Goal: Transaction & Acquisition: Purchase product/service

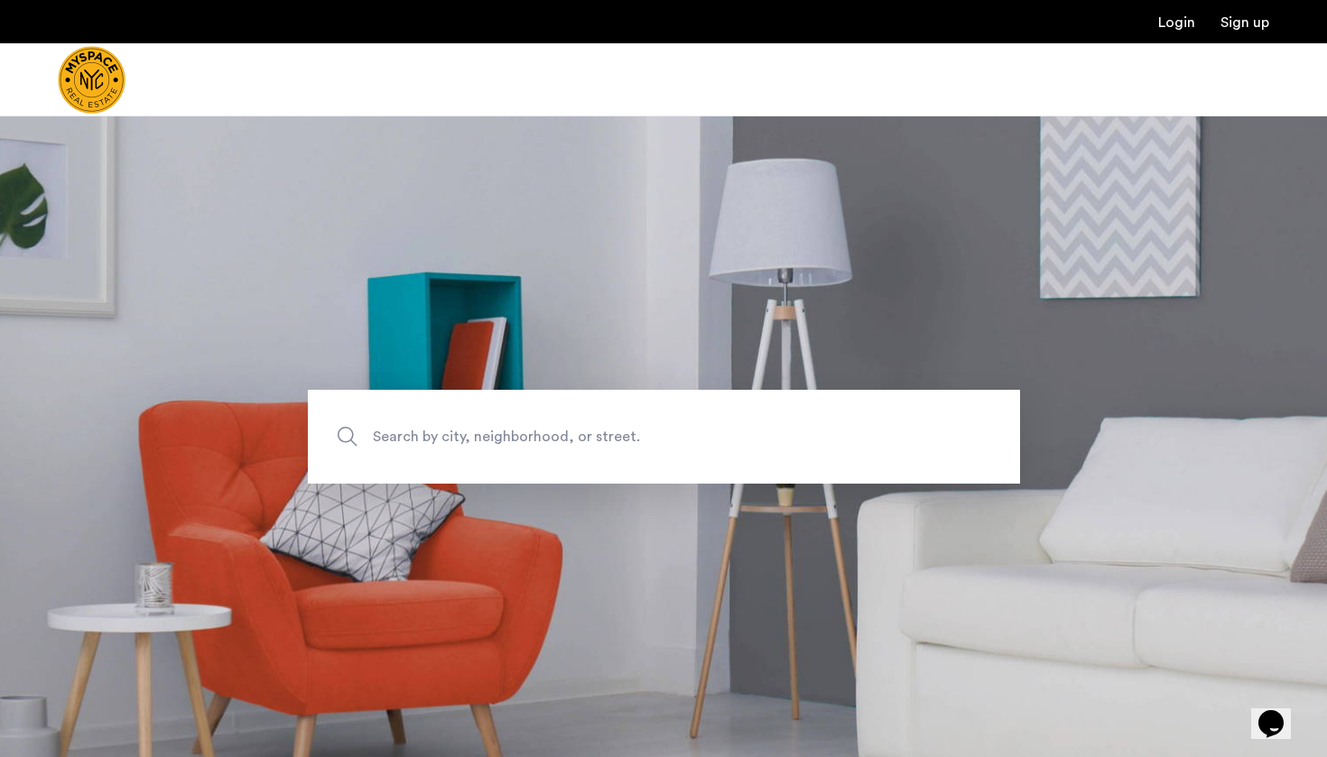
click at [754, 425] on span "Search by city, neighborhood, or street." at bounding box center [622, 436] width 498 height 24
click at [754, 425] on input "Search by city, neighborhood, or street." at bounding box center [664, 437] width 712 height 94
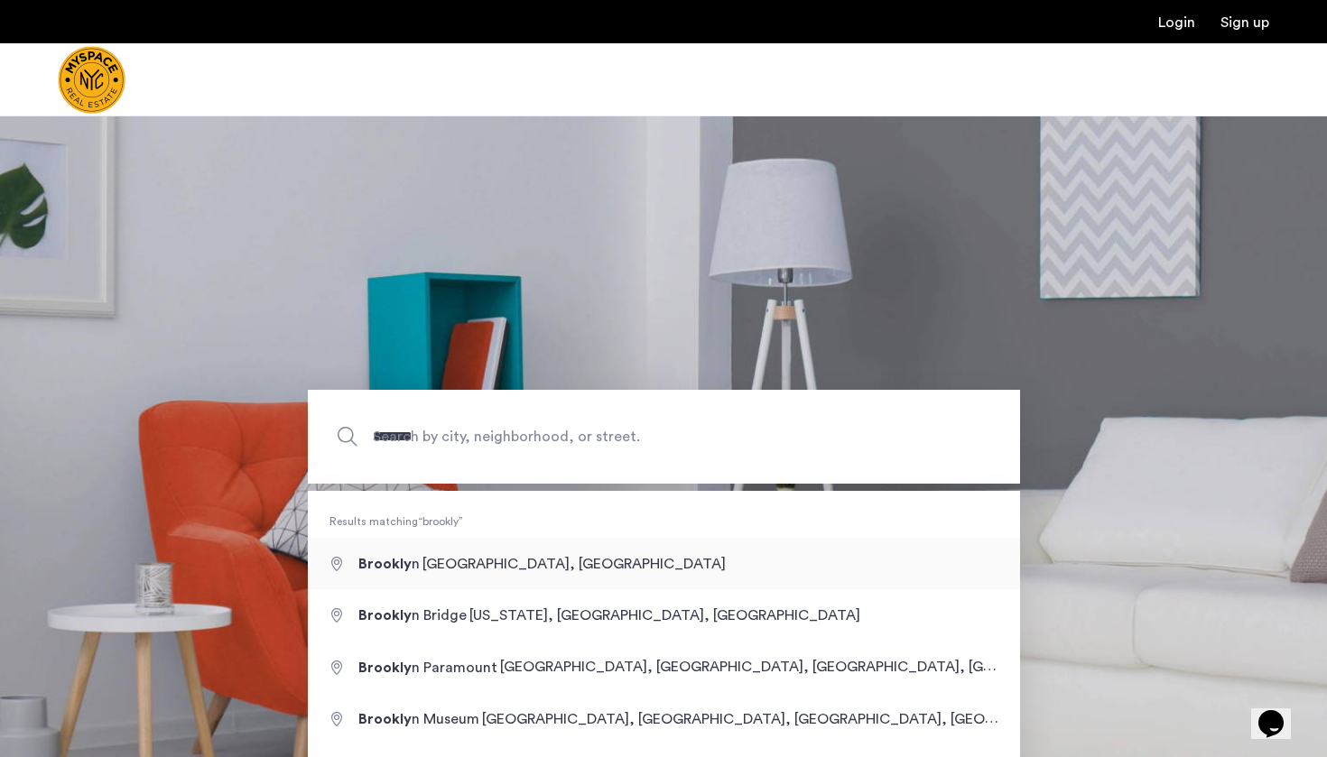
type input "**********"
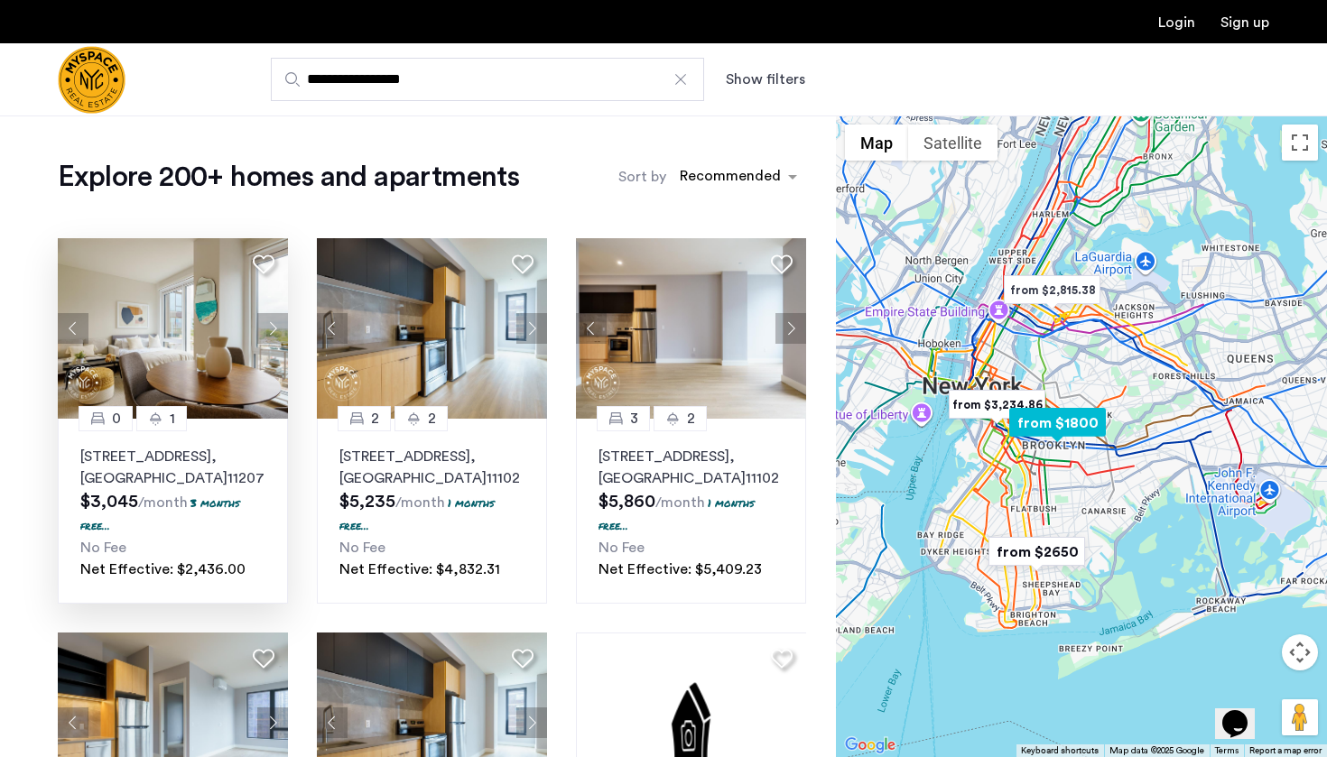
click at [195, 458] on p "2840 Atlantic Avenue, Unit 310, Brooklyn , NY 11207" at bounding box center [172, 467] width 185 height 43
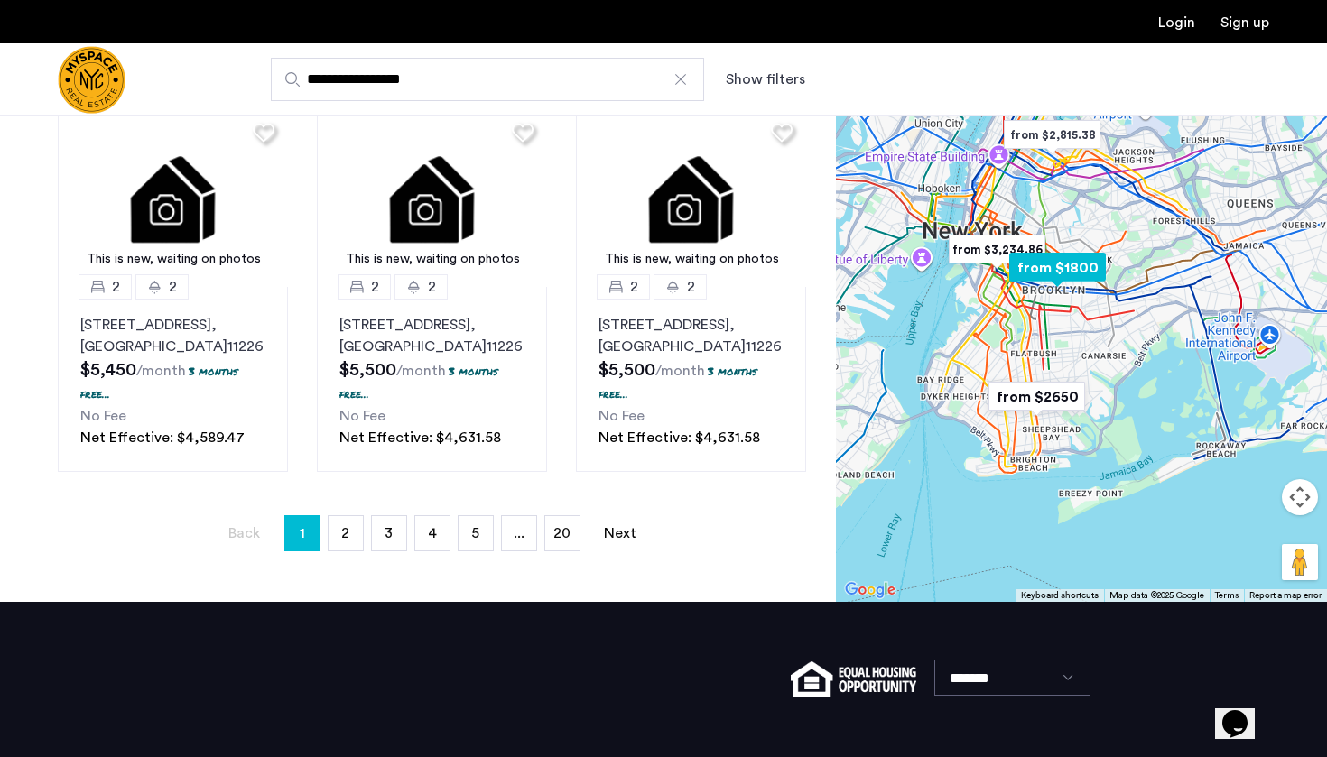
scroll to position [1407, 0]
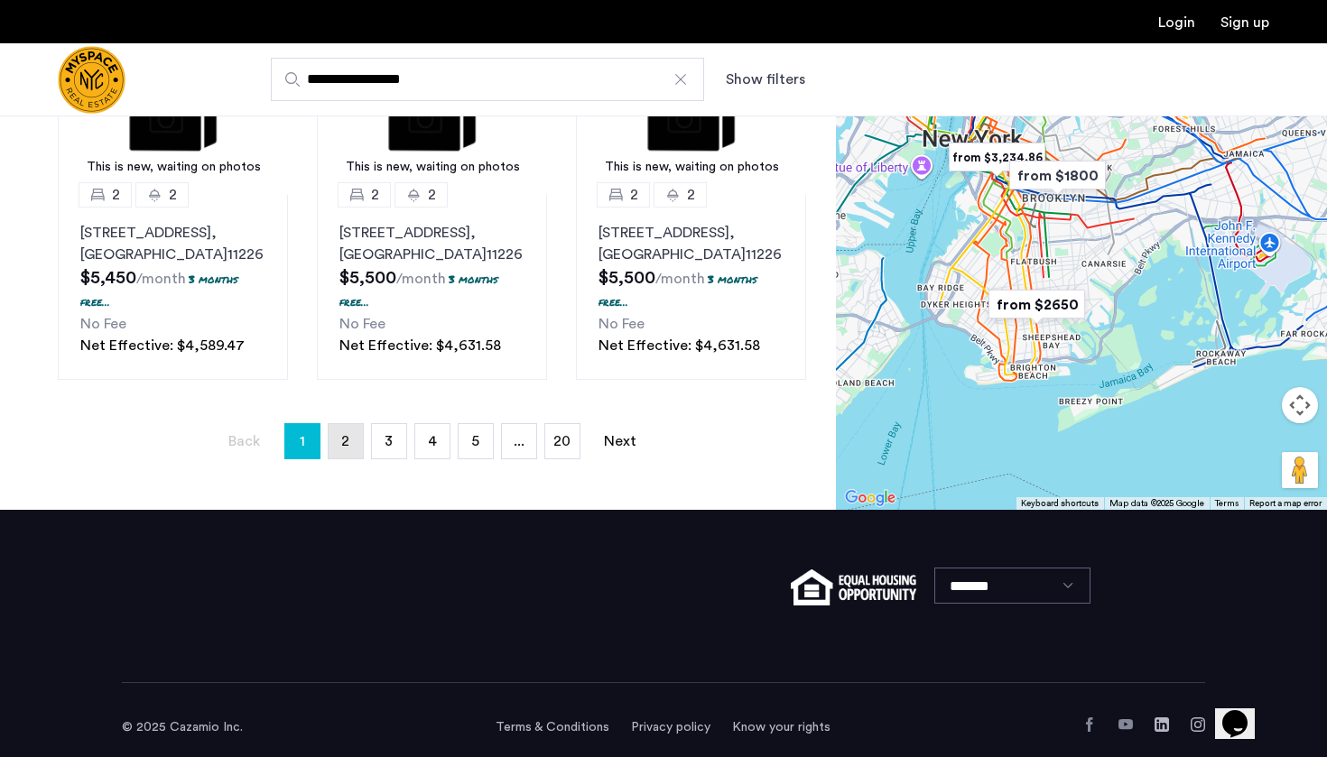
click at [338, 458] on link "page 2" at bounding box center [346, 441] width 34 height 34
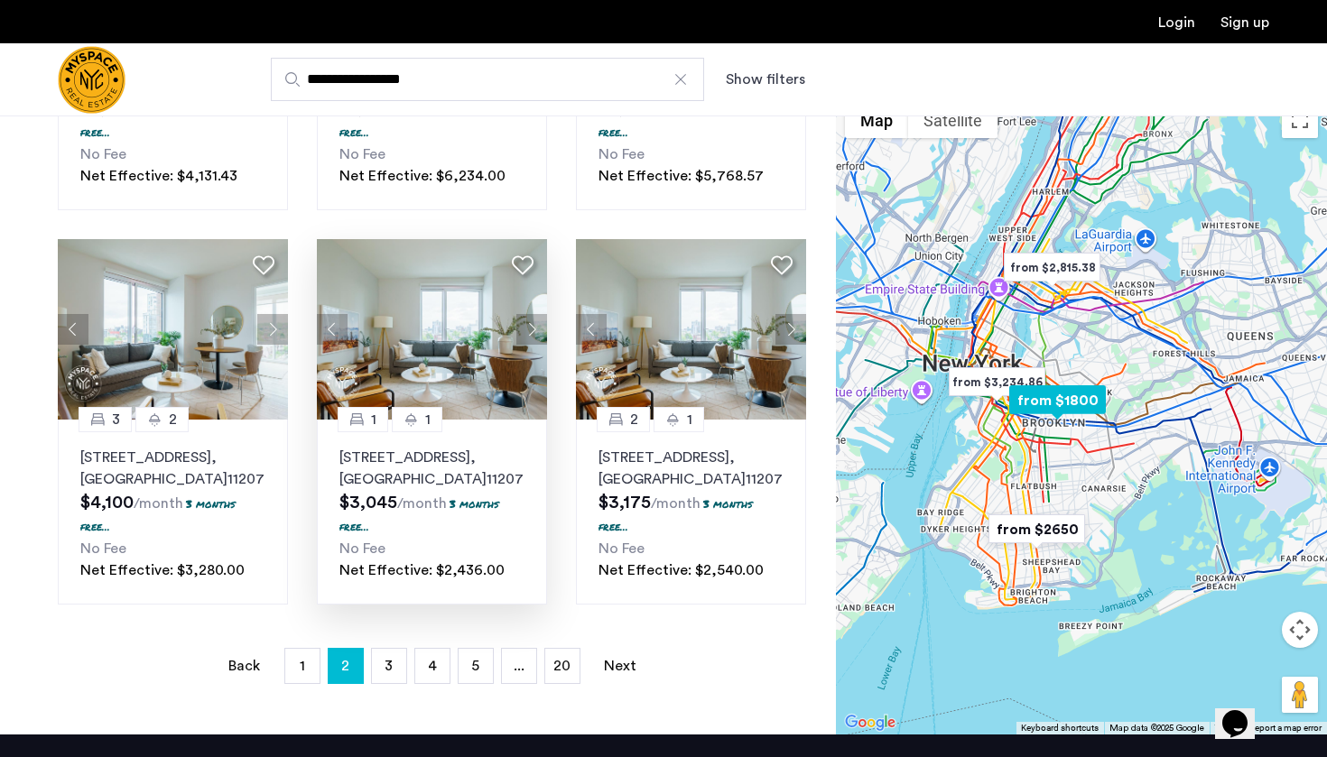
scroll to position [1185, 0]
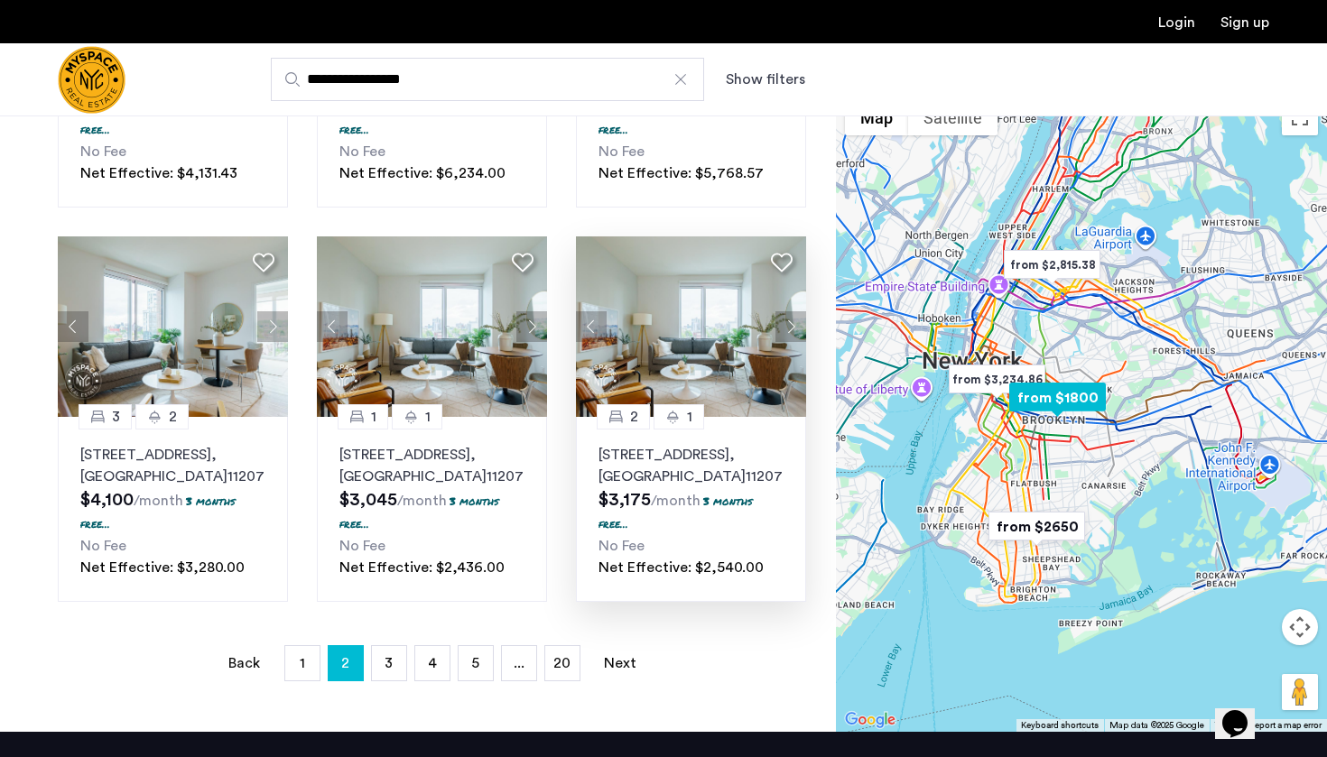
click at [695, 487] on p "2840 Atlantic Avenue, Unit 330, Brooklyn , NY 11207" at bounding box center [690, 465] width 185 height 43
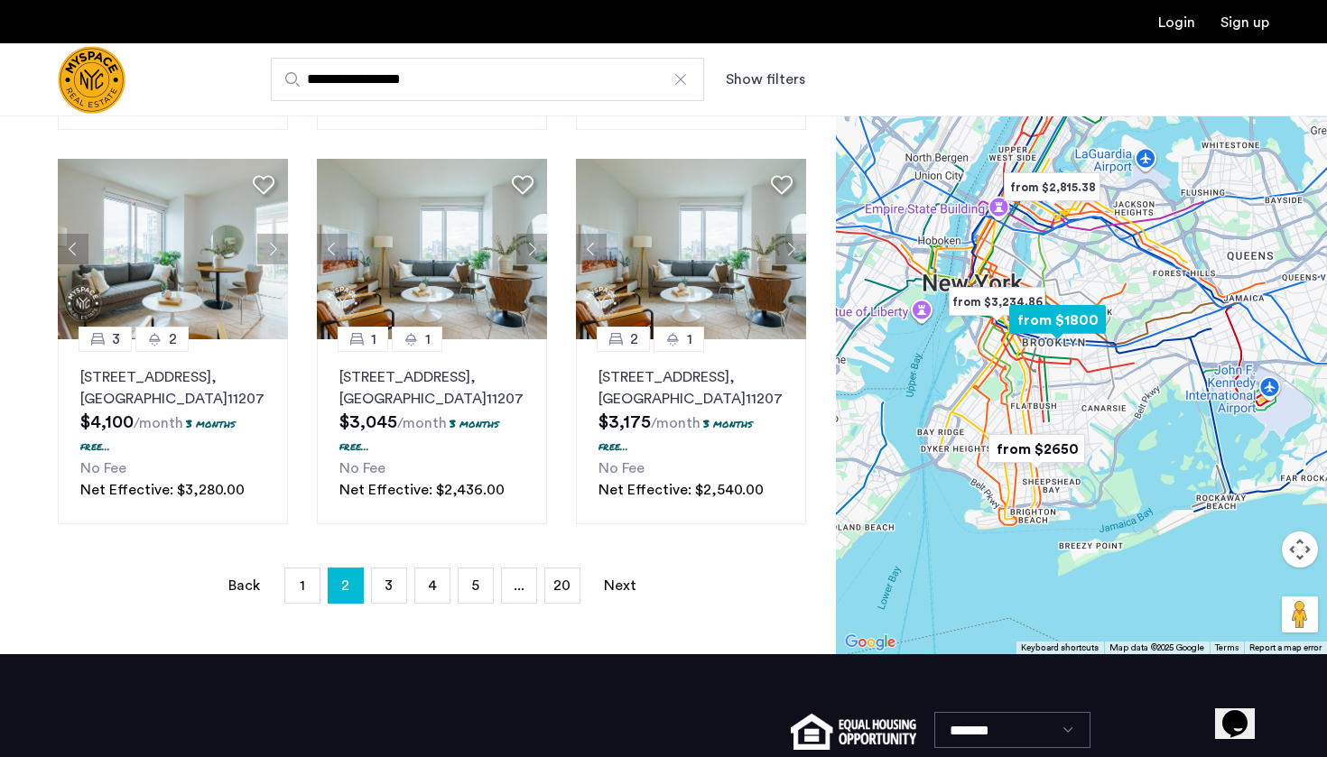
scroll to position [1269, 0]
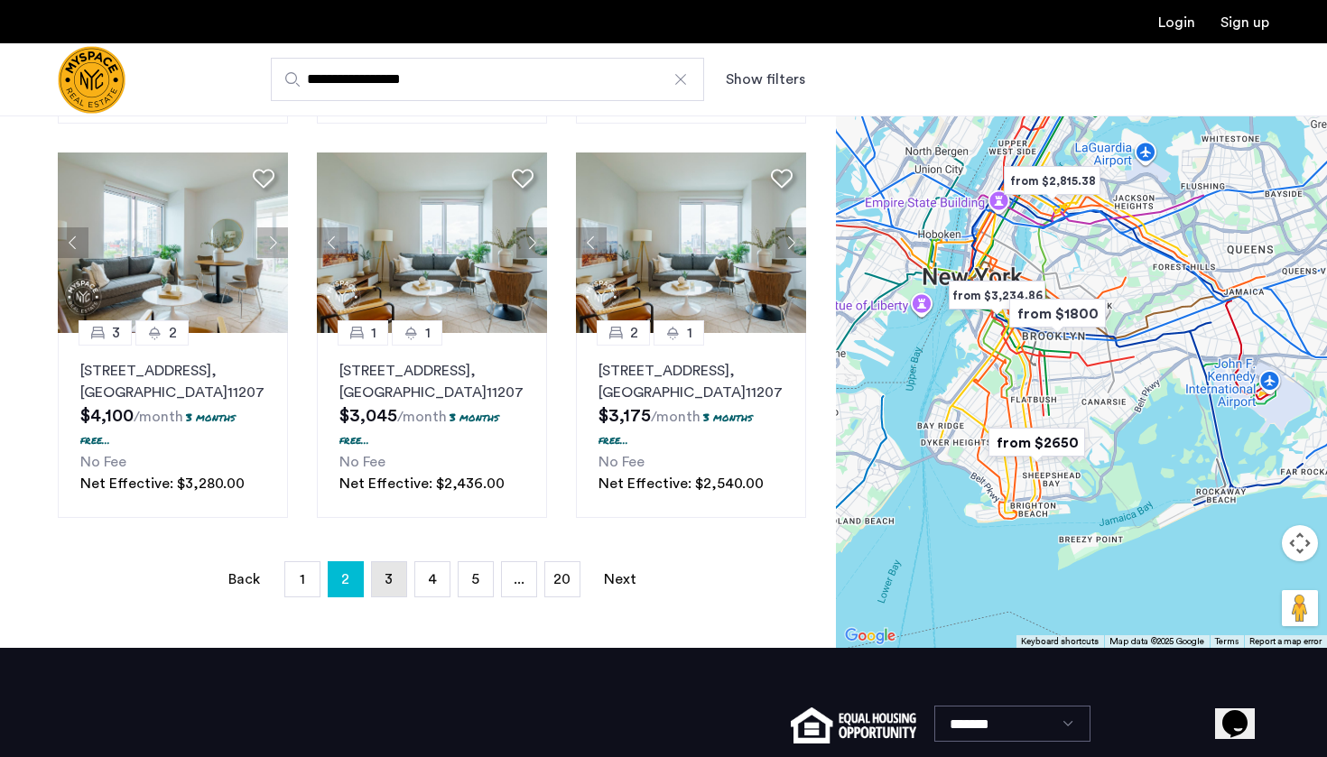
click at [391, 587] on span "3" at bounding box center [388, 579] width 8 height 14
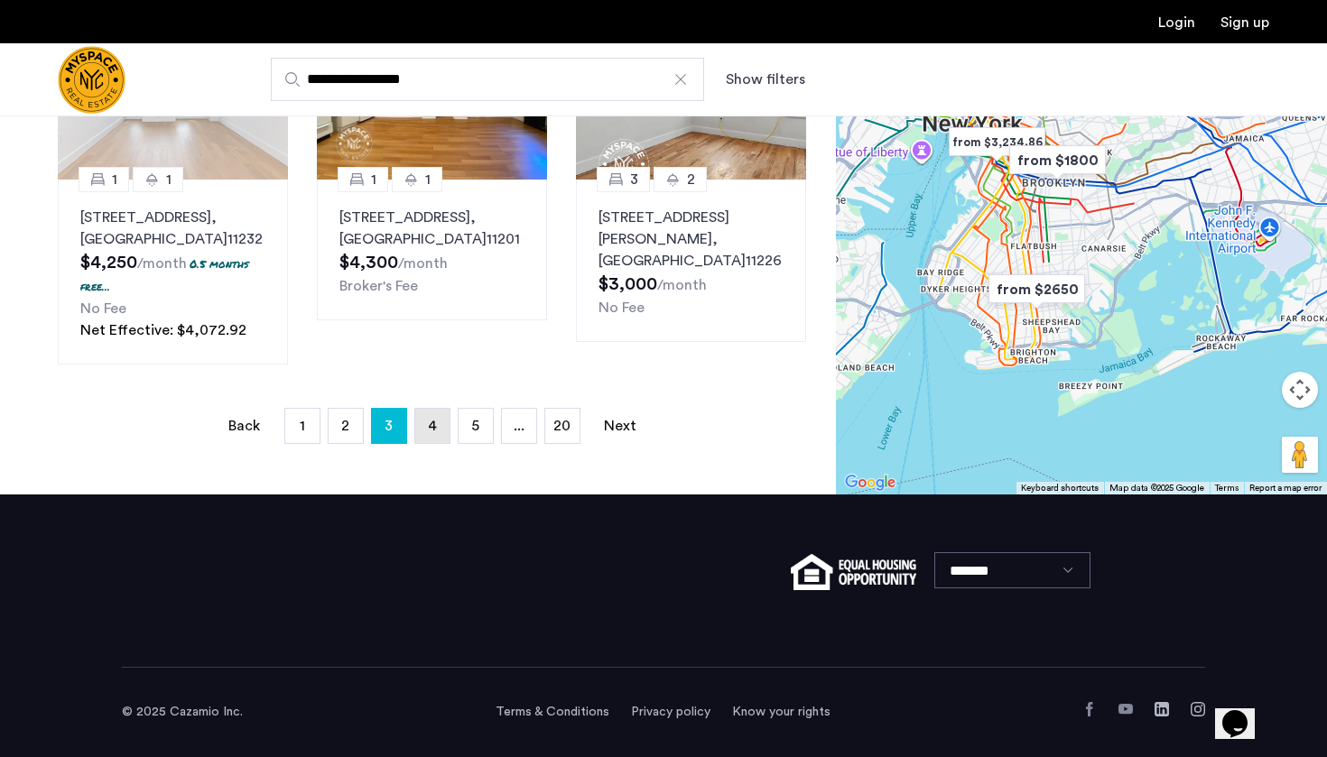
scroll to position [1291, 0]
click at [443, 429] on link "page 4" at bounding box center [432, 426] width 34 height 34
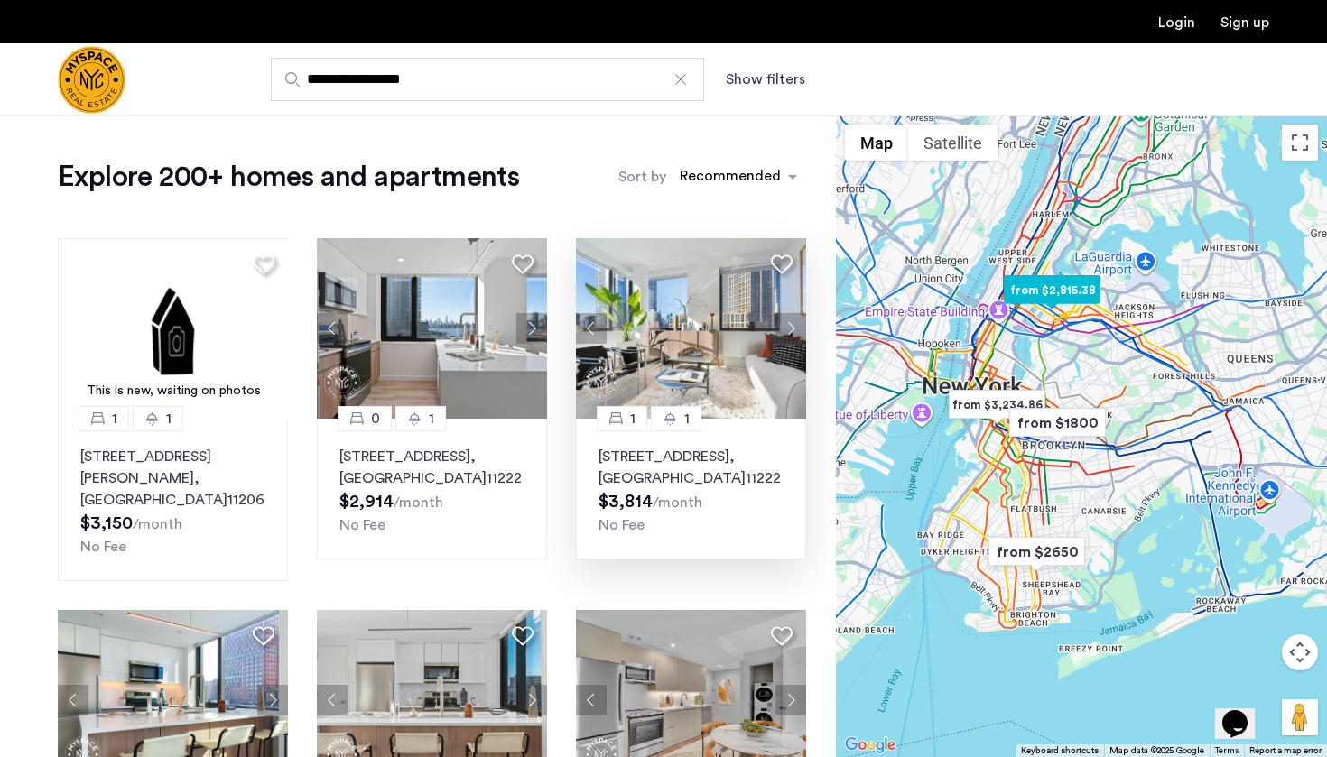
click at [636, 458] on p "77 Commercial Street, Unit 443, Brooklyn , NY 11222" at bounding box center [690, 467] width 185 height 43
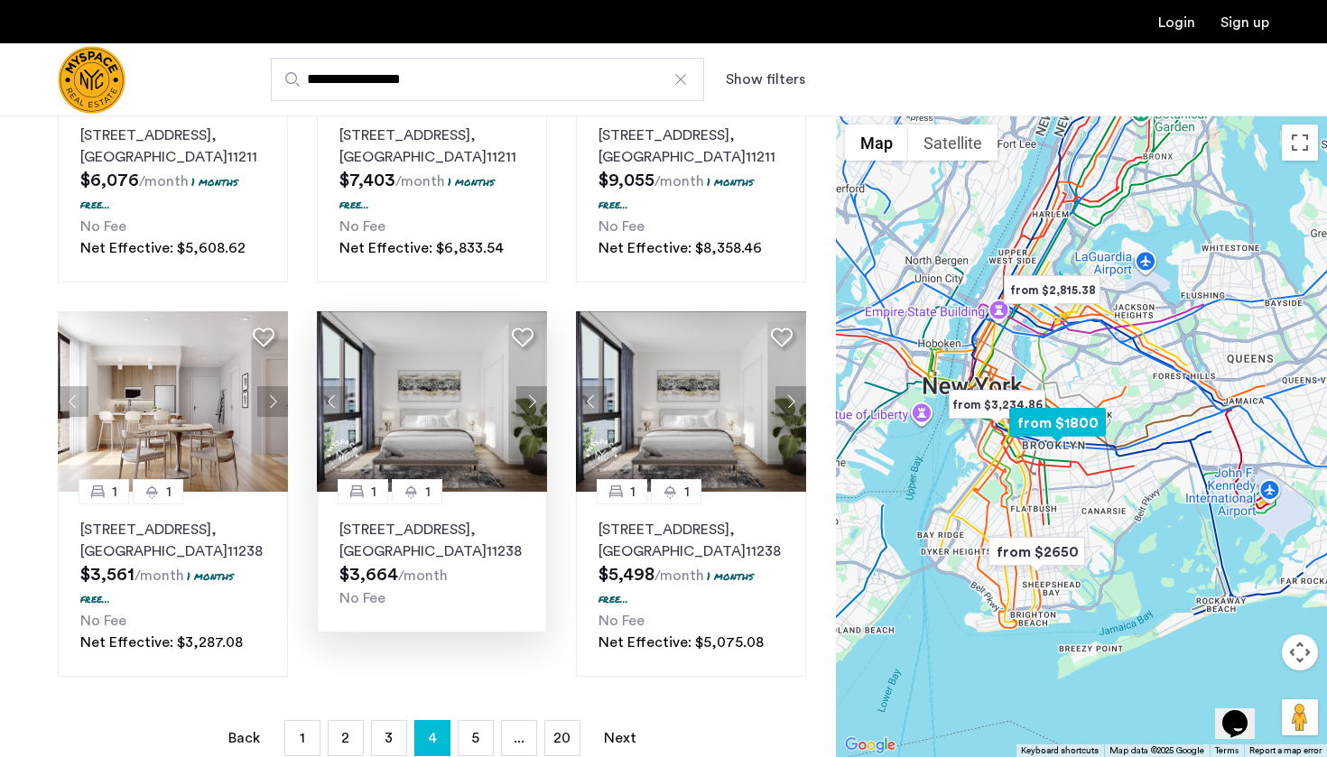
scroll to position [1106, 0]
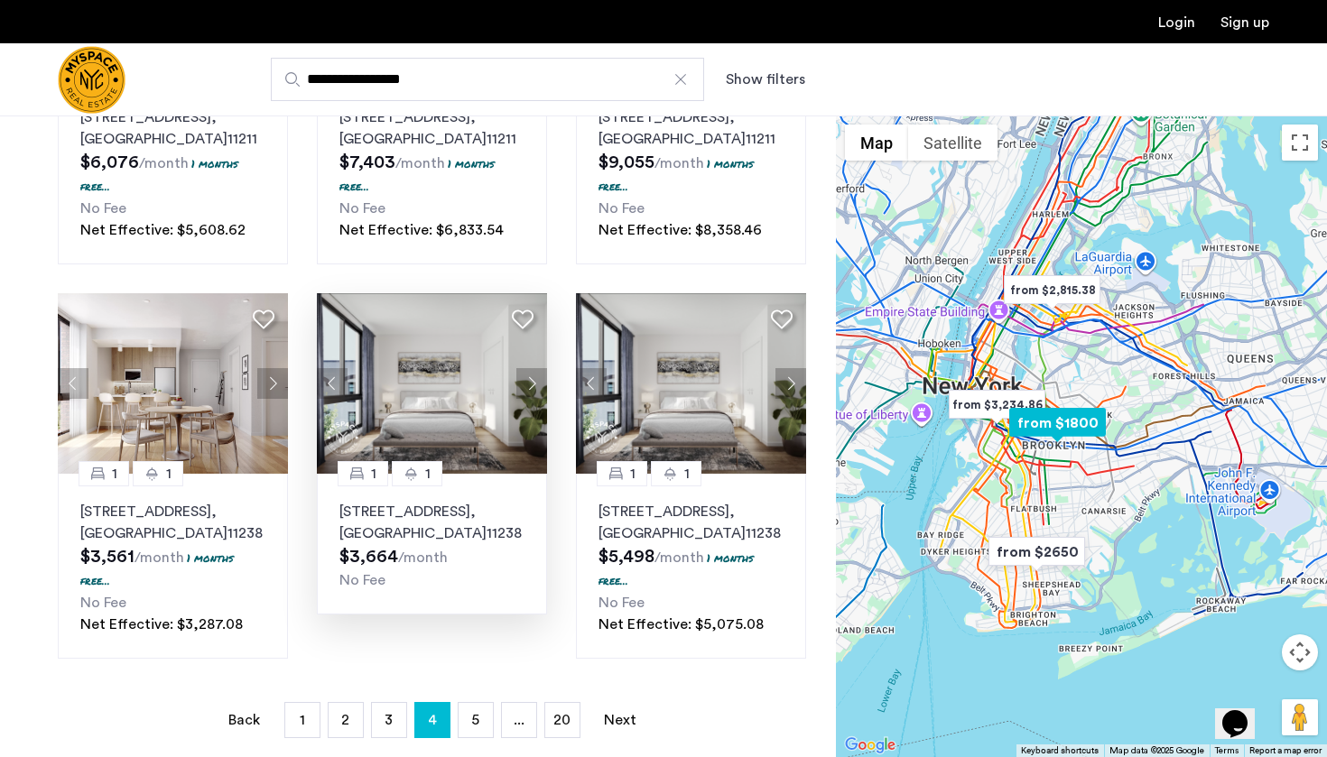
click at [393, 528] on p "1010 Pacific Street, Unit 915, Brooklyn , NY 11238" at bounding box center [431, 522] width 185 height 43
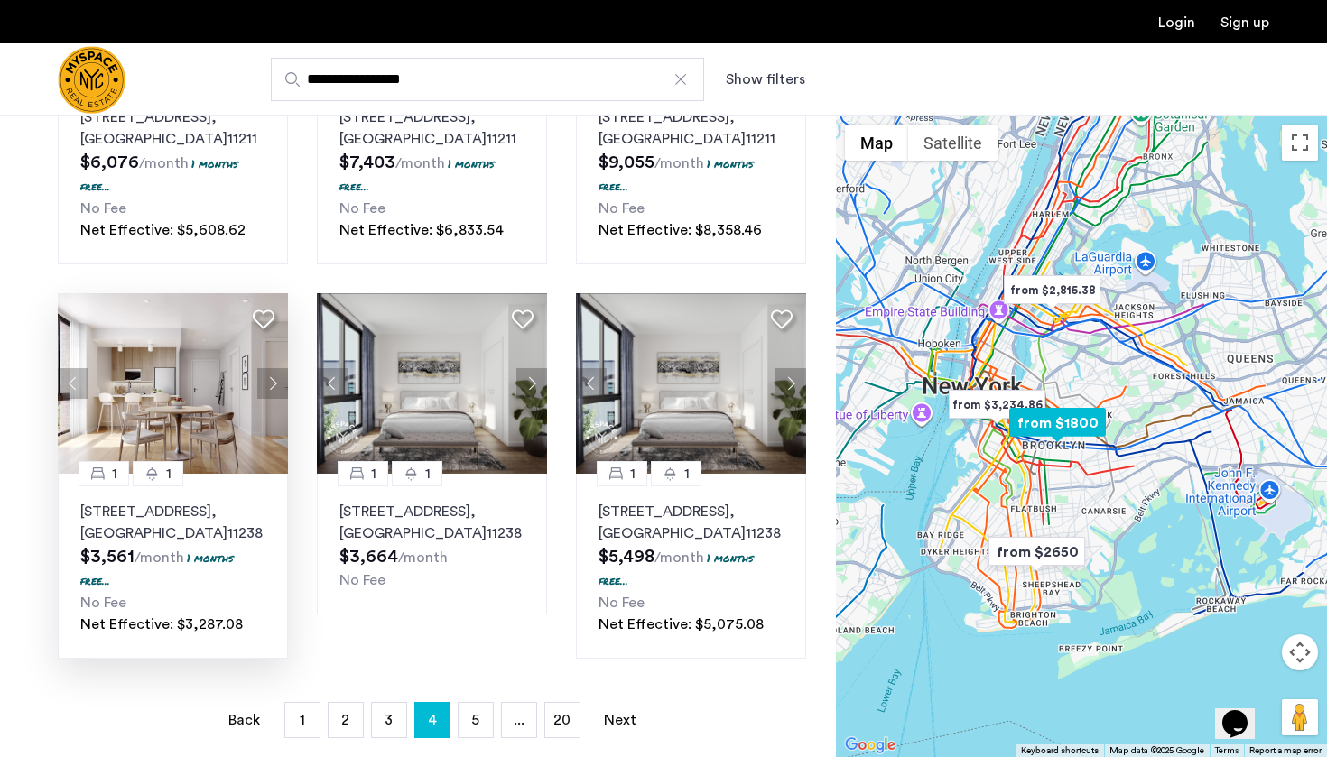
click at [145, 537] on span ", [GEOGRAPHIC_DATA]" at bounding box center [153, 522] width 147 height 36
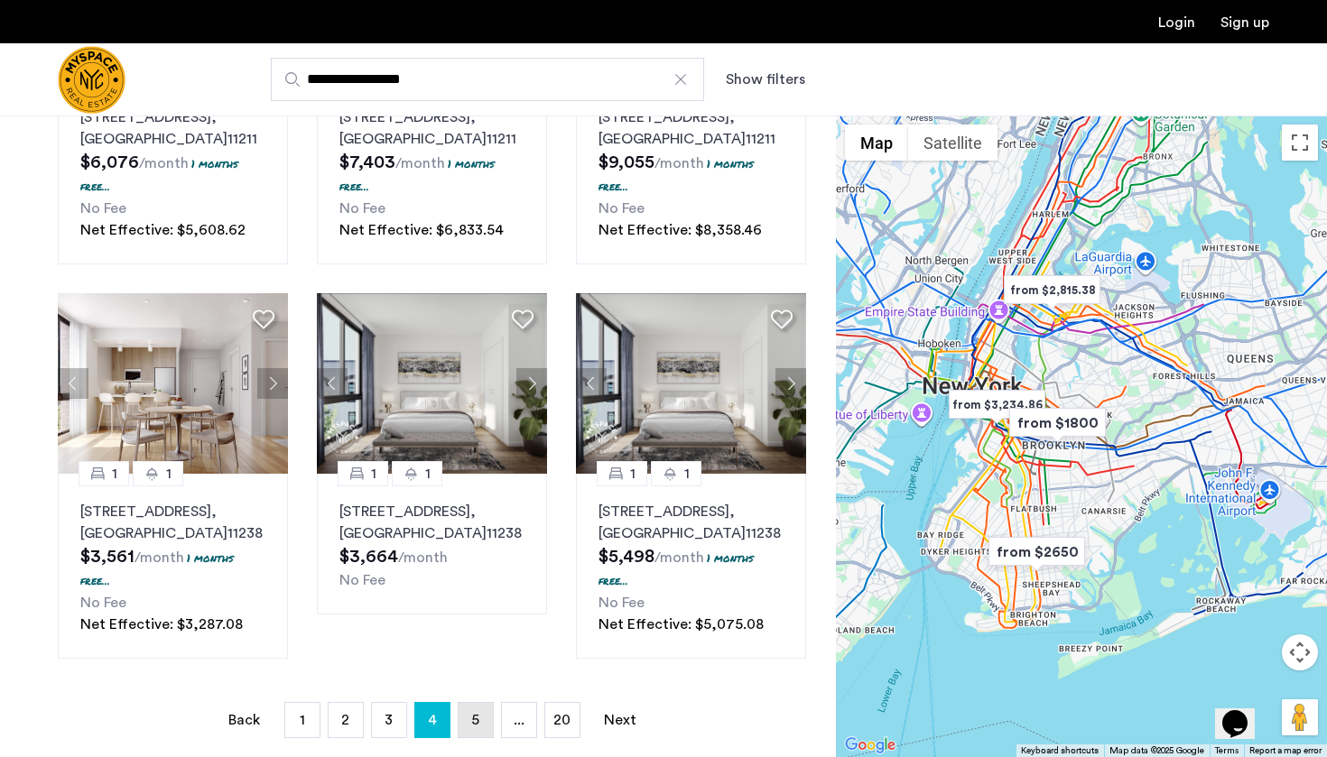
click at [467, 727] on link "page 5" at bounding box center [475, 720] width 34 height 34
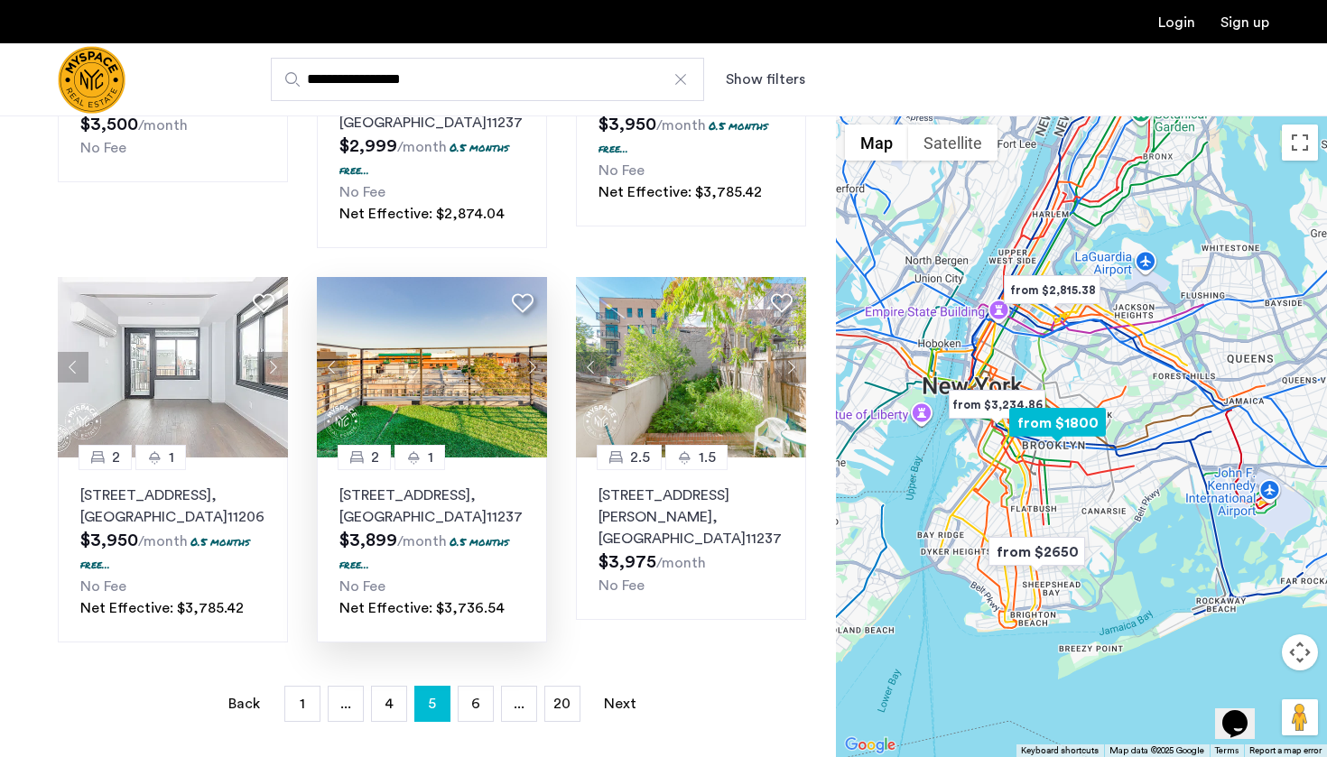
scroll to position [1242, 0]
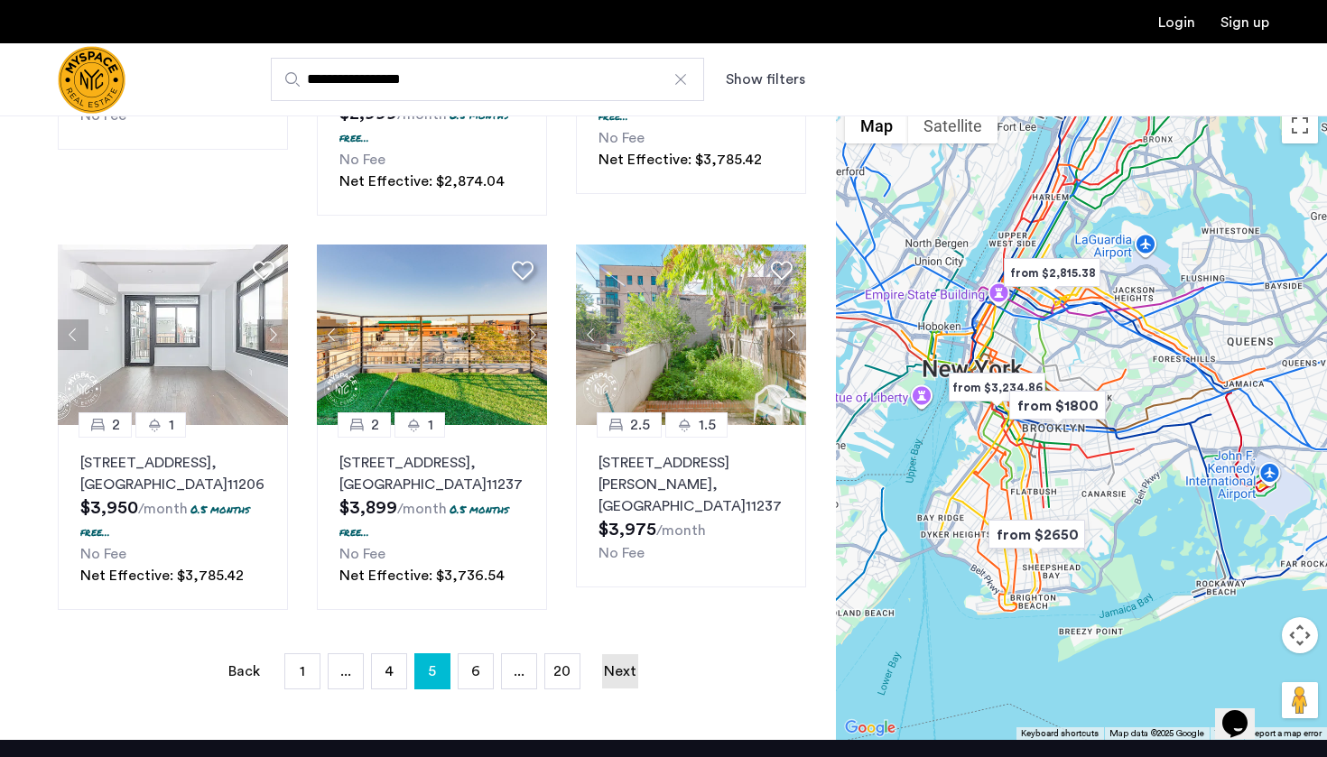
click at [615, 654] on link "Next page" at bounding box center [620, 671] width 36 height 34
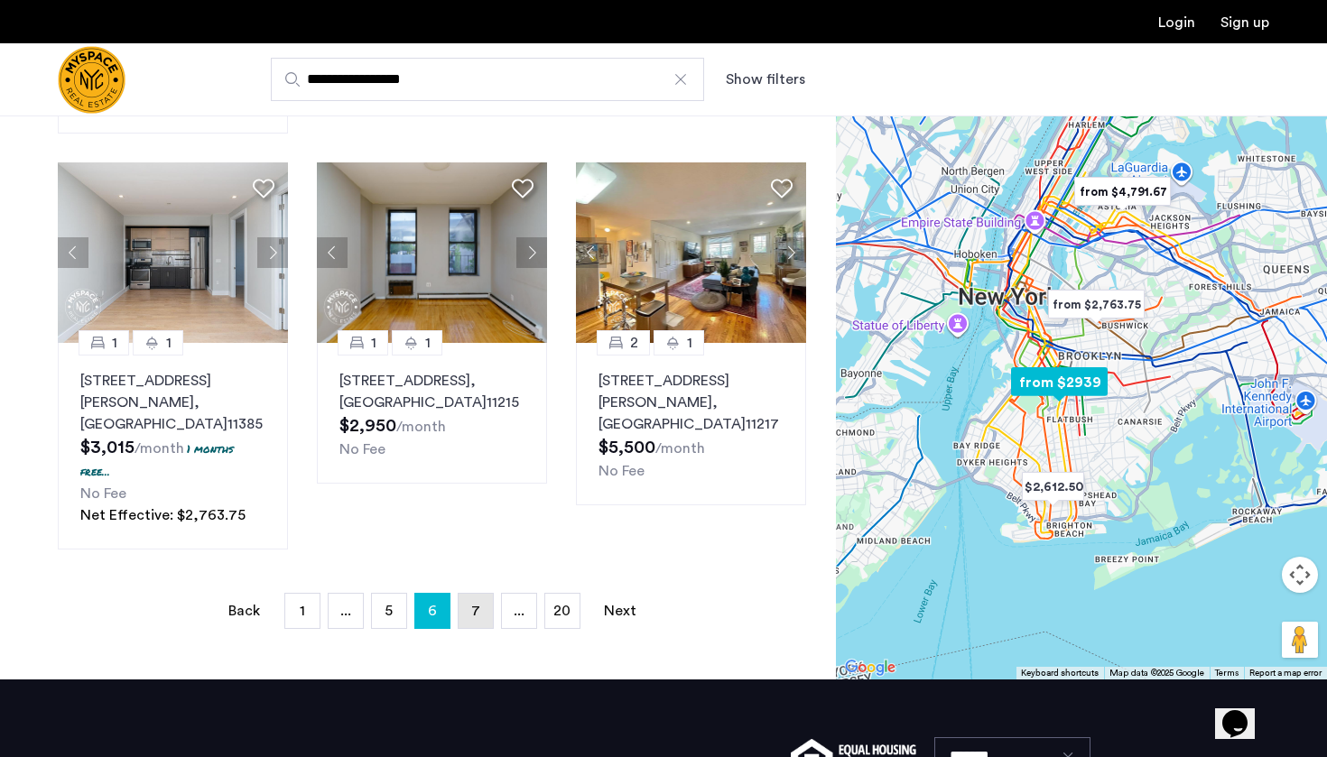
scroll to position [1320, 0]
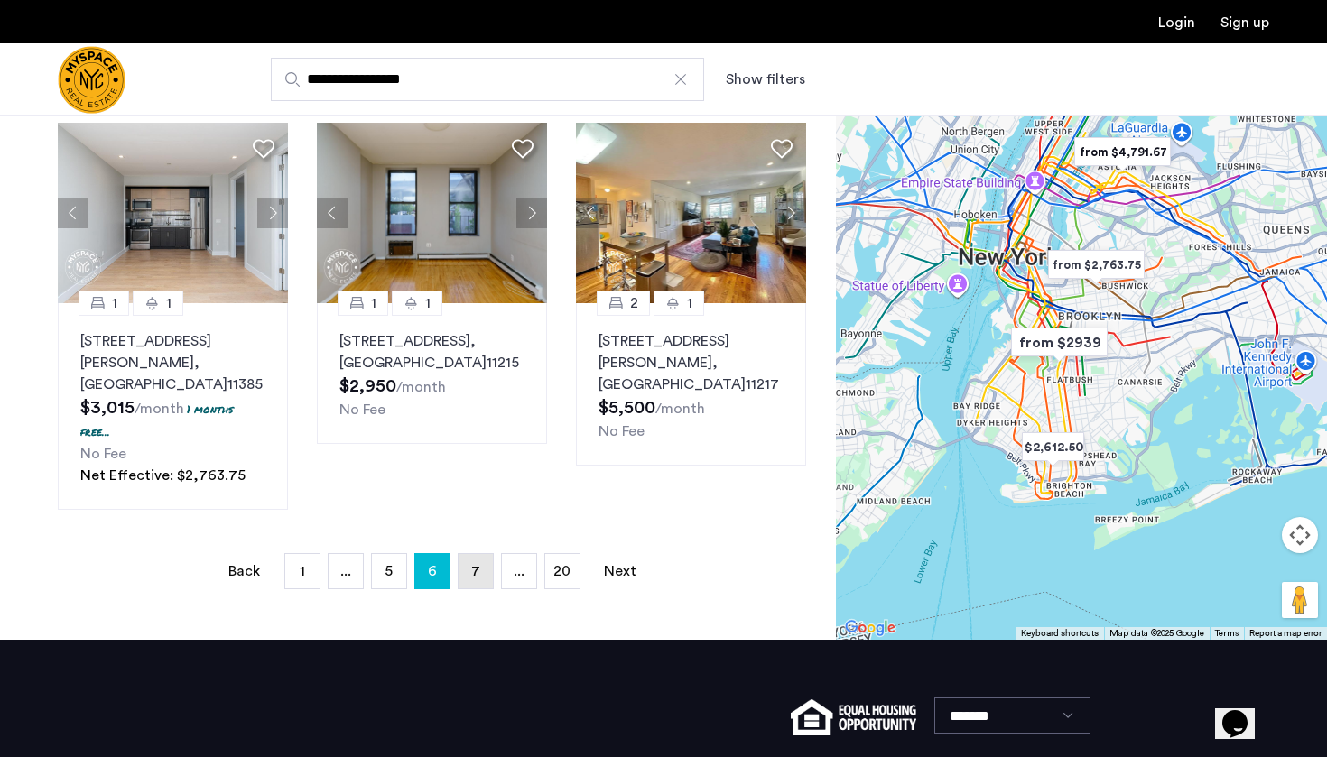
click at [481, 554] on link "page 7" at bounding box center [475, 571] width 34 height 34
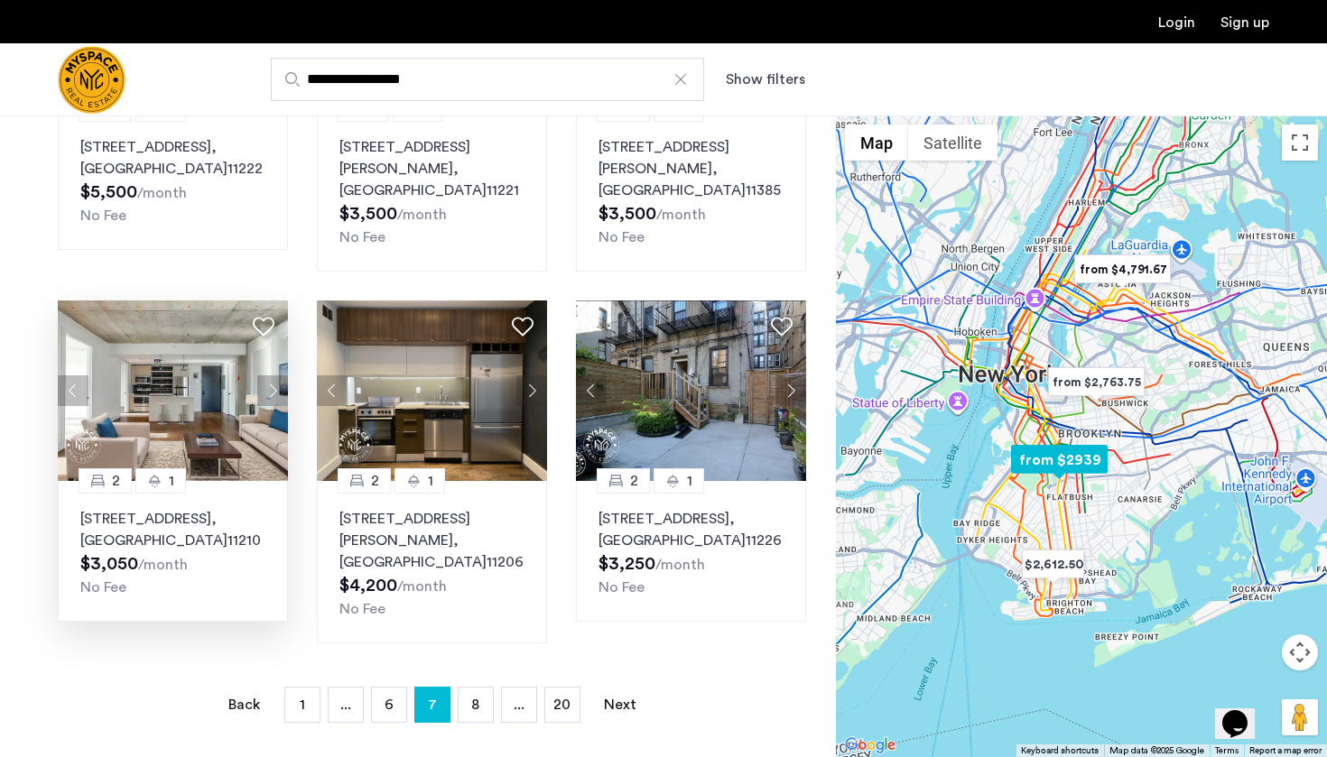
scroll to position [1112, 0]
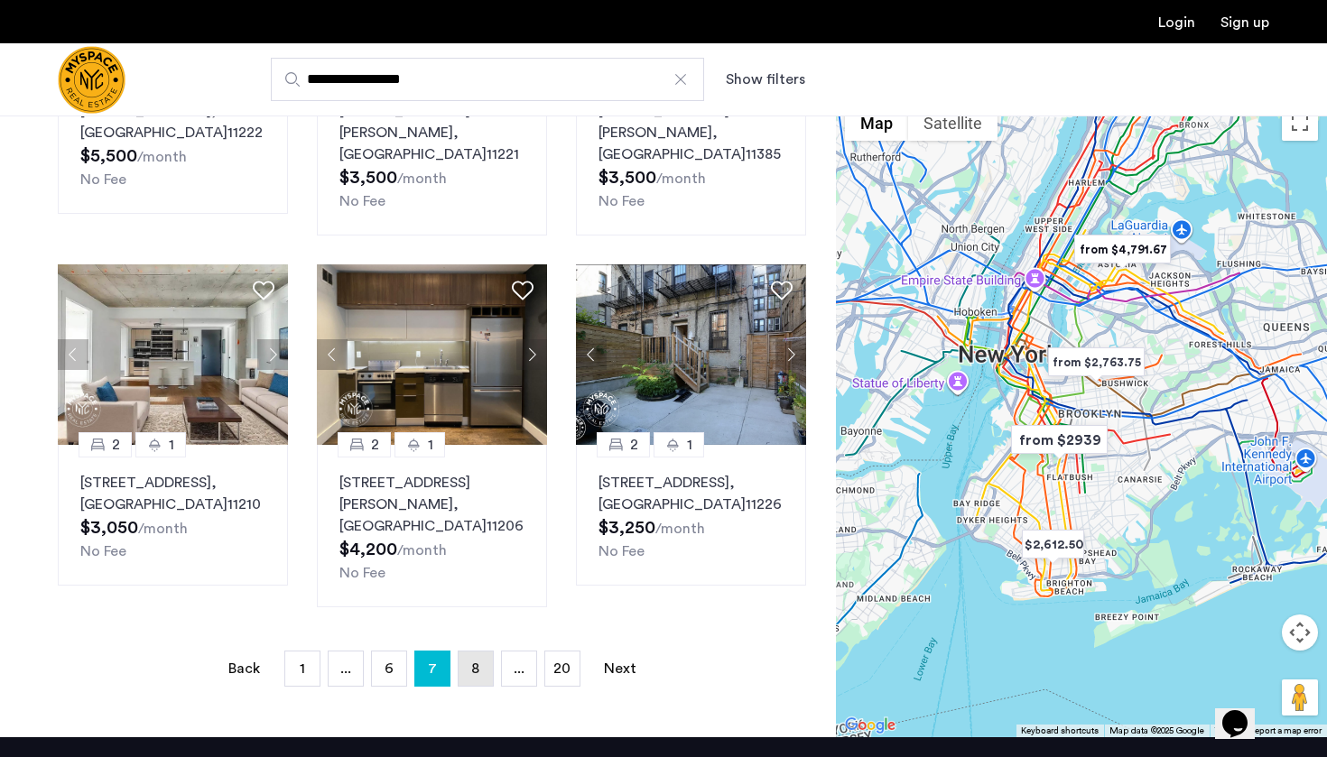
click at [474, 662] on span "8" at bounding box center [475, 669] width 8 height 14
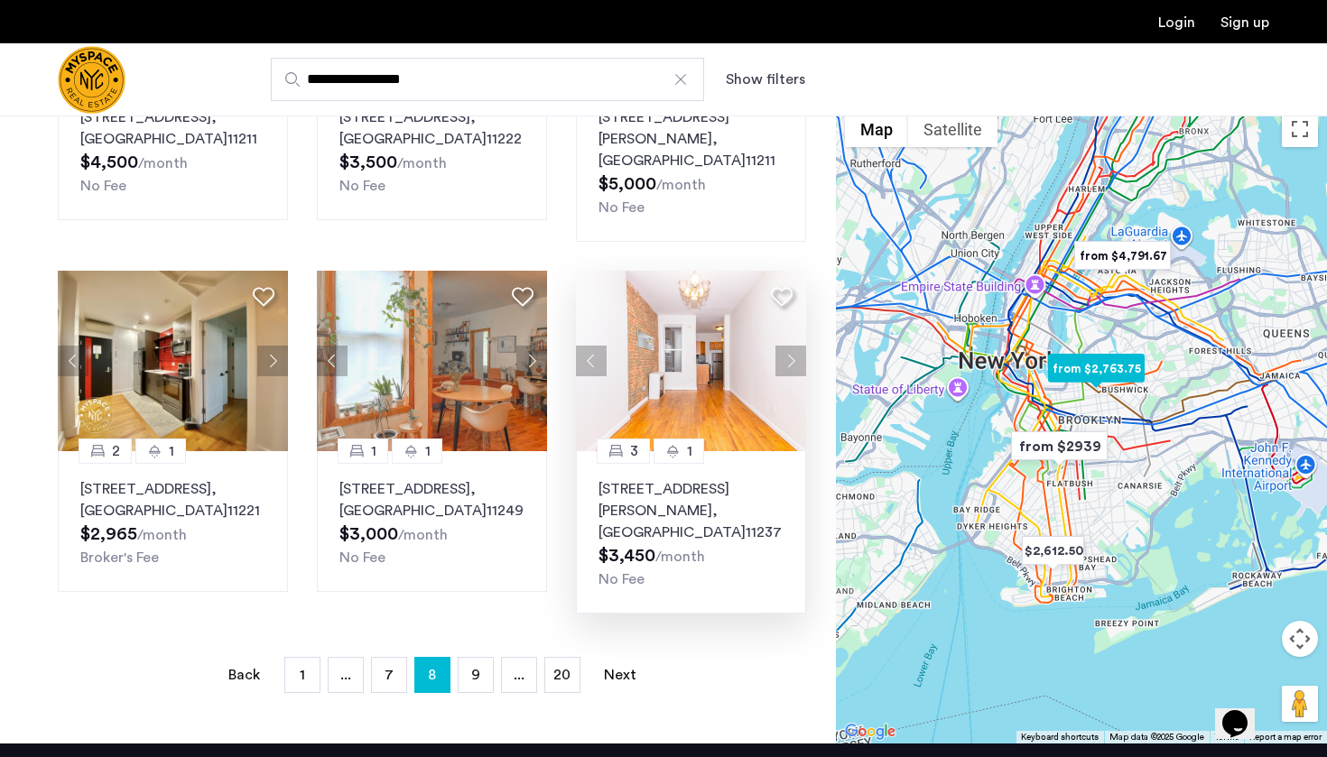
scroll to position [1120, 0]
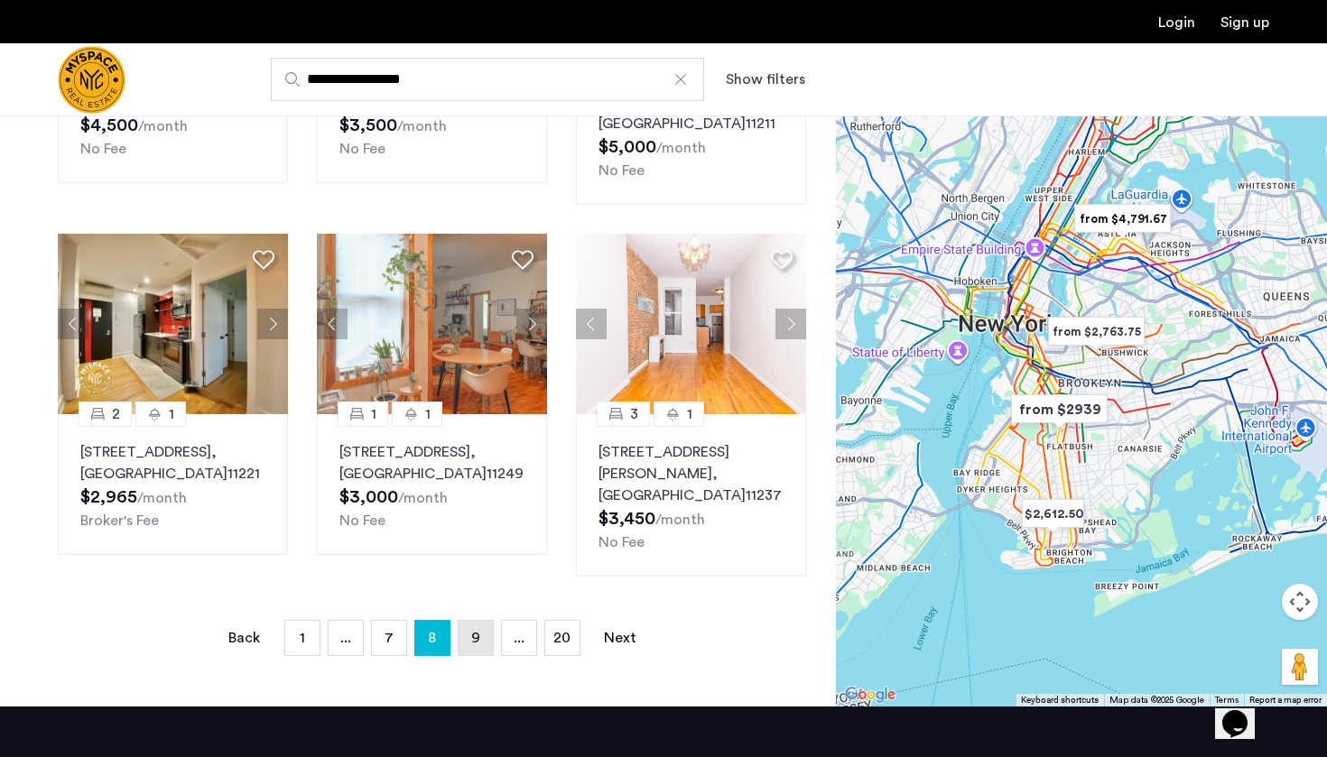
click at [483, 621] on link "page 9" at bounding box center [475, 638] width 34 height 34
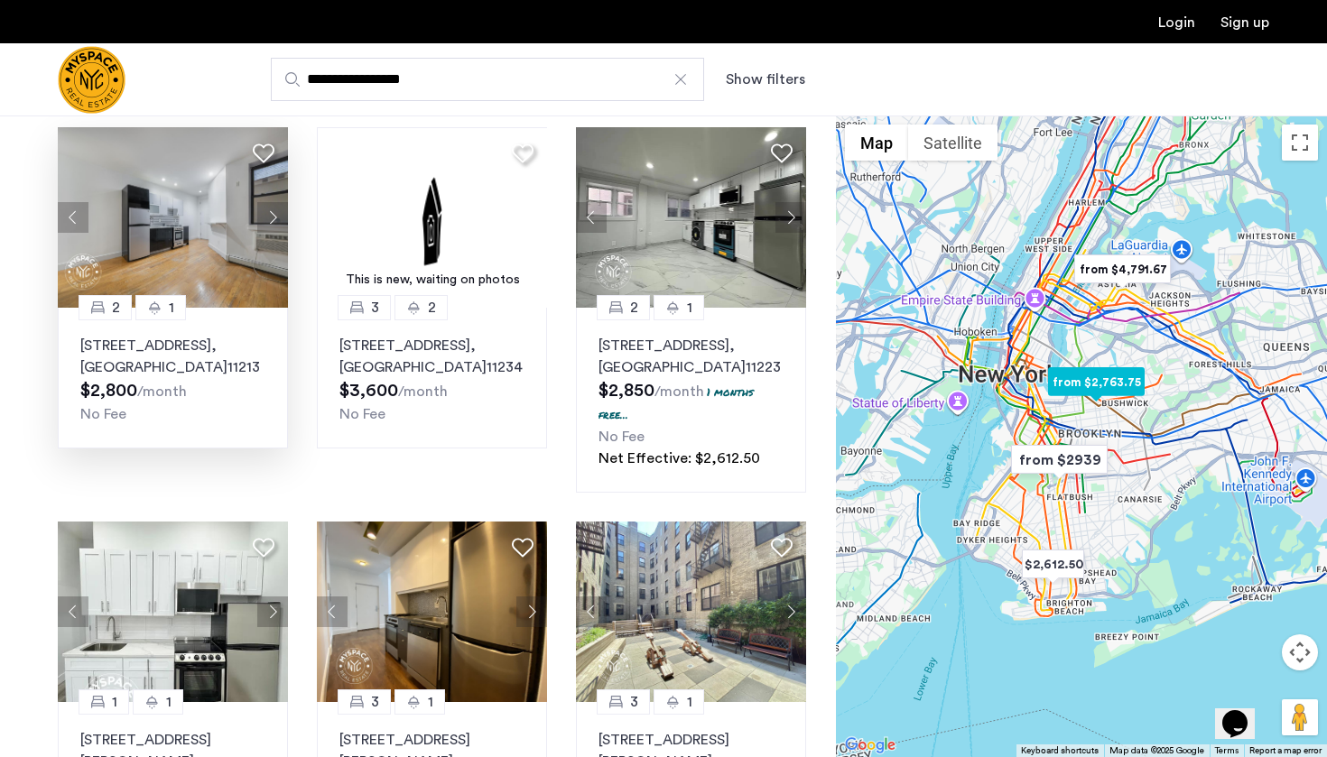
scroll to position [1059, 0]
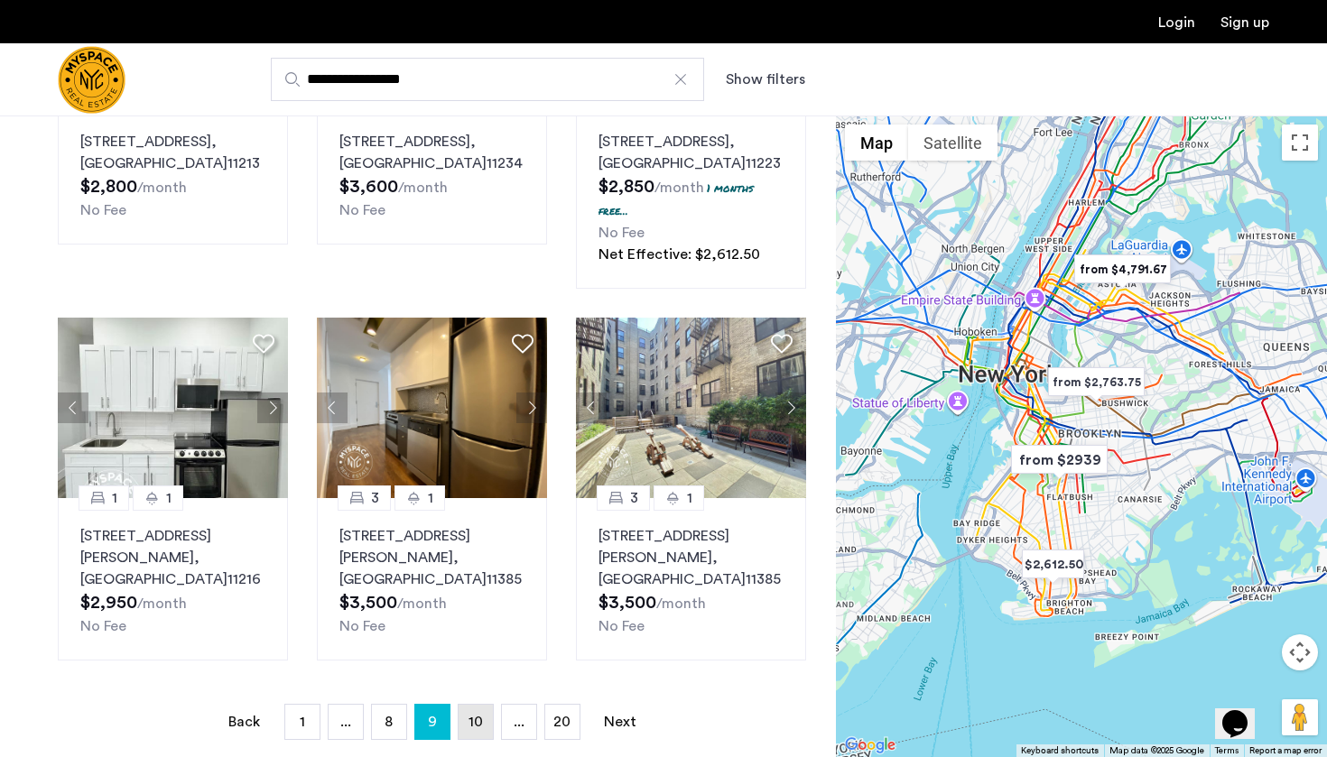
click at [473, 715] on span "10" at bounding box center [475, 722] width 14 height 14
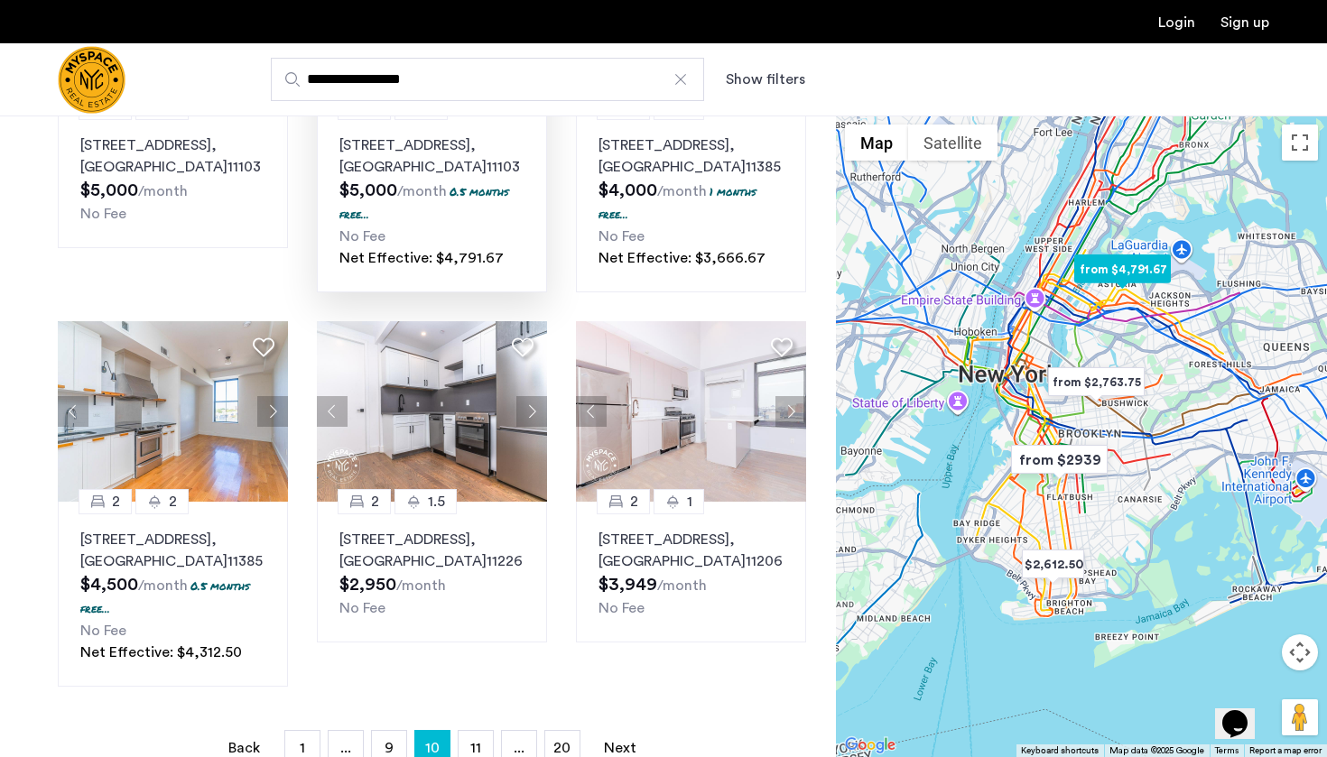
scroll to position [1089, 0]
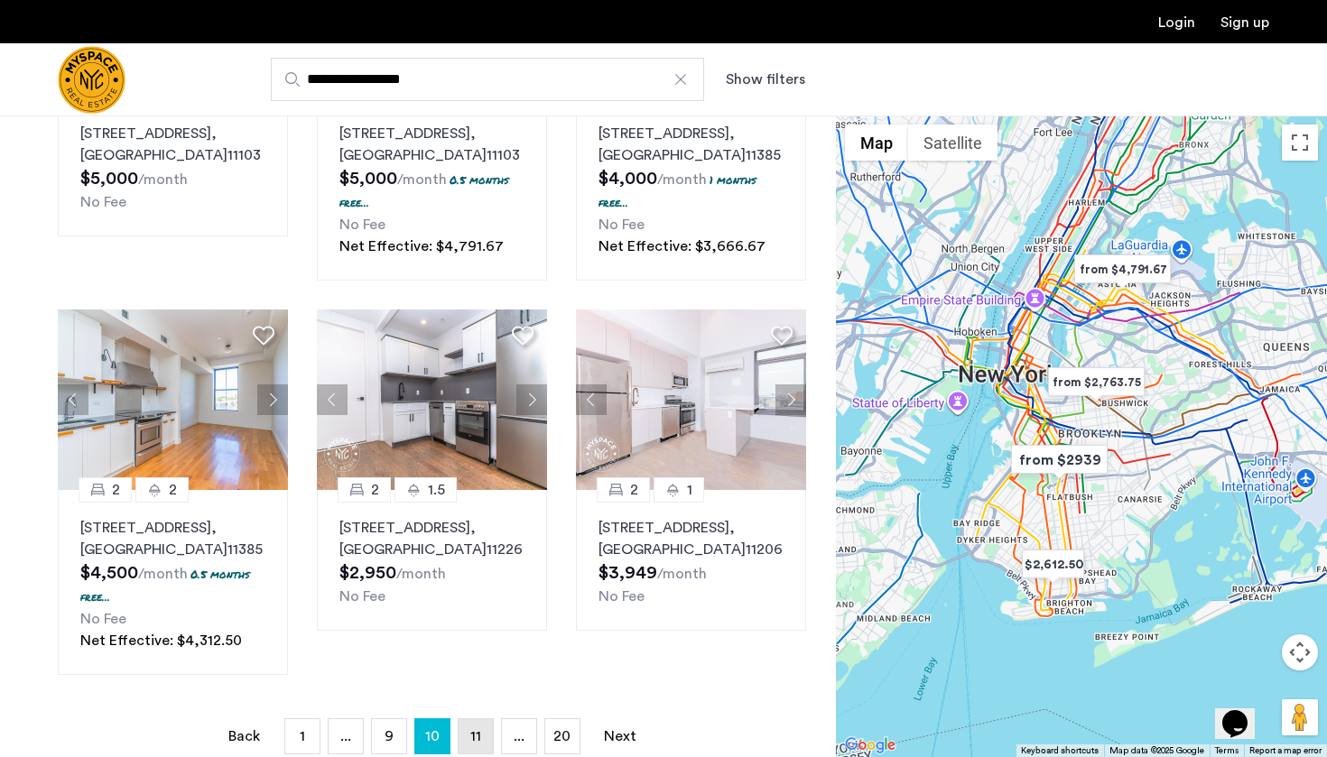
click at [466, 719] on link "page 11" at bounding box center [475, 736] width 34 height 34
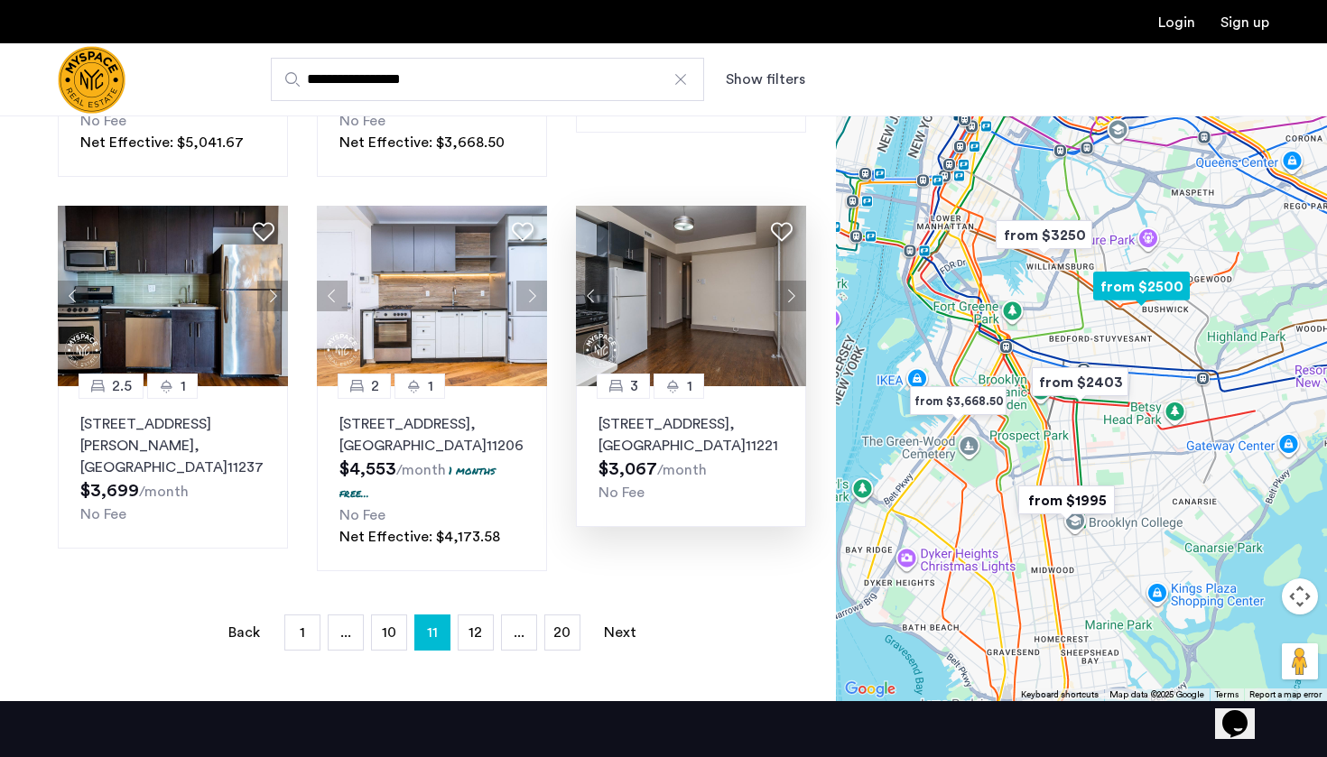
scroll to position [1270, 0]
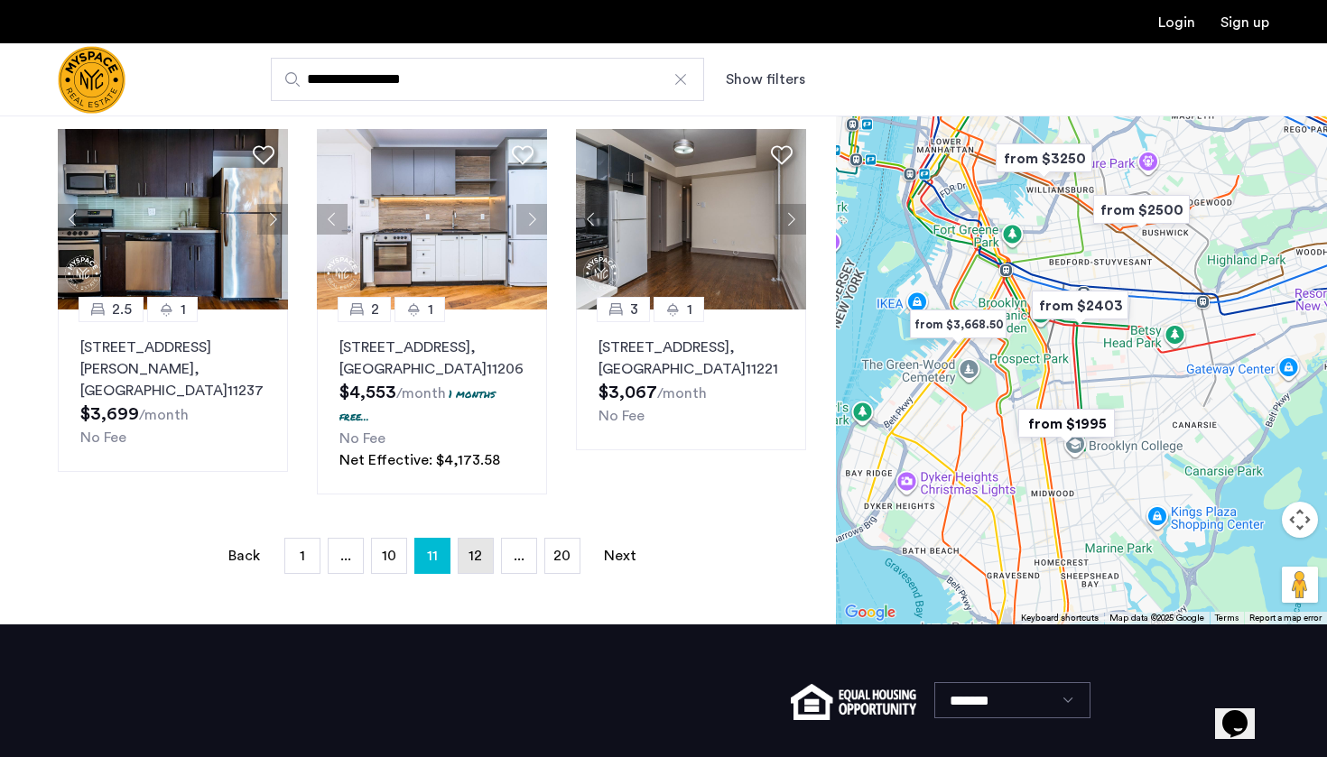
click at [469, 549] on span "12" at bounding box center [475, 556] width 14 height 14
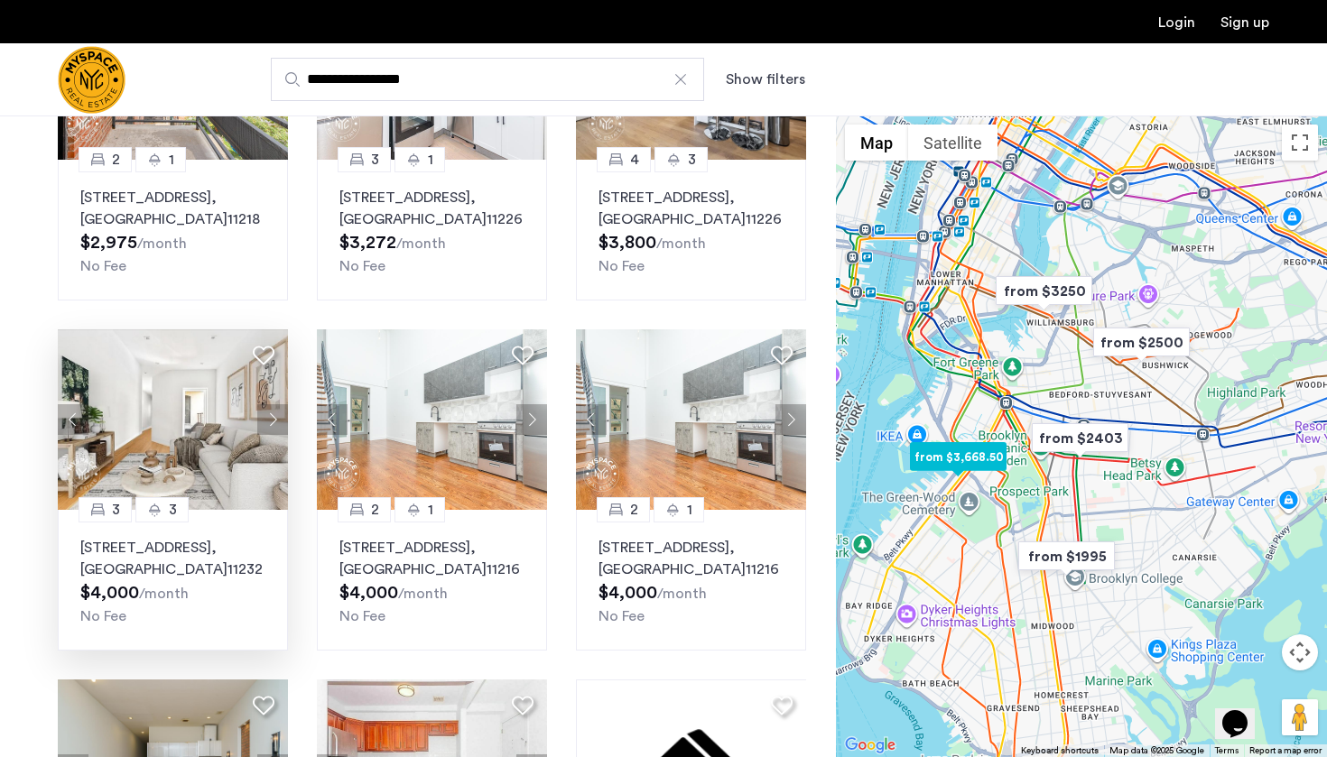
scroll to position [939, 0]
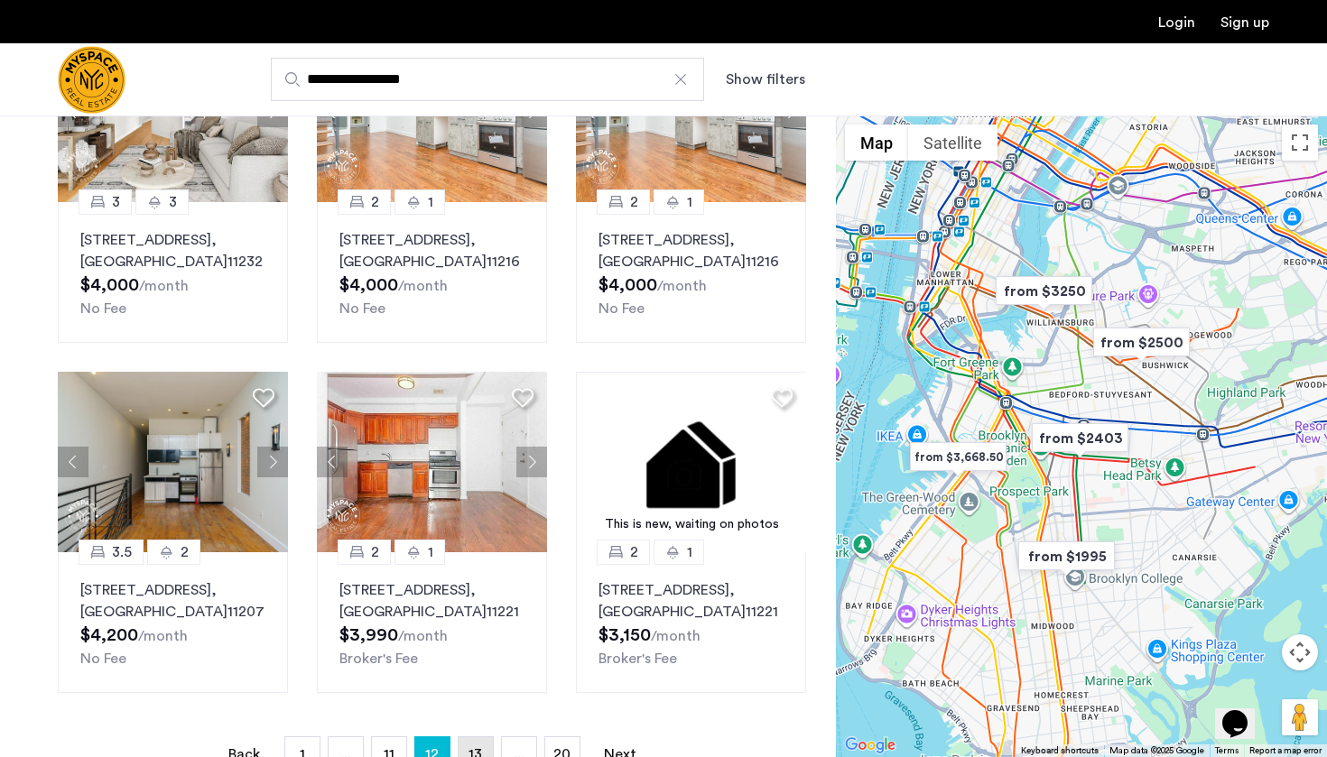
click at [475, 747] on span "13" at bounding box center [475, 754] width 14 height 14
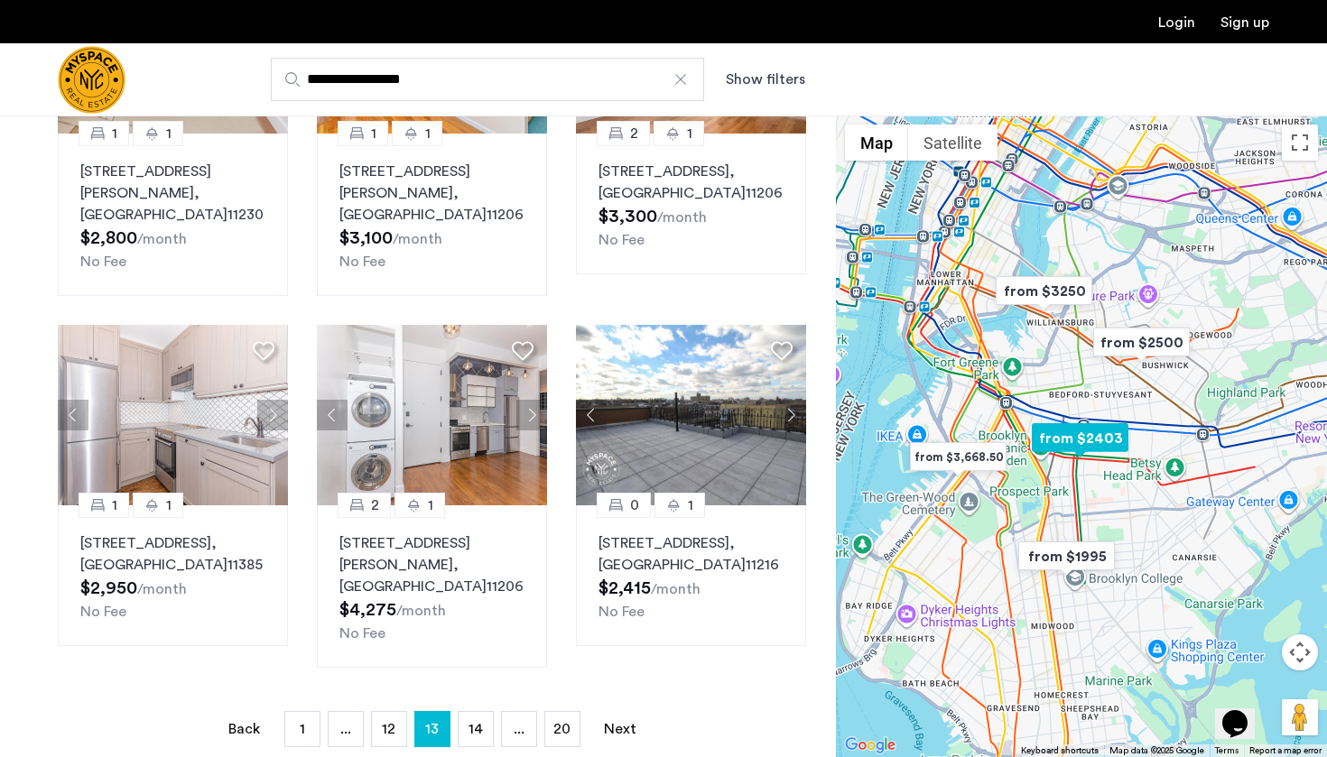
scroll to position [1051, 0]
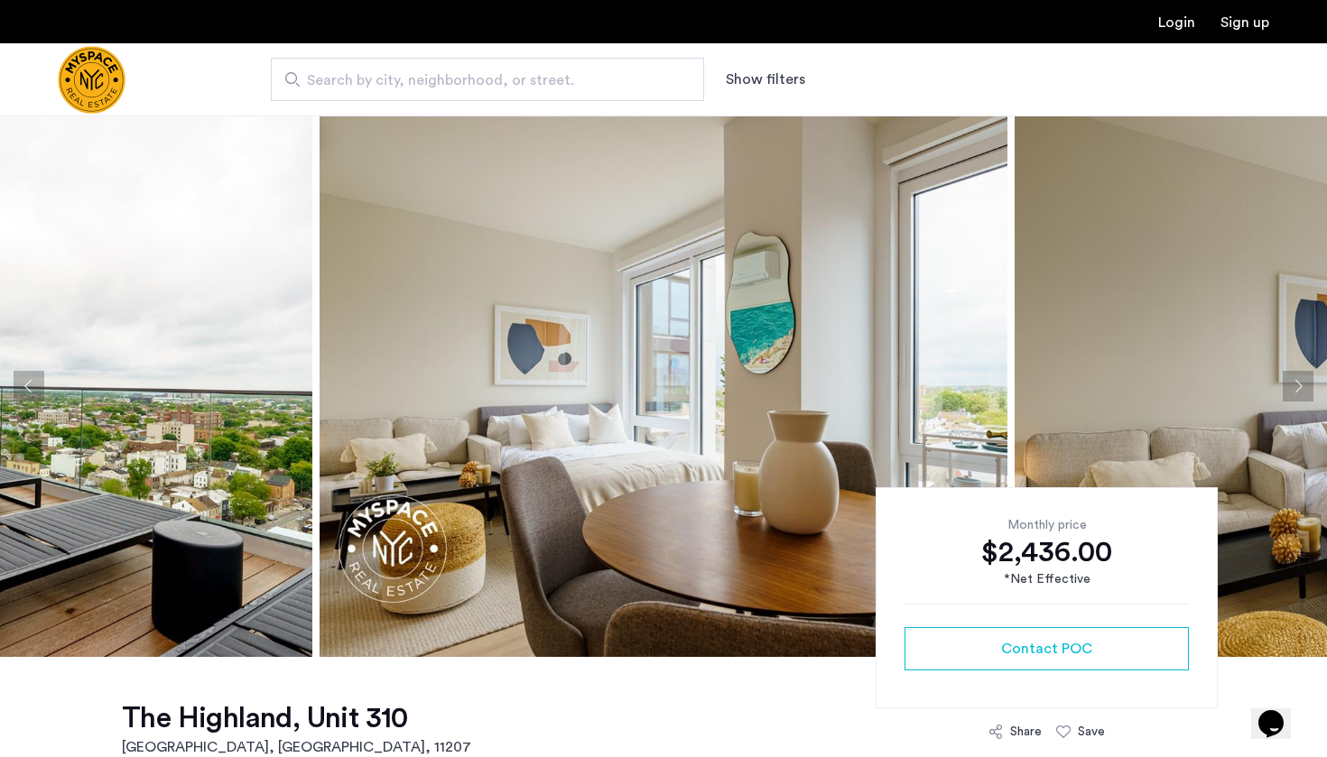
click at [1293, 384] on button "Next apartment" at bounding box center [1297, 386] width 31 height 31
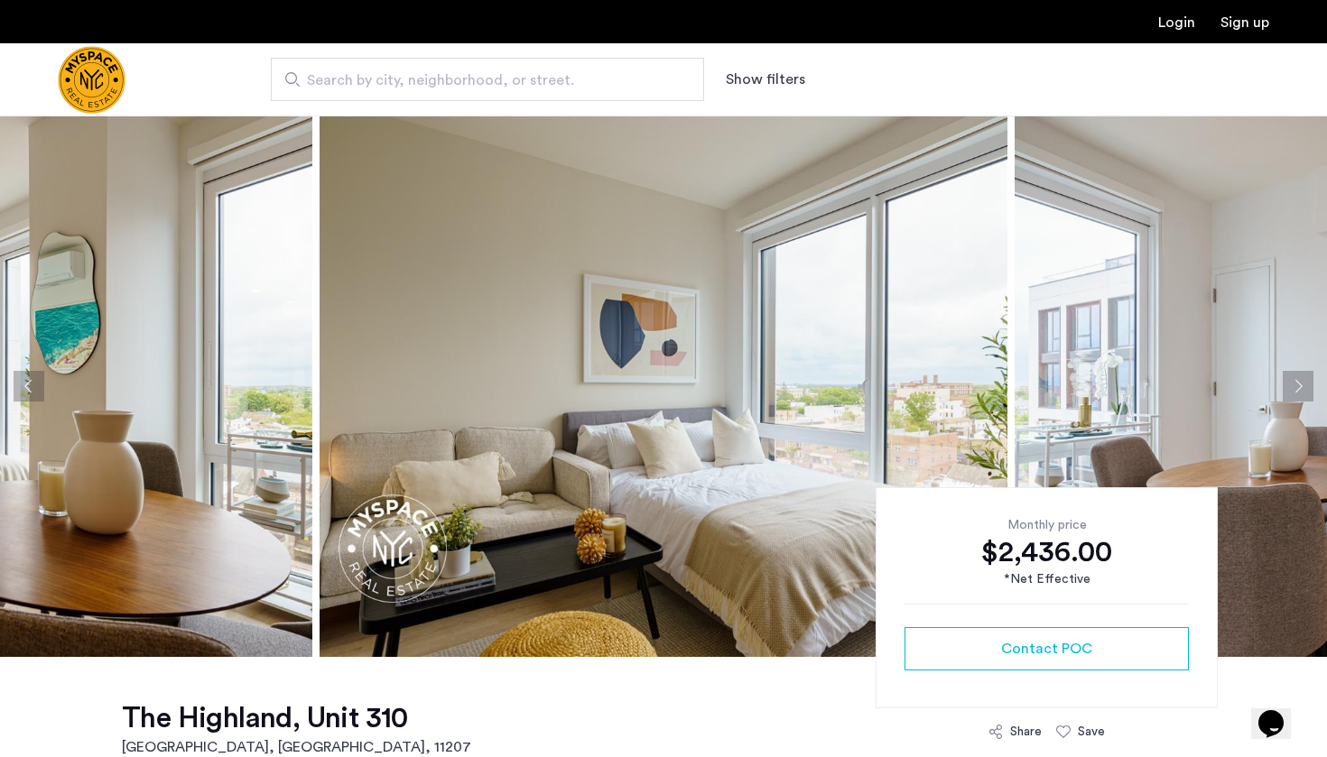
click at [1293, 384] on button "Next apartment" at bounding box center [1297, 386] width 31 height 31
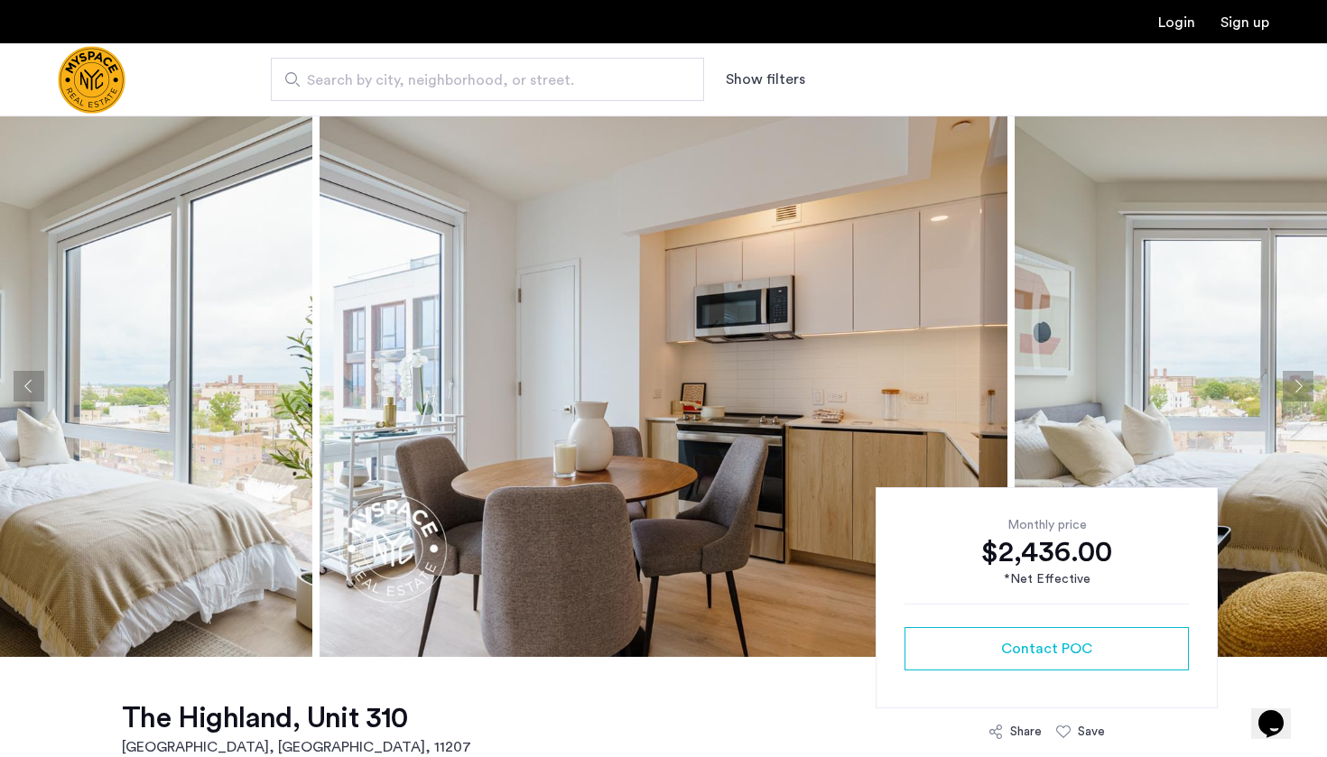
click at [1293, 384] on button "Next apartment" at bounding box center [1297, 386] width 31 height 31
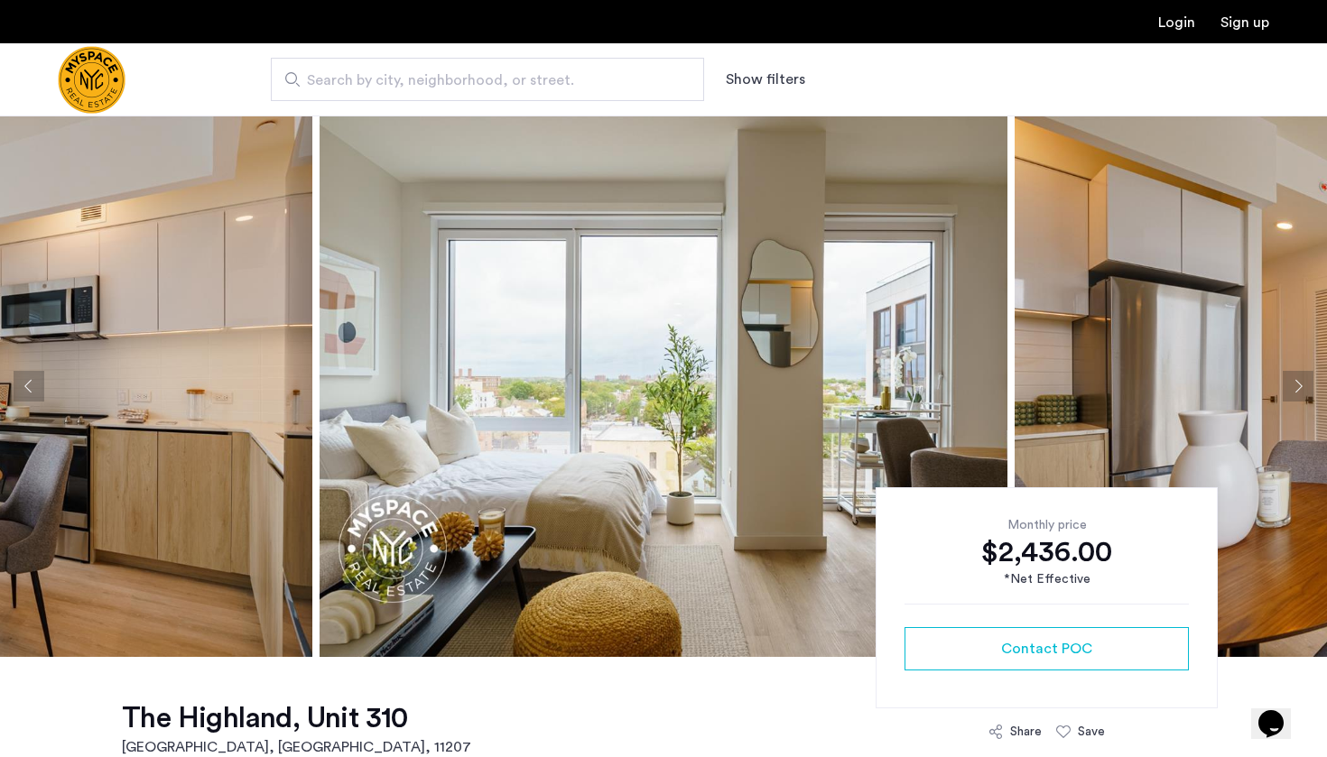
click at [1293, 384] on button "Next apartment" at bounding box center [1297, 386] width 31 height 31
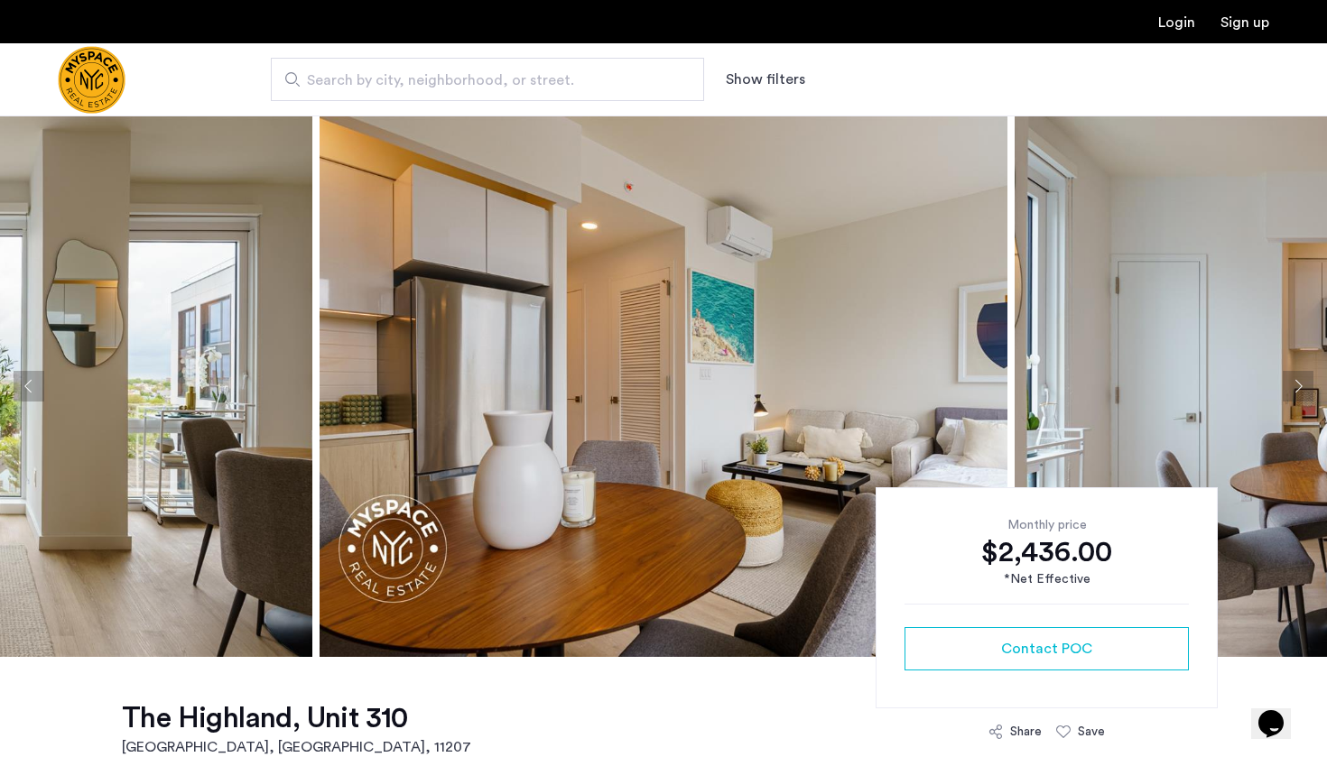
click at [1293, 384] on button "Next apartment" at bounding box center [1297, 386] width 31 height 31
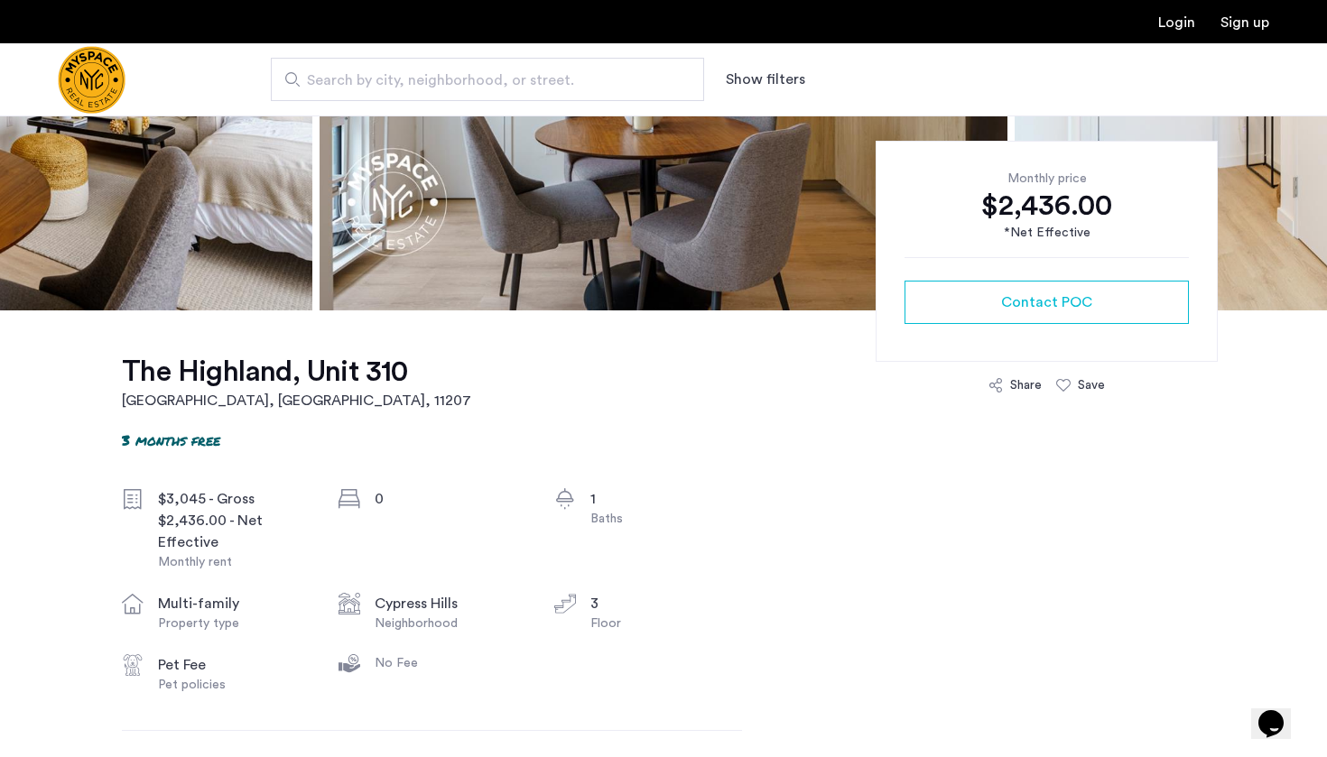
scroll to position [347, 0]
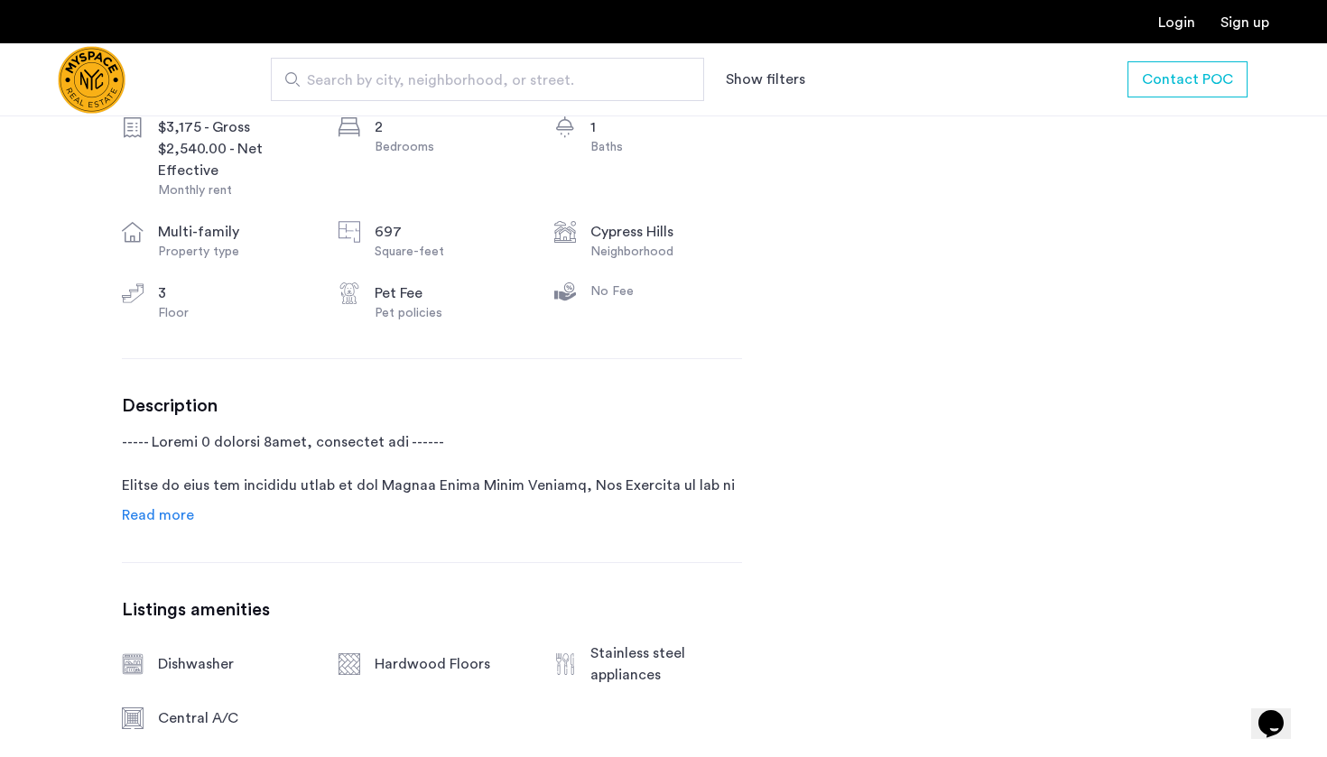
scroll to position [773, 0]
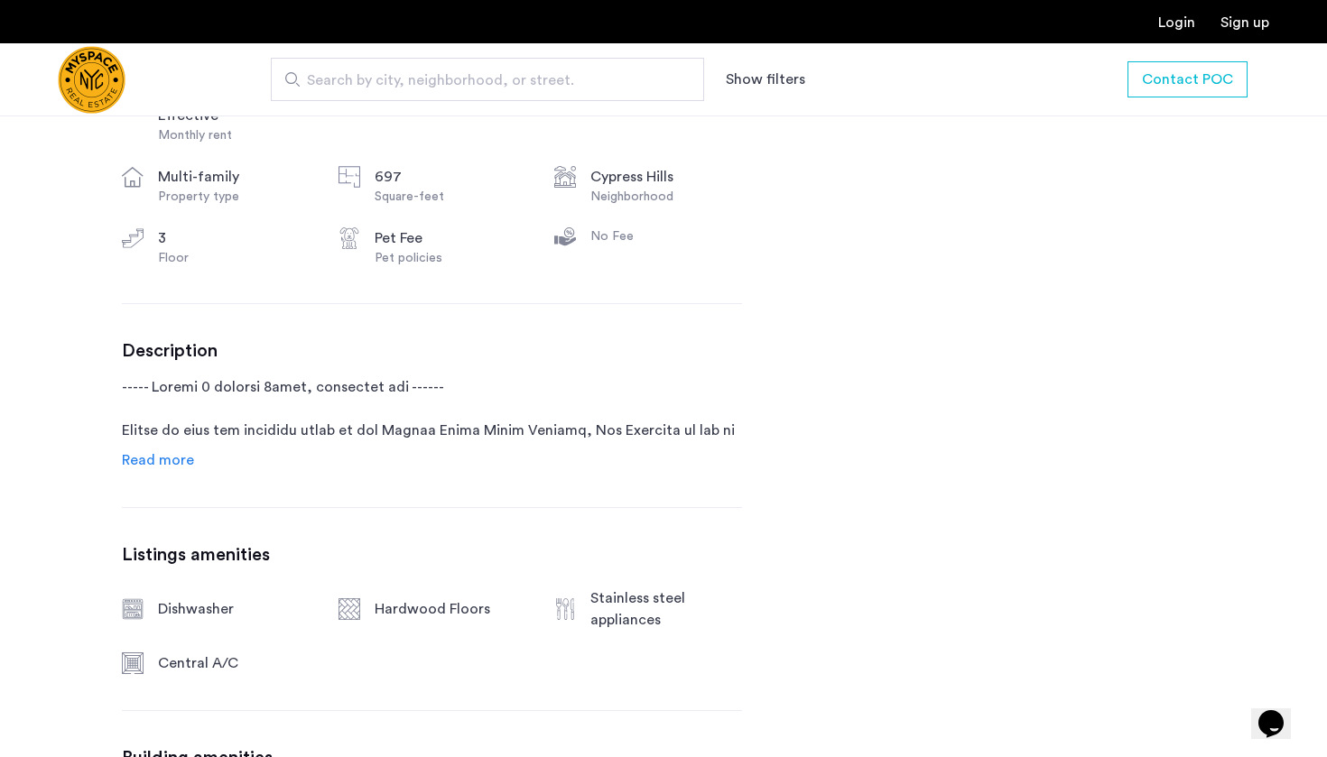
click at [158, 458] on span "Read more" at bounding box center [158, 460] width 72 height 14
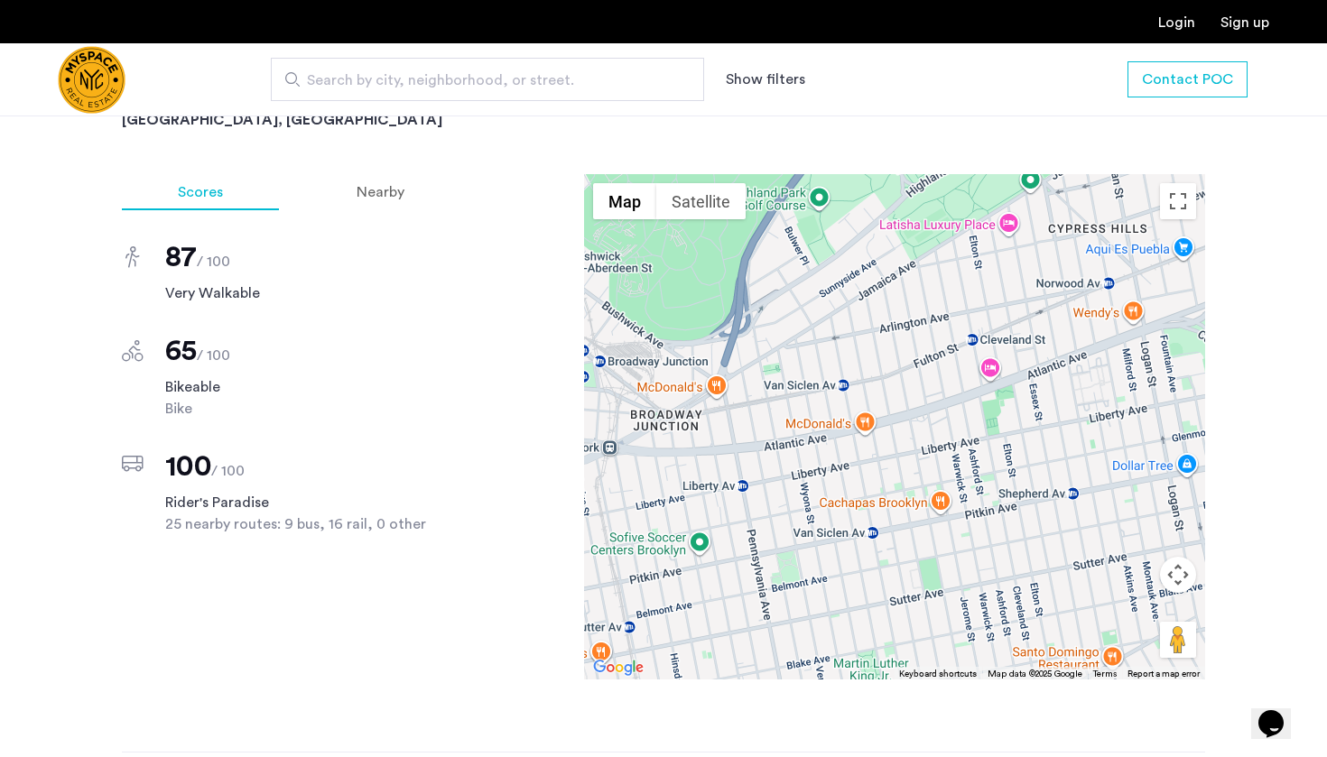
scroll to position [2582, 0]
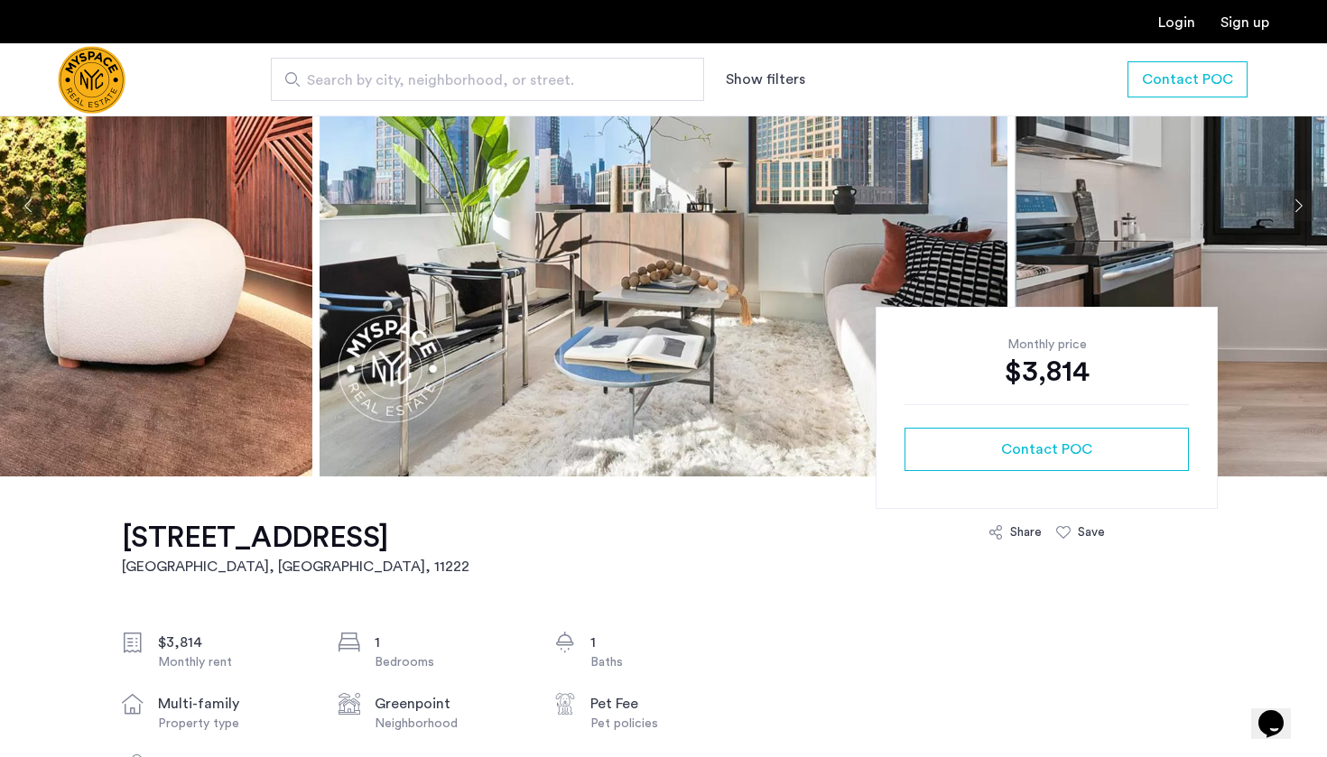
scroll to position [27, 0]
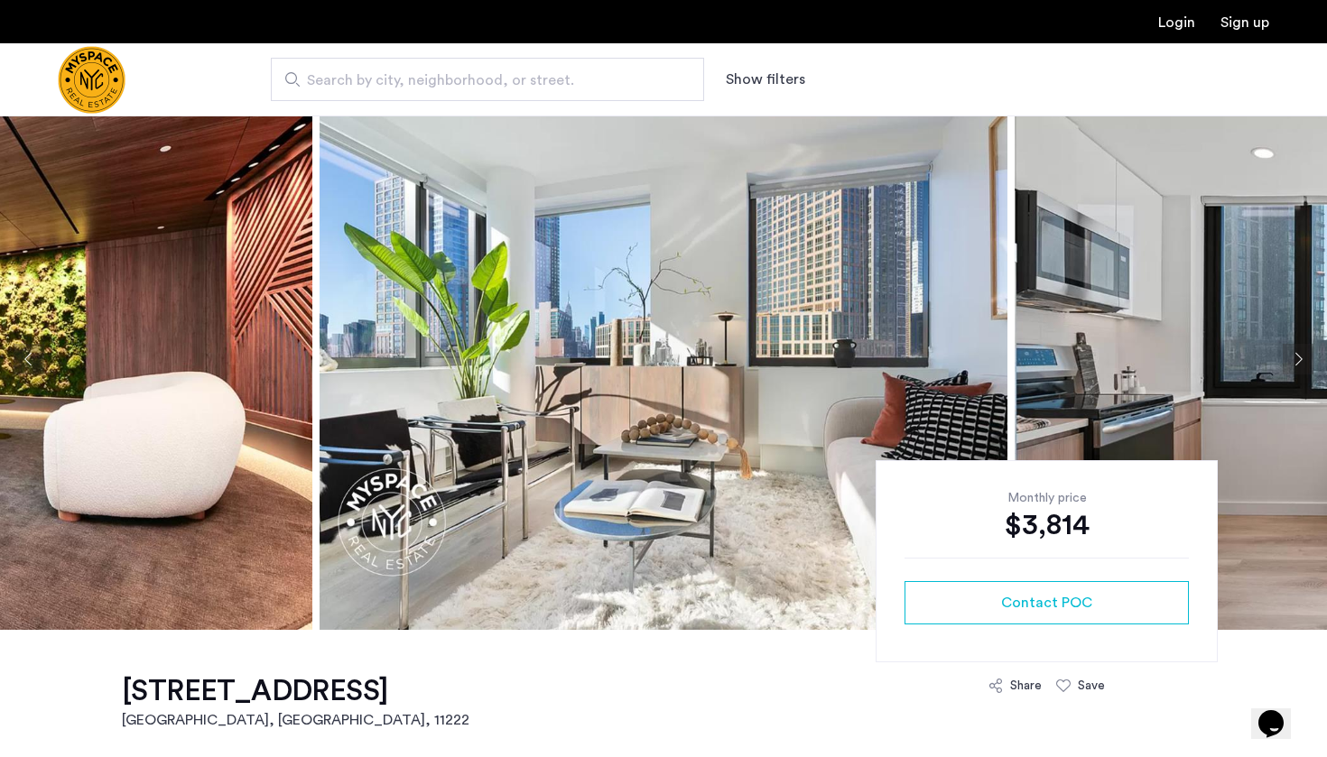
click at [744, 366] on img at bounding box center [663, 358] width 688 height 541
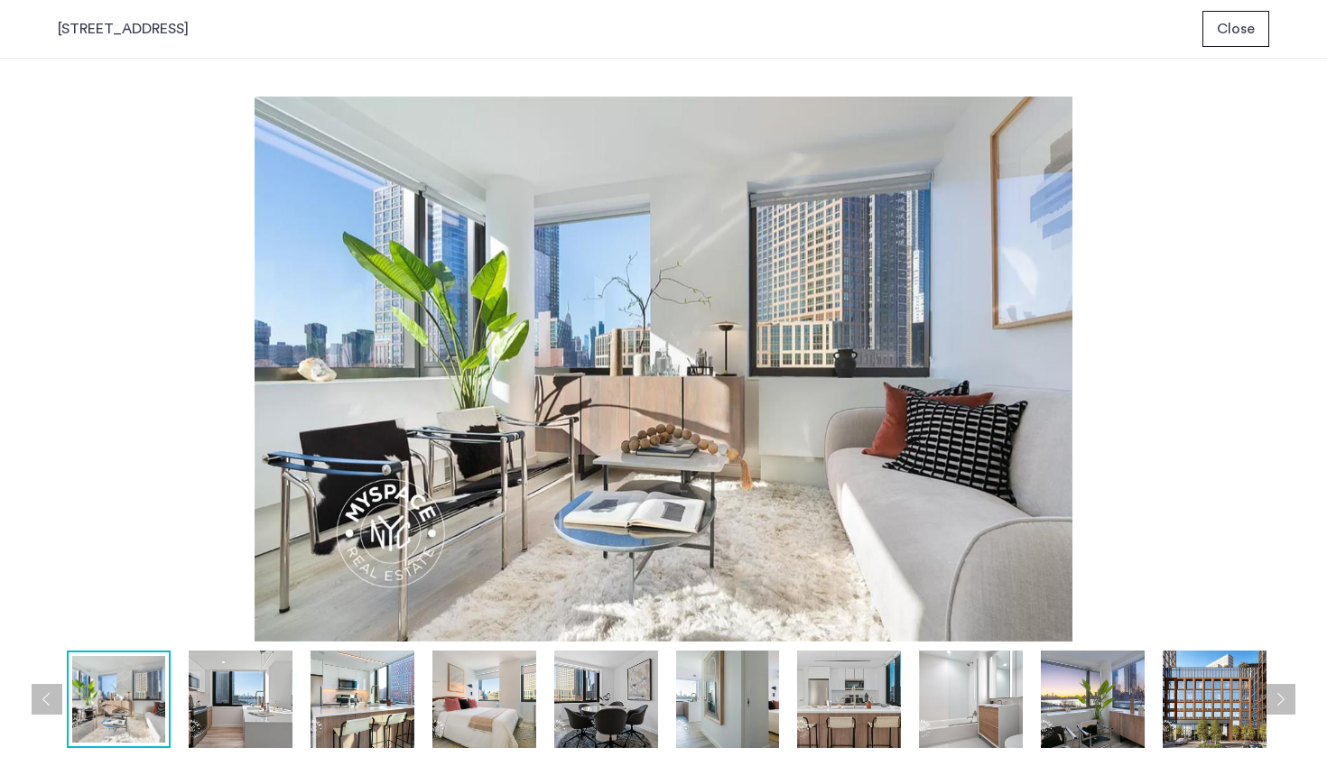
scroll to position [0, 0]
click at [1036, 376] on img at bounding box center [663, 369] width 1211 height 545
click at [1276, 692] on button "Next apartment" at bounding box center [1279, 699] width 31 height 31
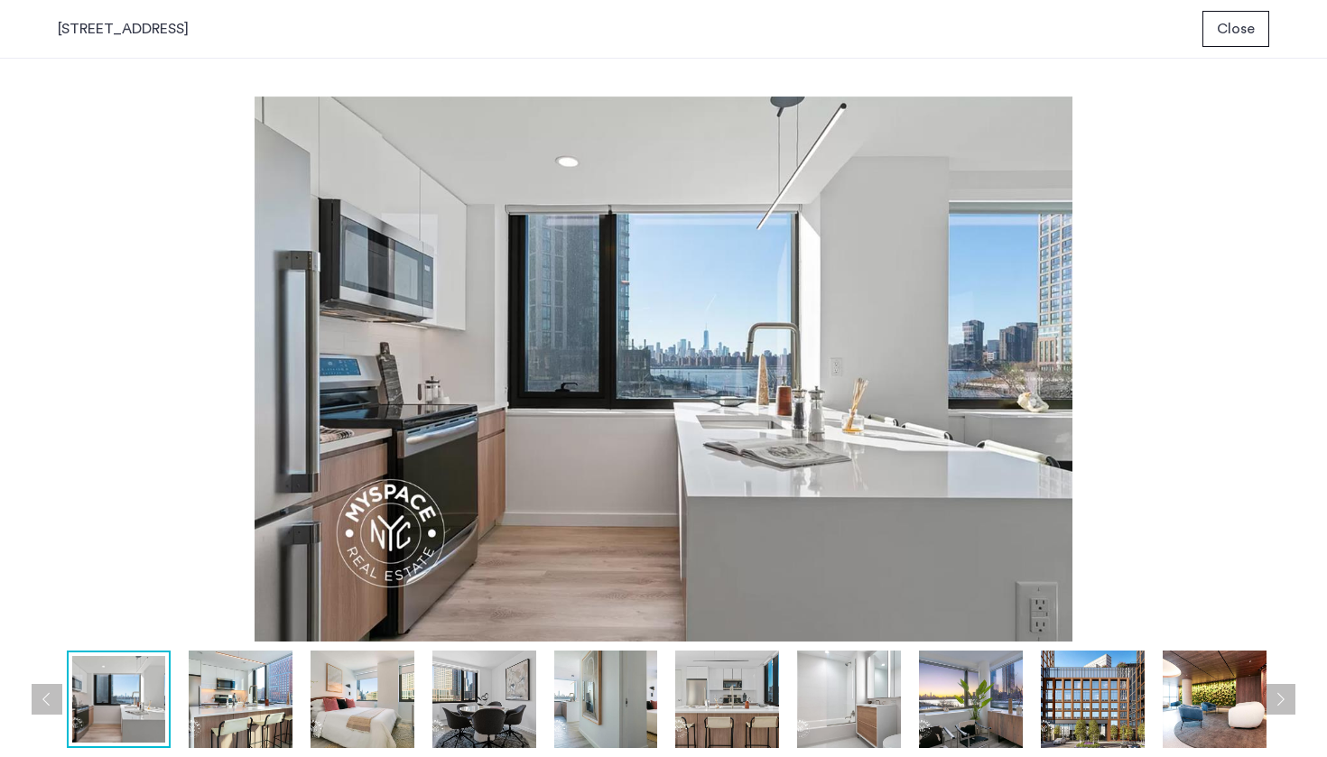
click at [1276, 692] on button "Next apartment" at bounding box center [1279, 699] width 31 height 31
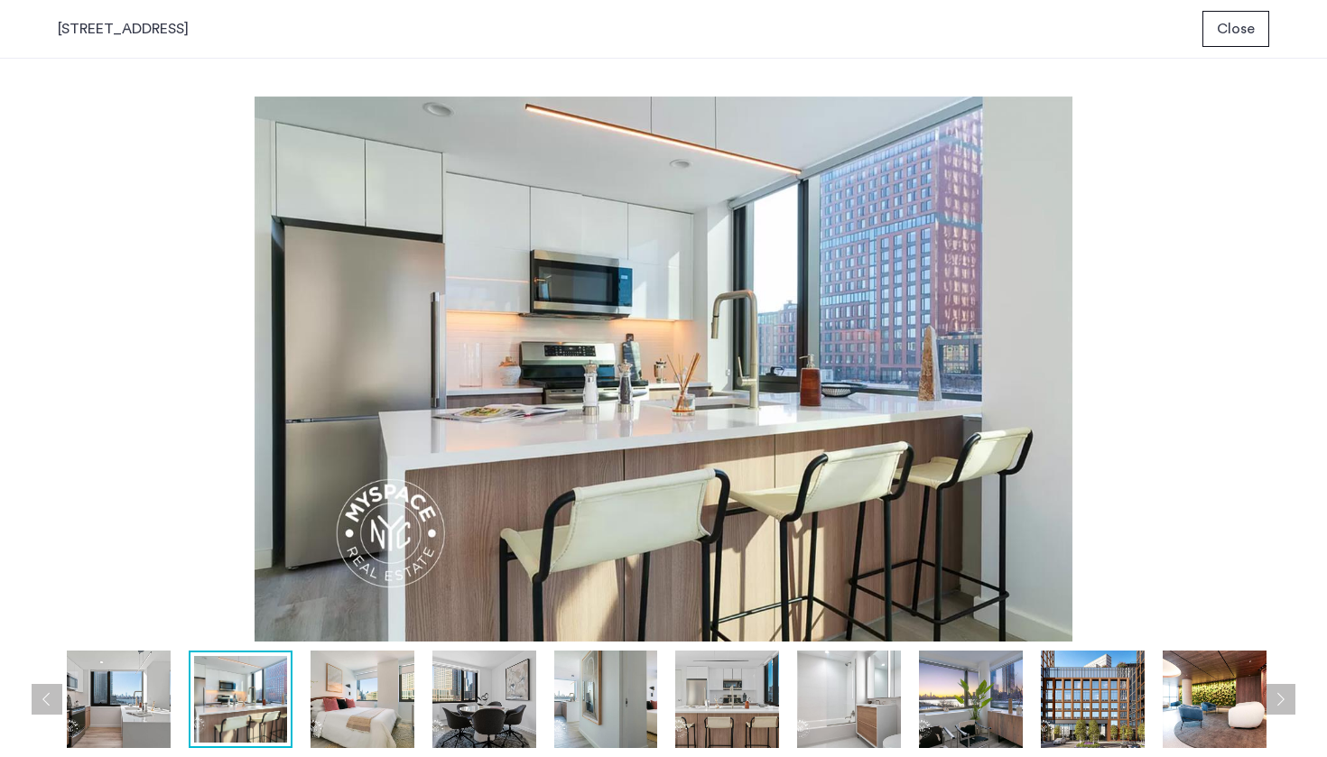
click at [1276, 692] on button "Next apartment" at bounding box center [1279, 699] width 31 height 31
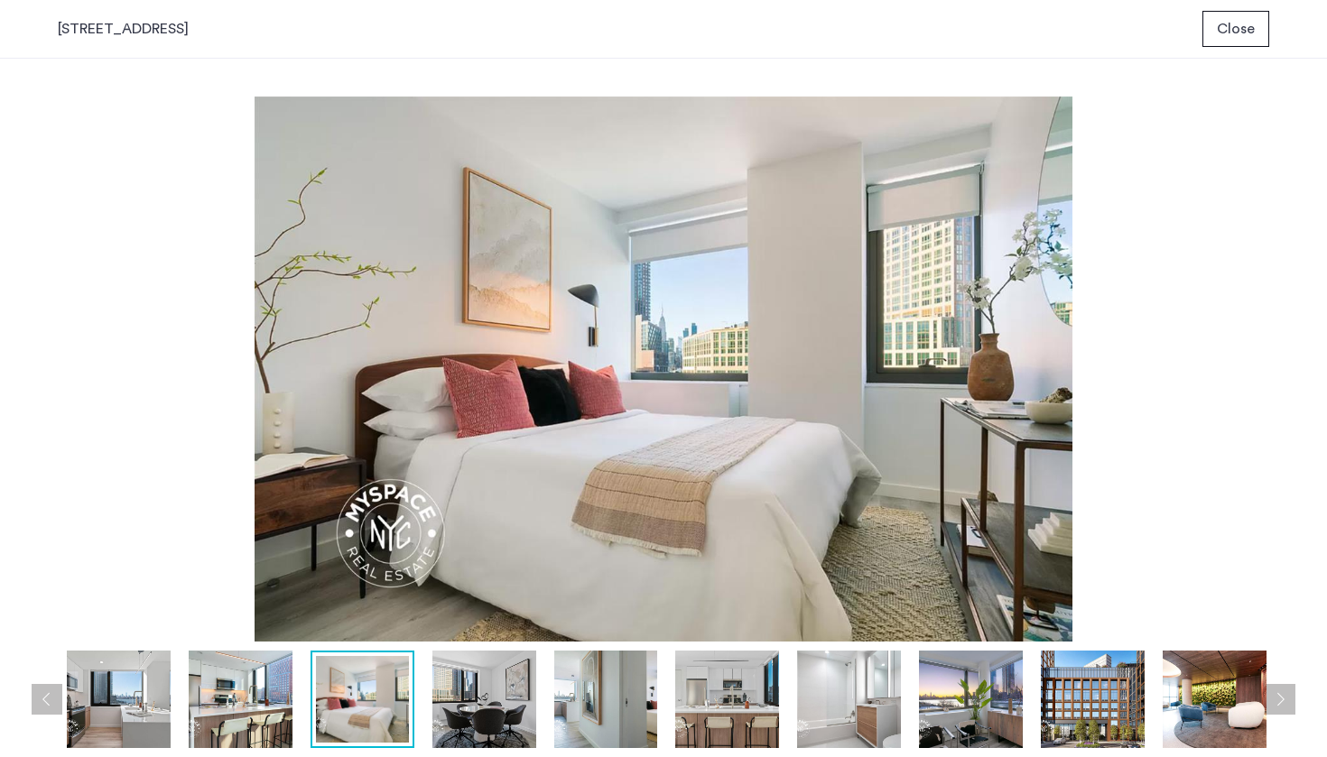
click at [1276, 692] on button "Next apartment" at bounding box center [1279, 699] width 31 height 31
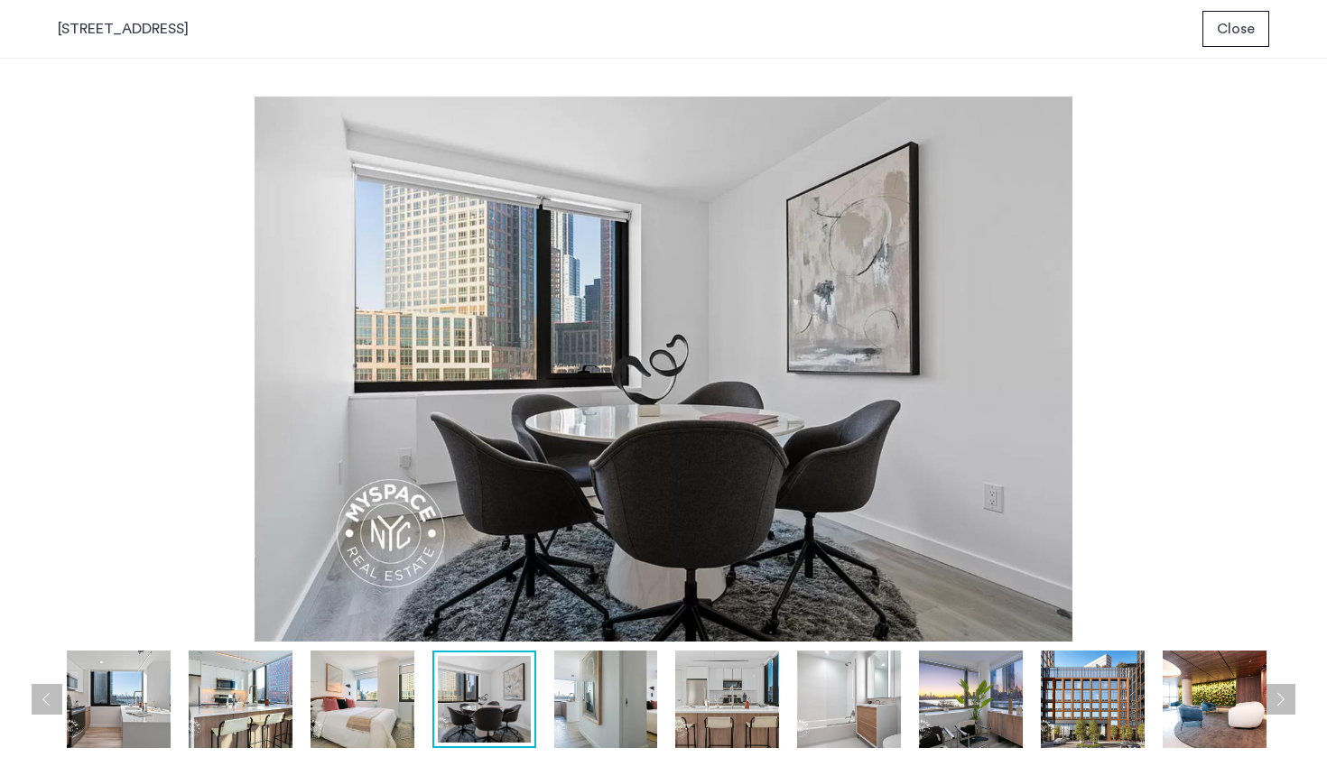
click at [1276, 692] on button "Next apartment" at bounding box center [1279, 699] width 31 height 31
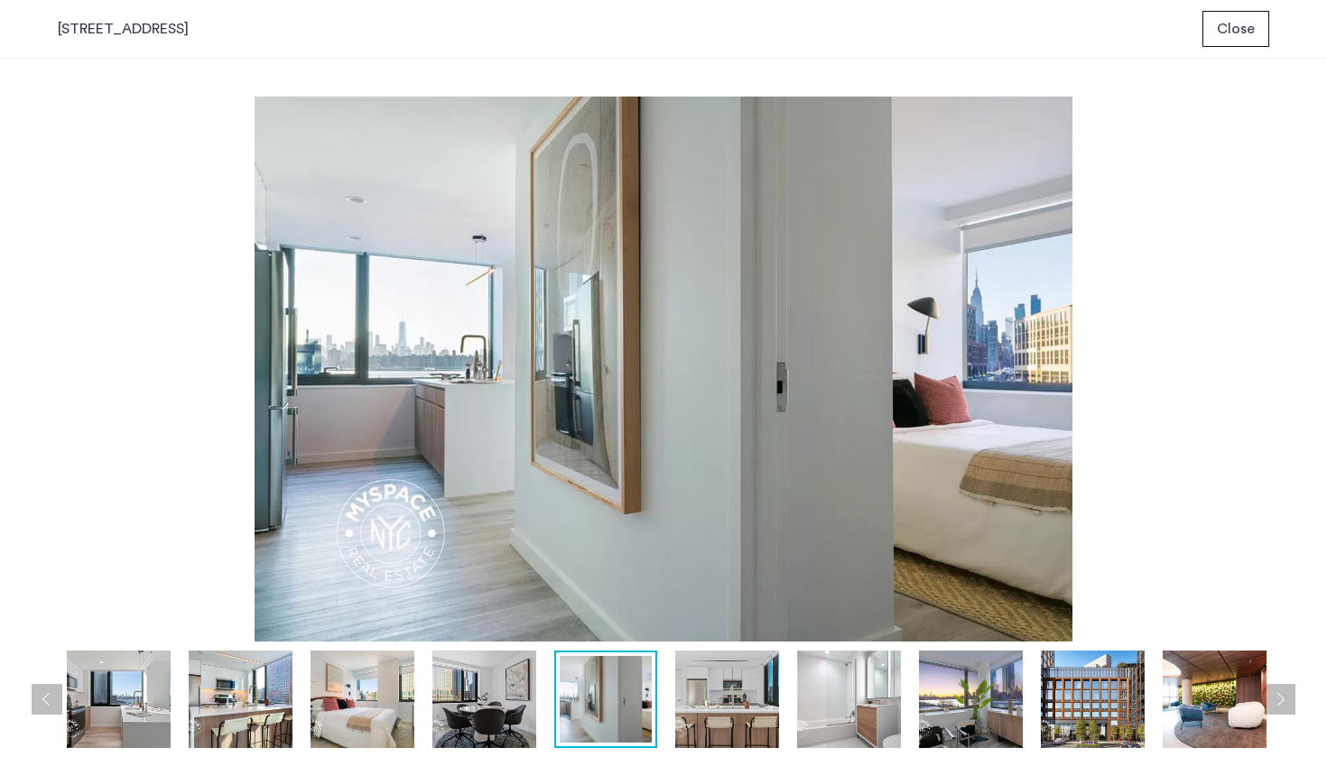
click at [1276, 692] on button "Next apartment" at bounding box center [1279, 699] width 31 height 31
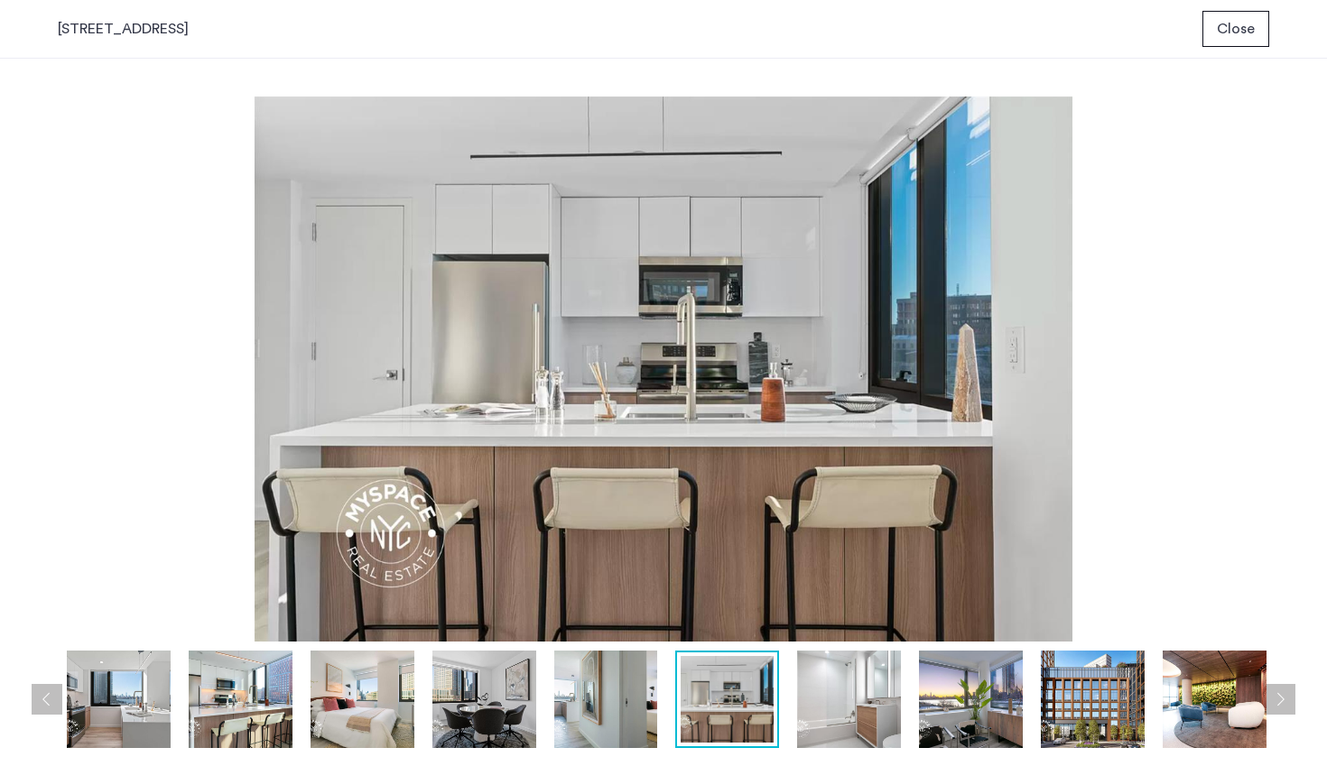
click at [1276, 692] on button "Next apartment" at bounding box center [1279, 699] width 31 height 31
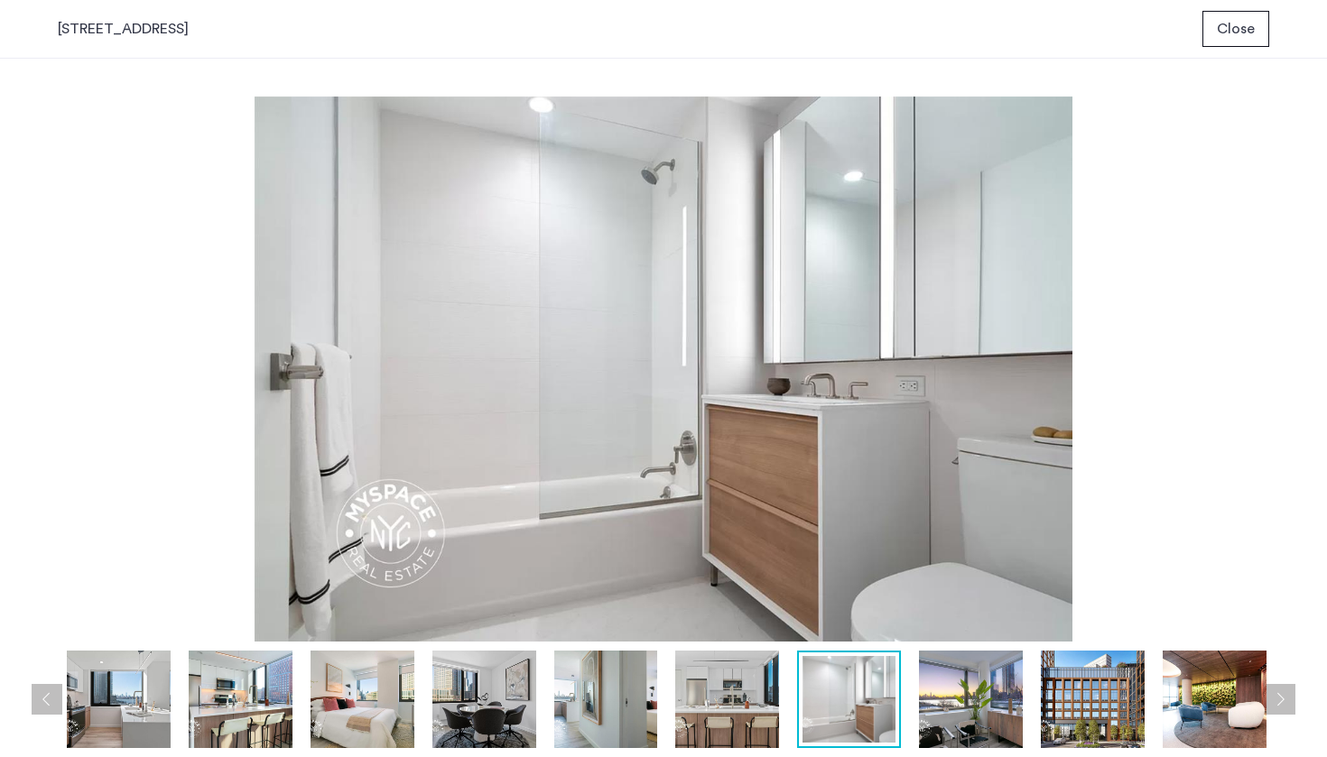
click at [1276, 692] on button "Next apartment" at bounding box center [1279, 699] width 31 height 31
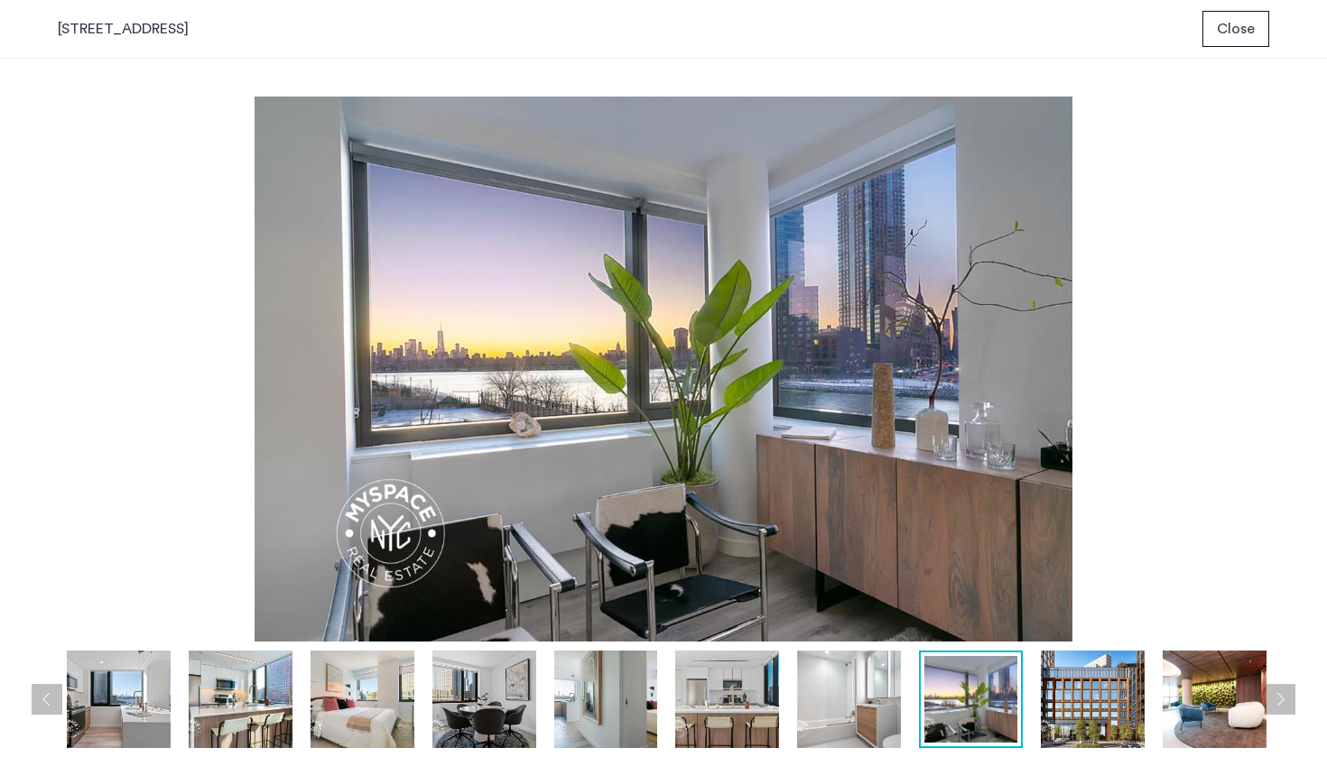
click at [1276, 692] on button "Next apartment" at bounding box center [1279, 699] width 31 height 31
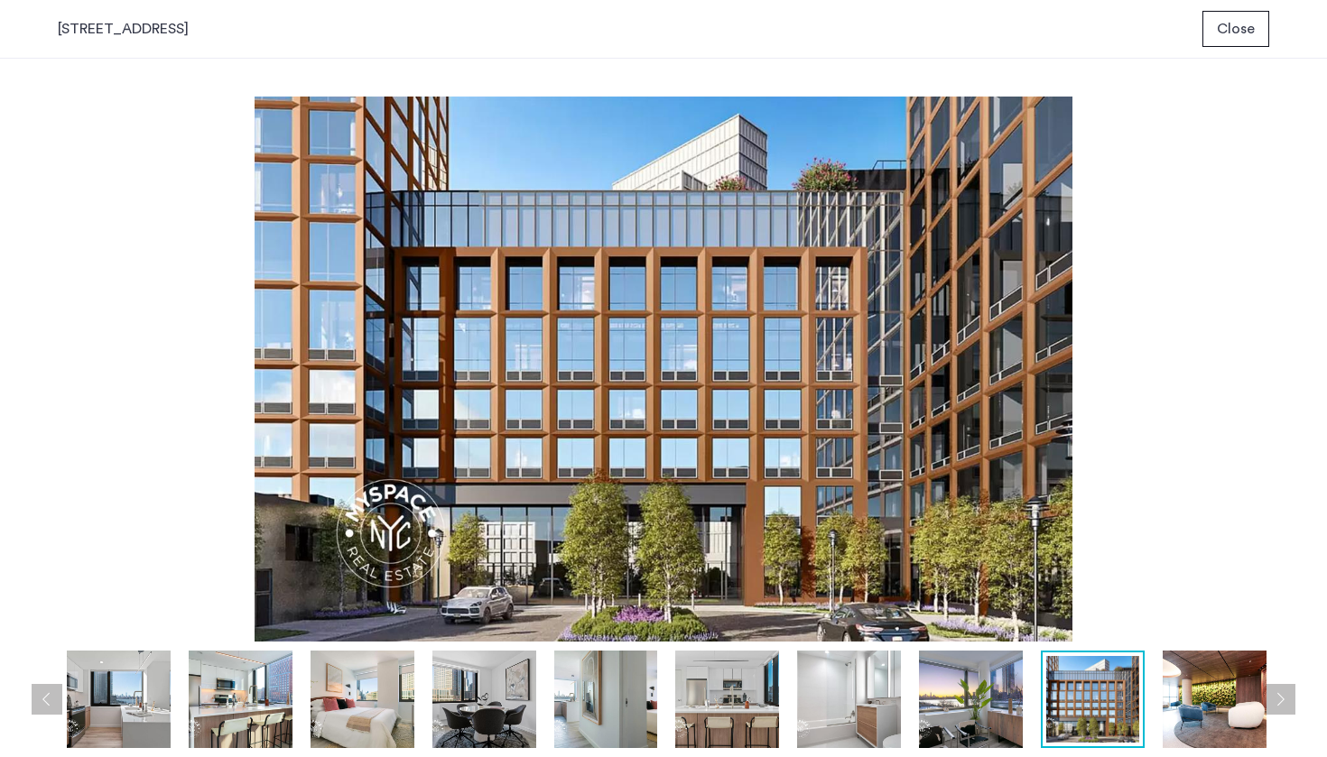
click at [1276, 692] on button "Next apartment" at bounding box center [1279, 699] width 31 height 31
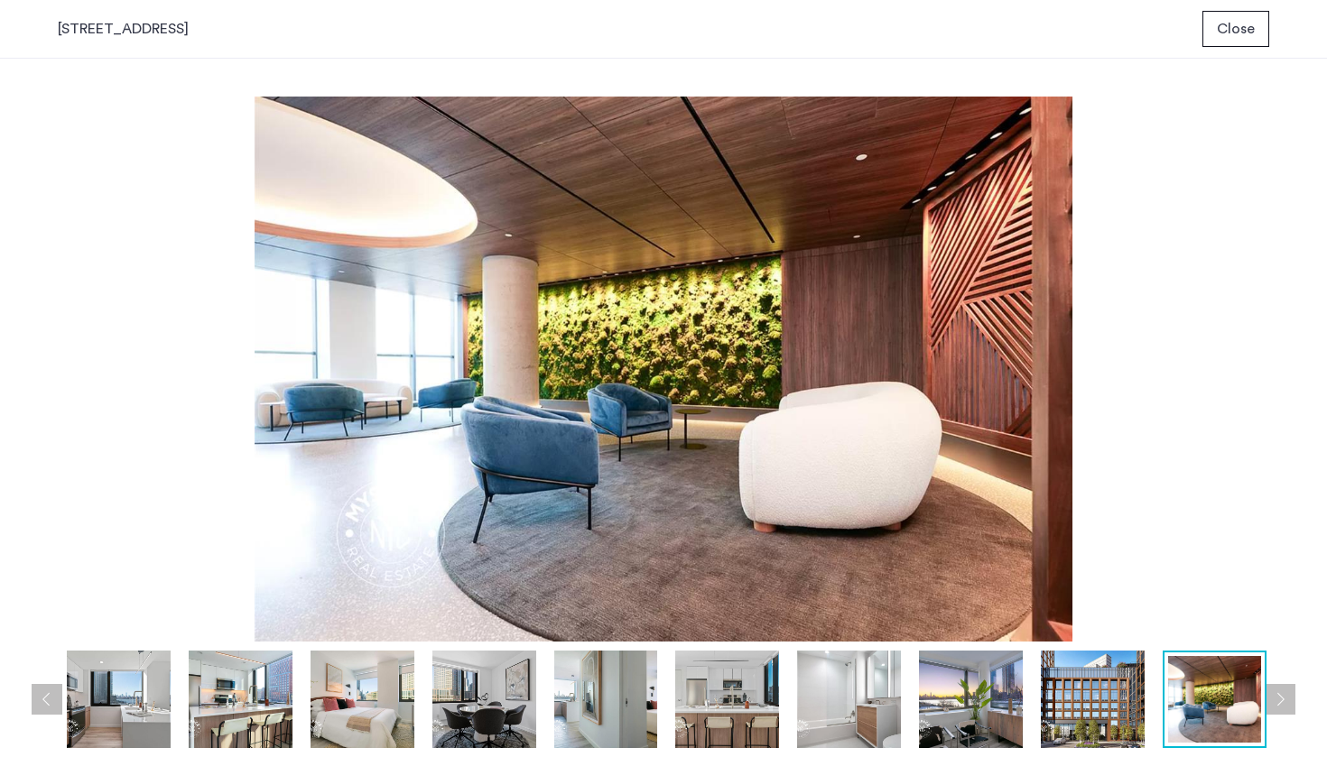
click at [1276, 692] on button "Next apartment" at bounding box center [1279, 699] width 31 height 31
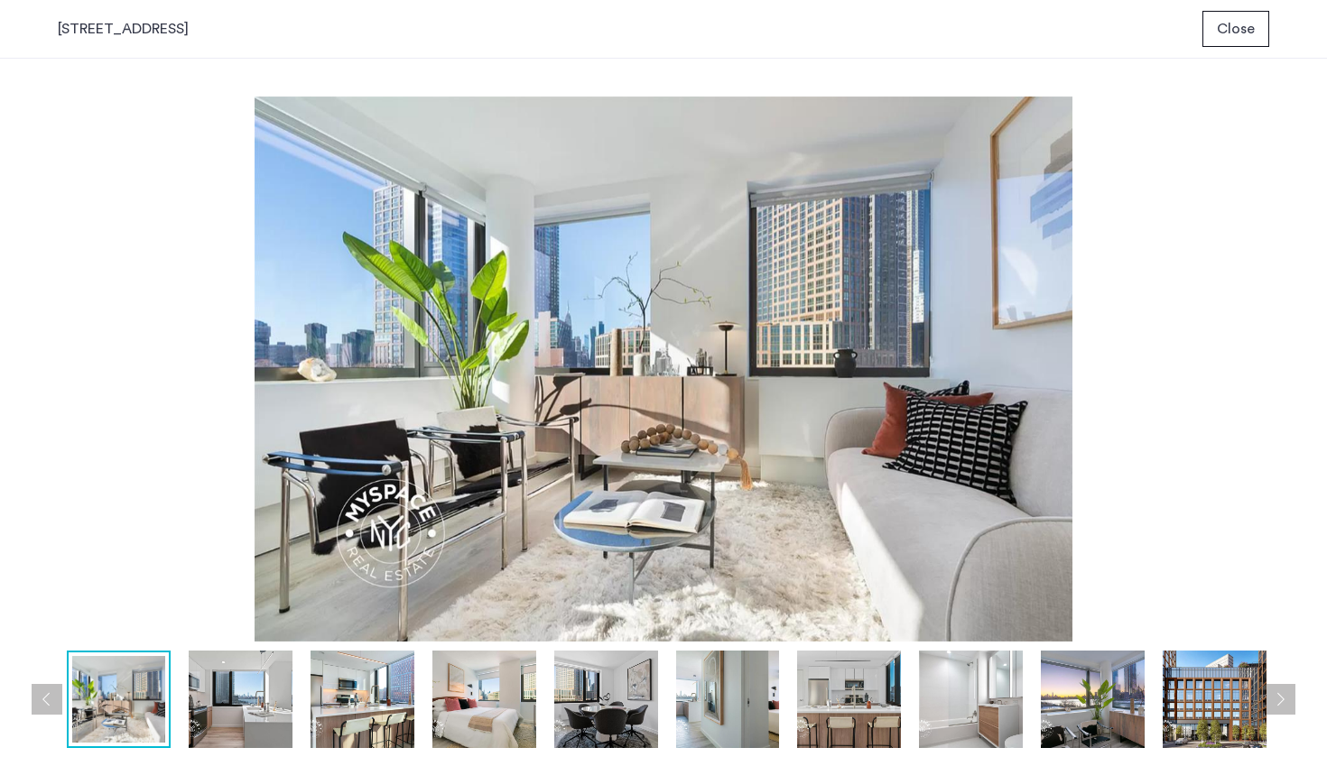
click at [1276, 692] on button "Next apartment" at bounding box center [1279, 699] width 31 height 31
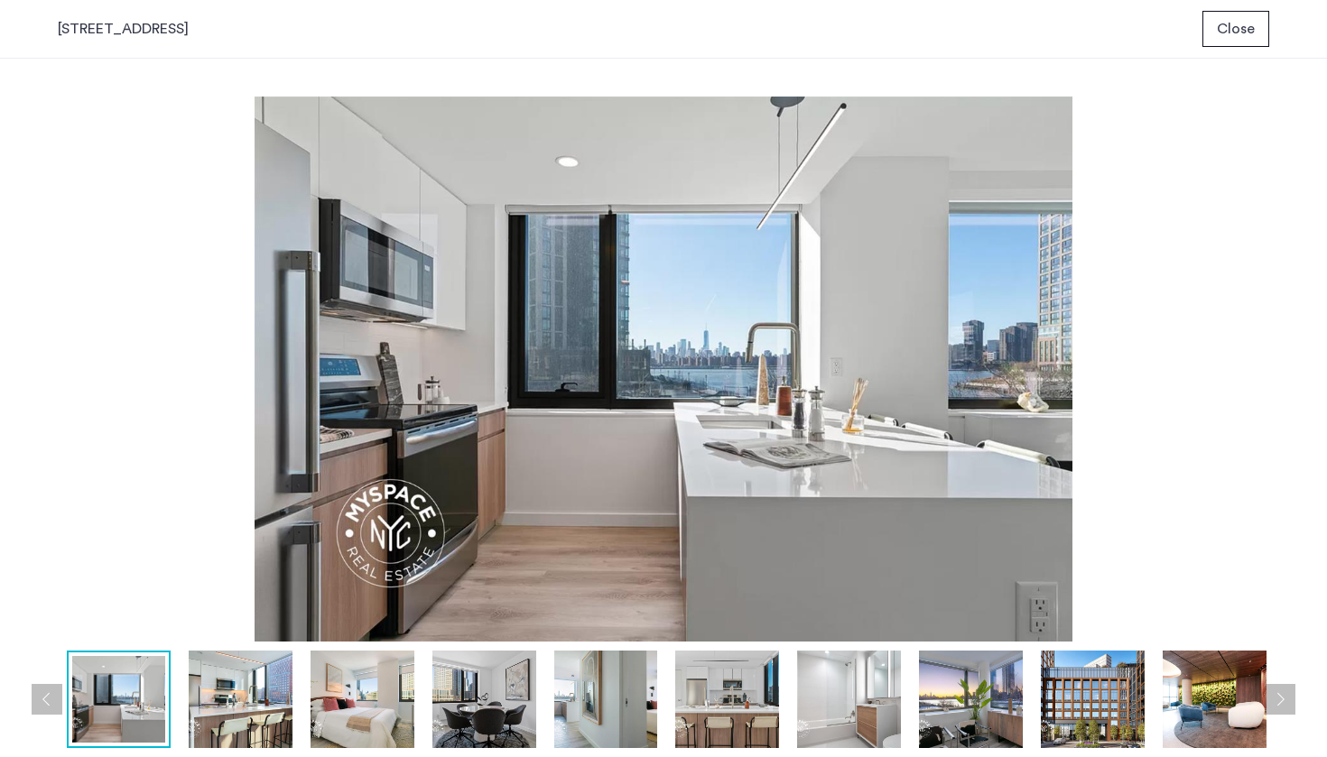
click at [1276, 692] on button "Next apartment" at bounding box center [1279, 699] width 31 height 31
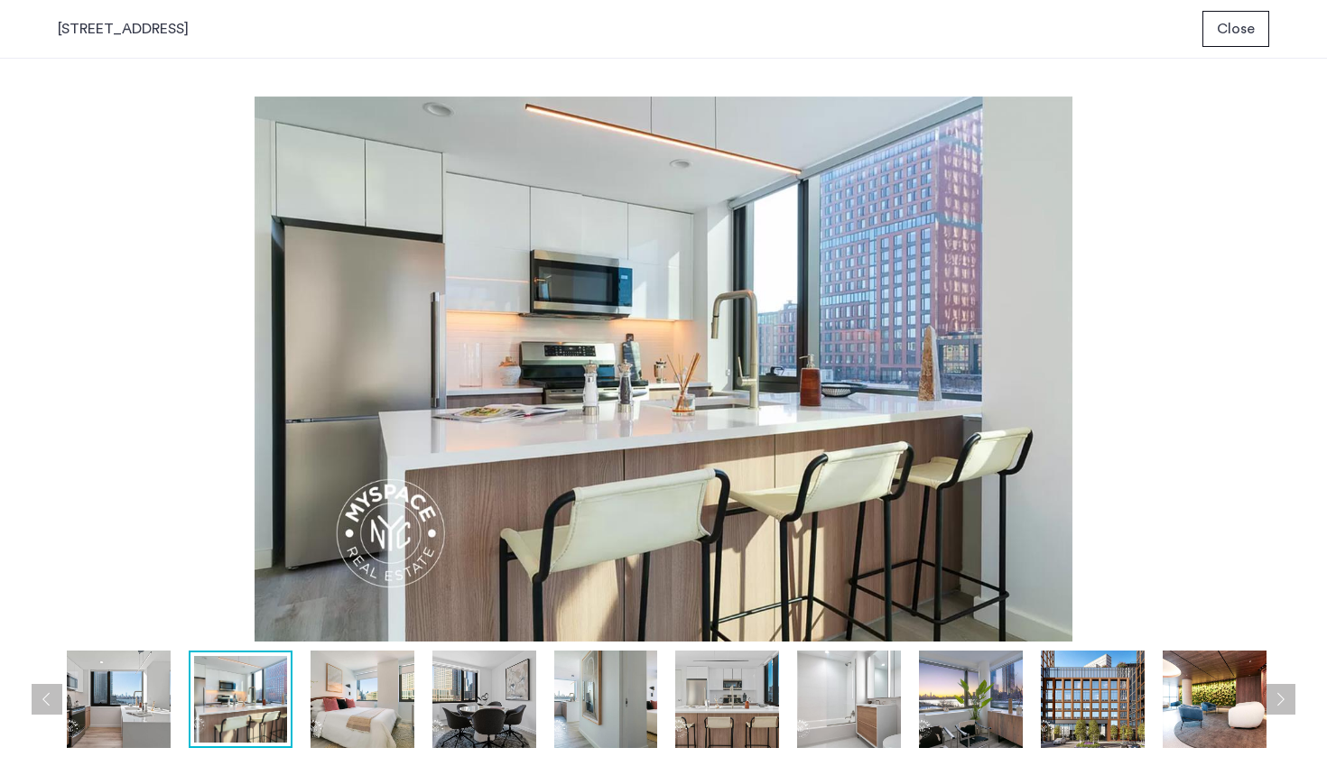
click at [1230, 31] on span "Close" at bounding box center [1236, 29] width 38 height 22
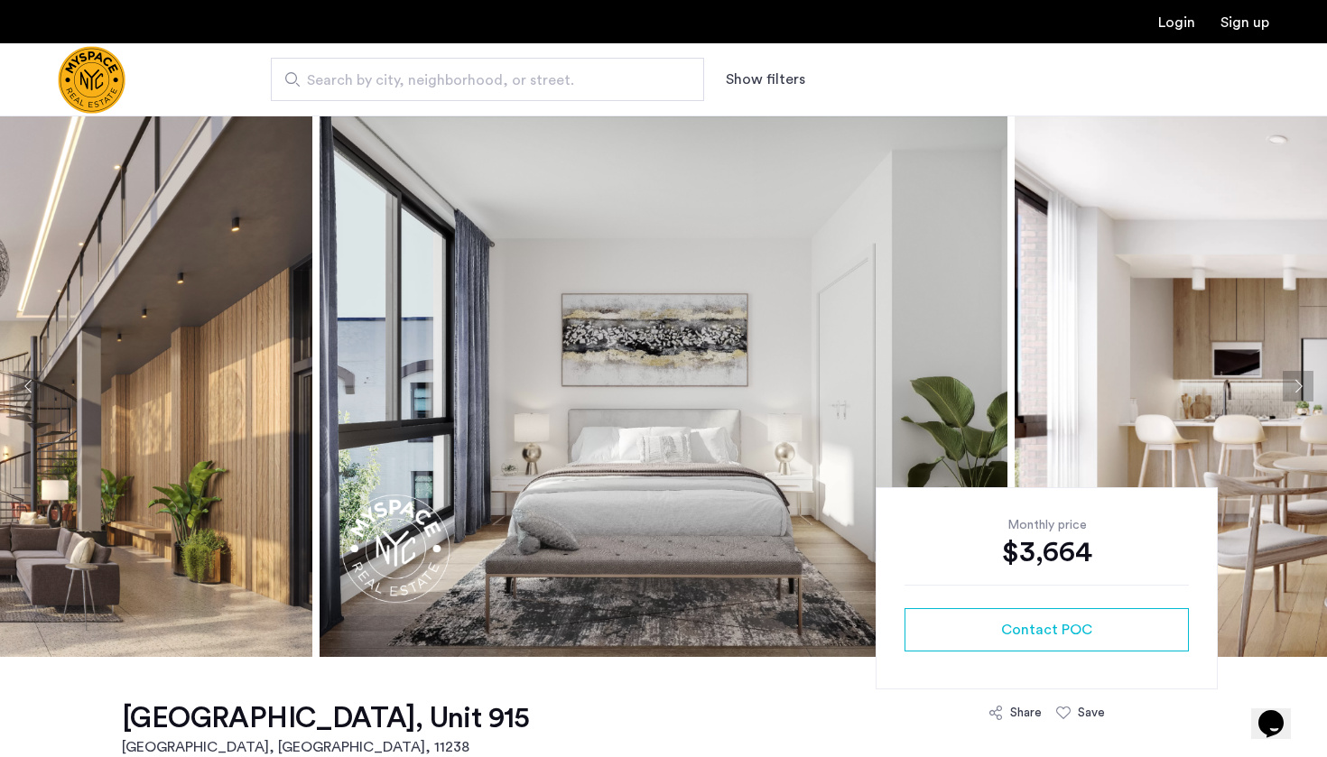
click at [589, 353] on img at bounding box center [663, 386] width 688 height 541
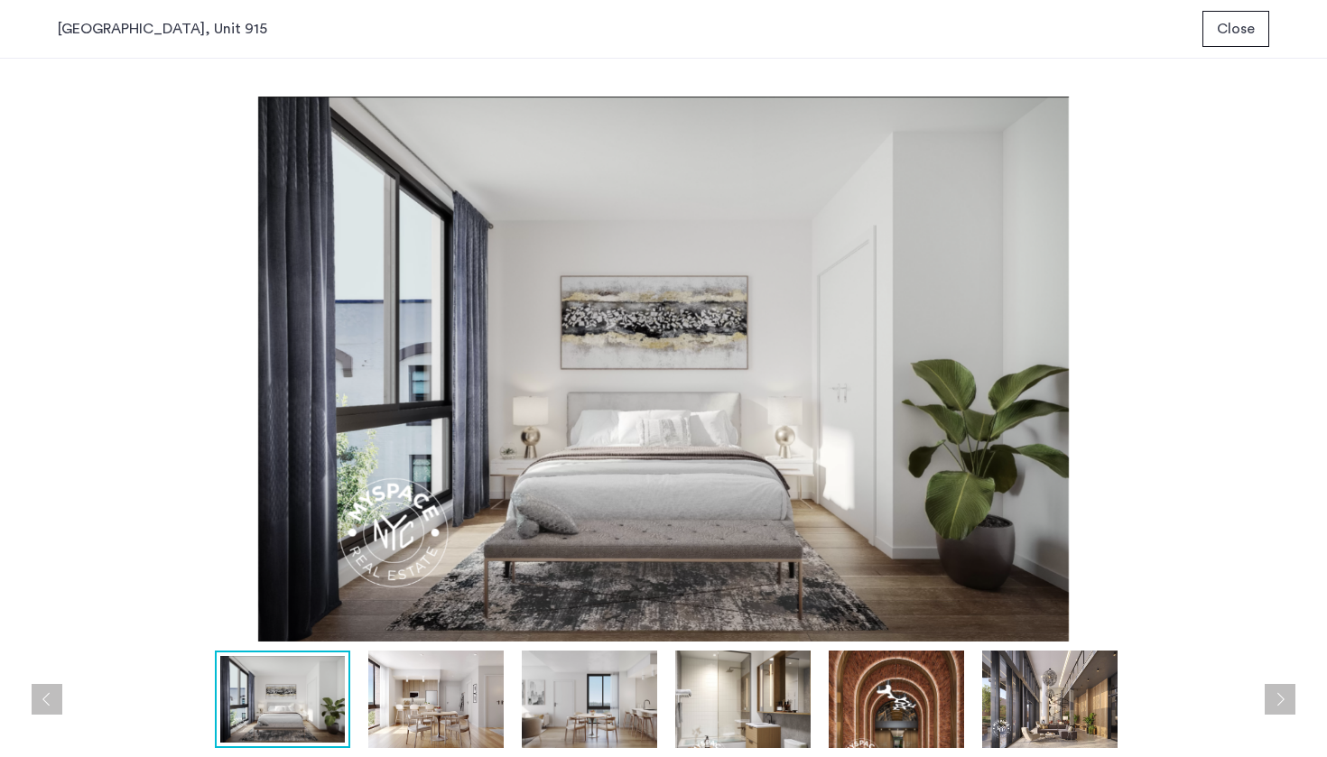
click at [1290, 700] on button "Next apartment" at bounding box center [1279, 699] width 31 height 31
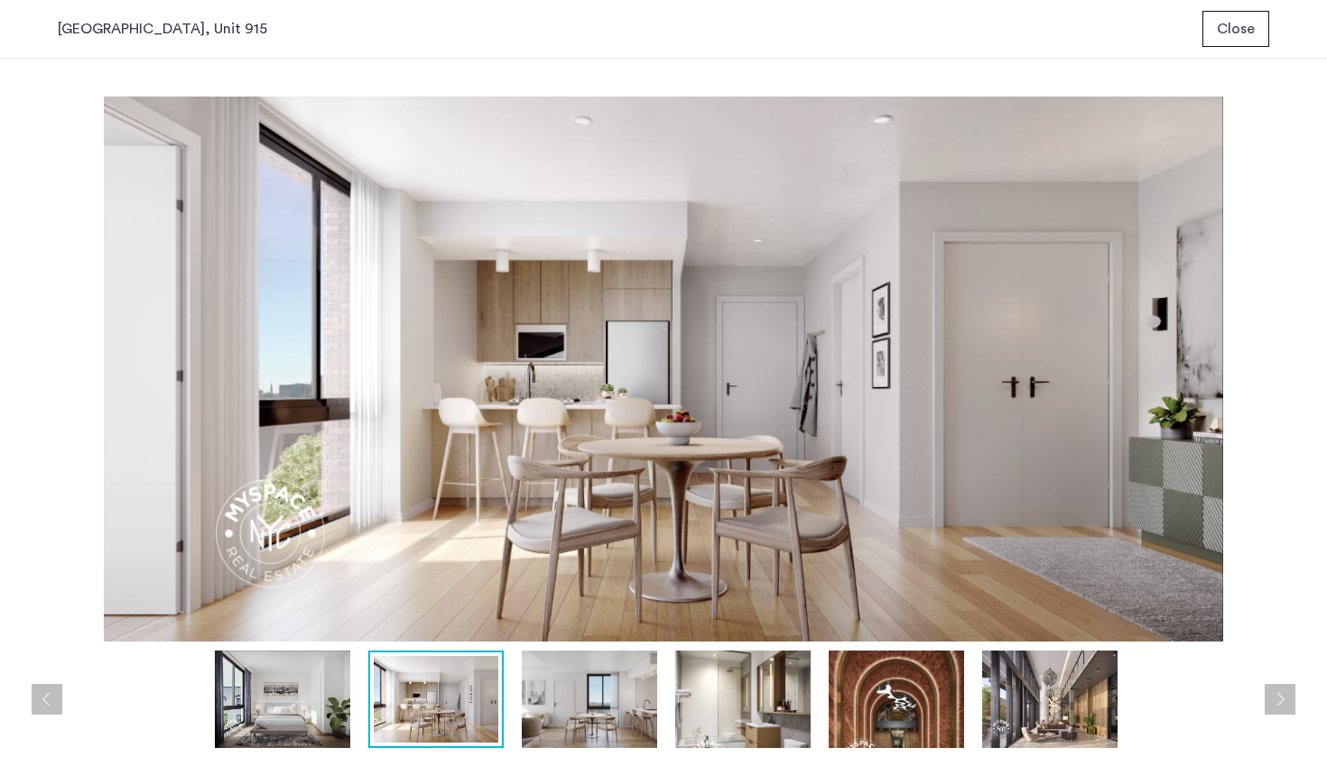
click at [1290, 700] on button "Next apartment" at bounding box center [1279, 699] width 31 height 31
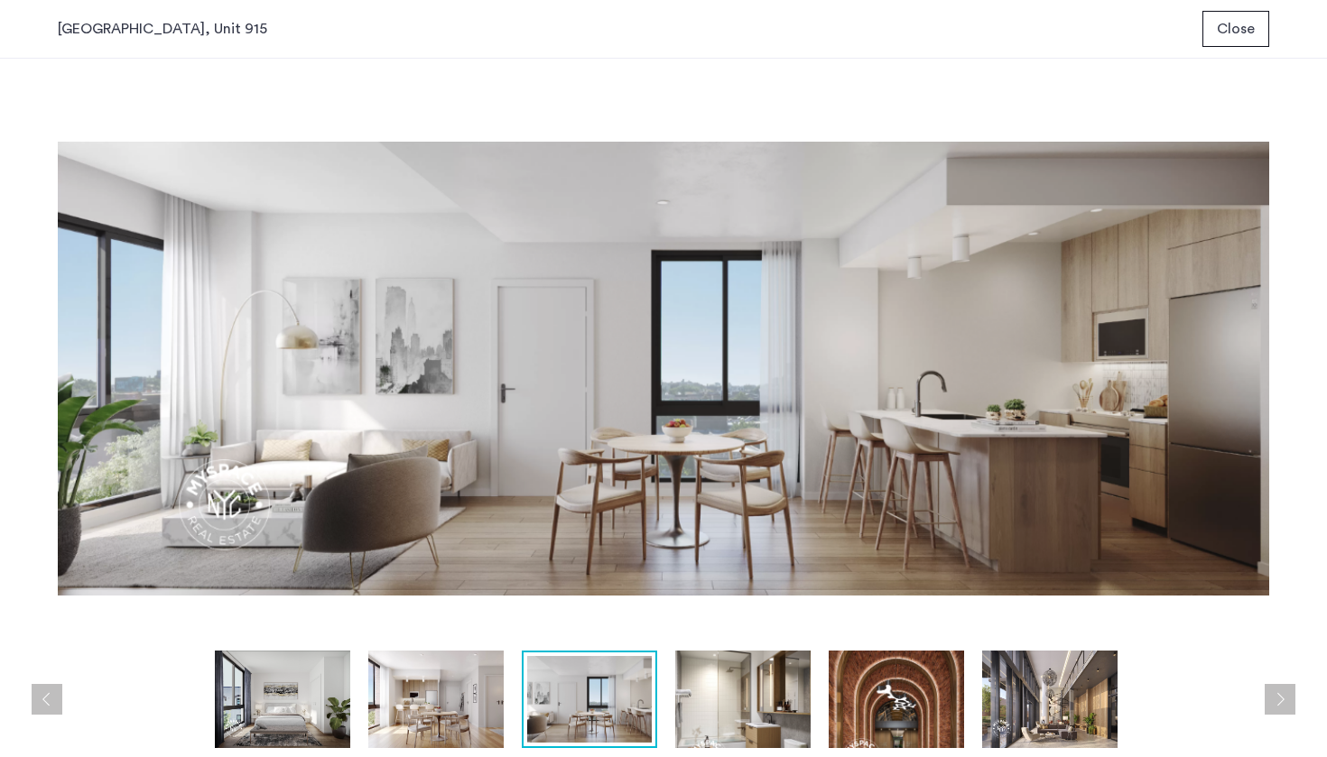
click at [1282, 700] on button "Next apartment" at bounding box center [1279, 699] width 31 height 31
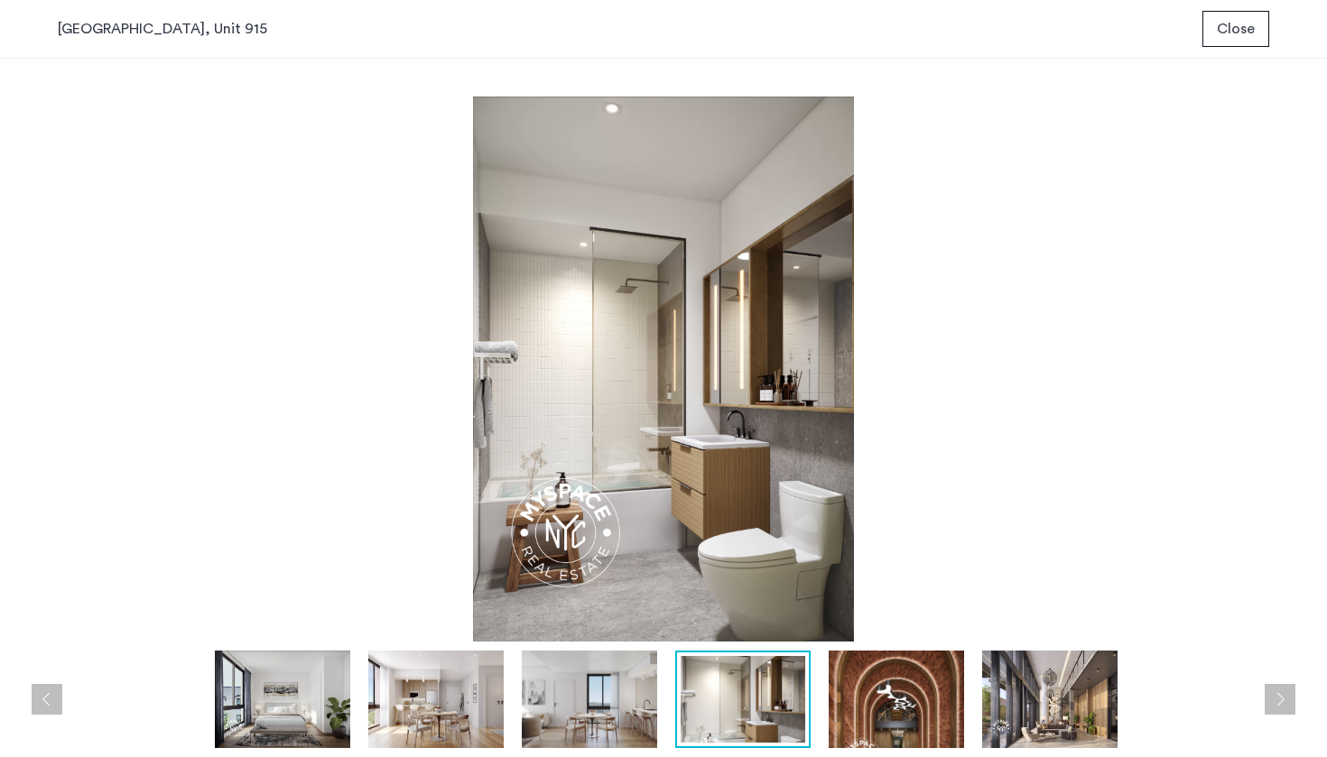
click at [1282, 700] on button "Next apartment" at bounding box center [1279, 699] width 31 height 31
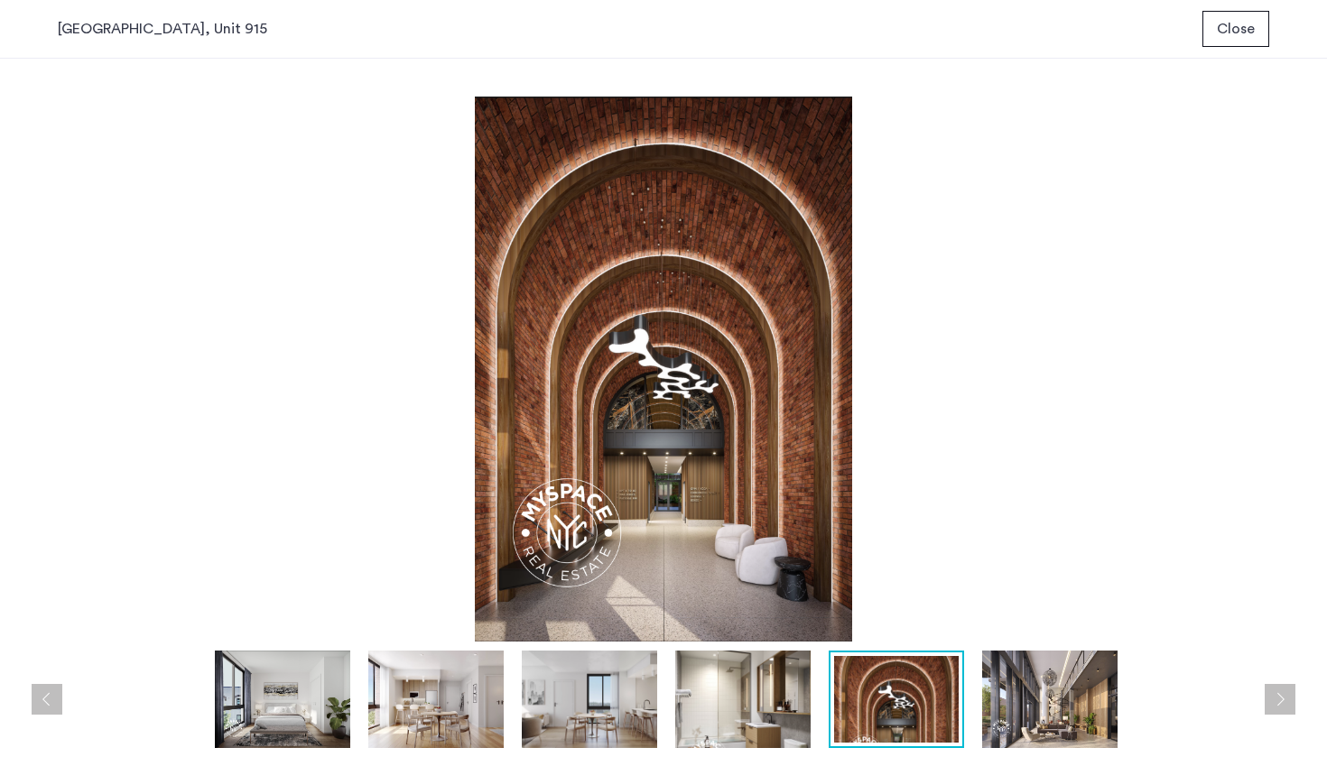
click at [1282, 700] on button "Next apartment" at bounding box center [1279, 699] width 31 height 31
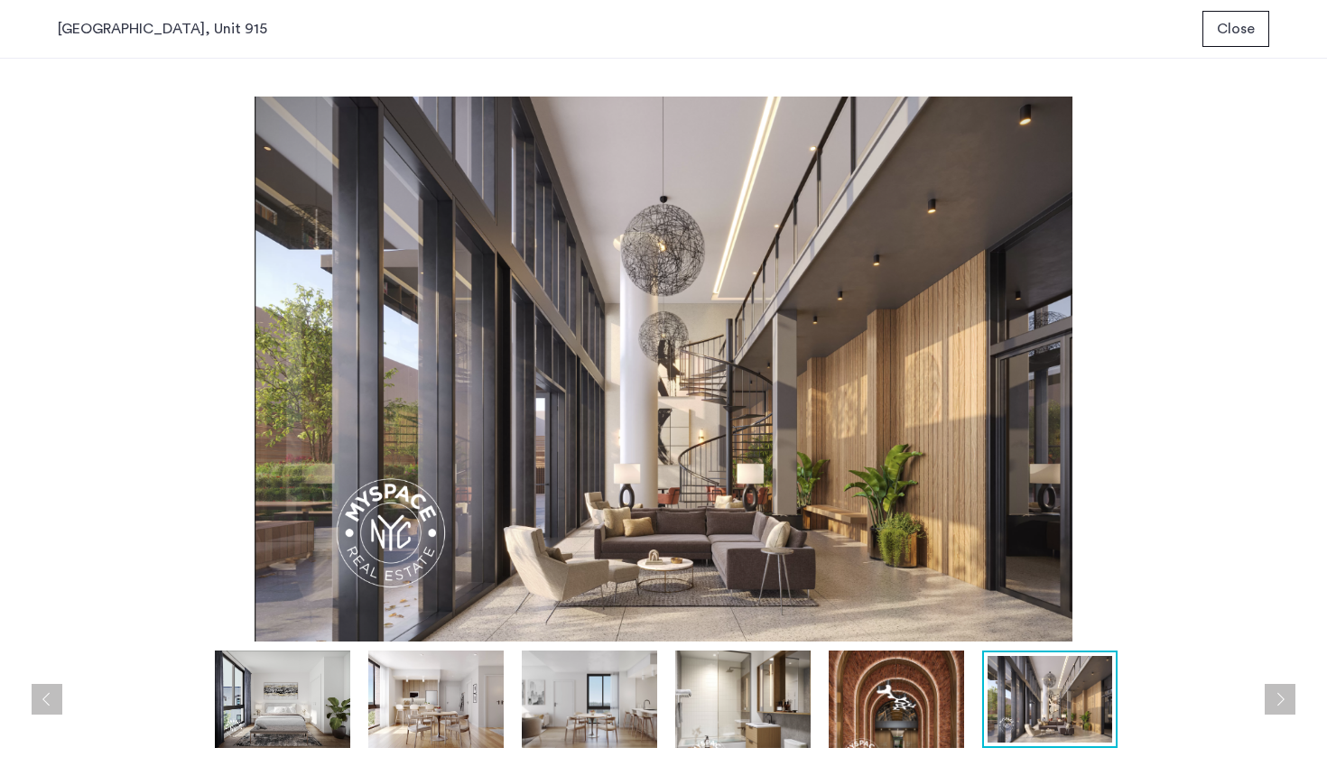
click at [1282, 700] on button "Next apartment" at bounding box center [1279, 699] width 31 height 31
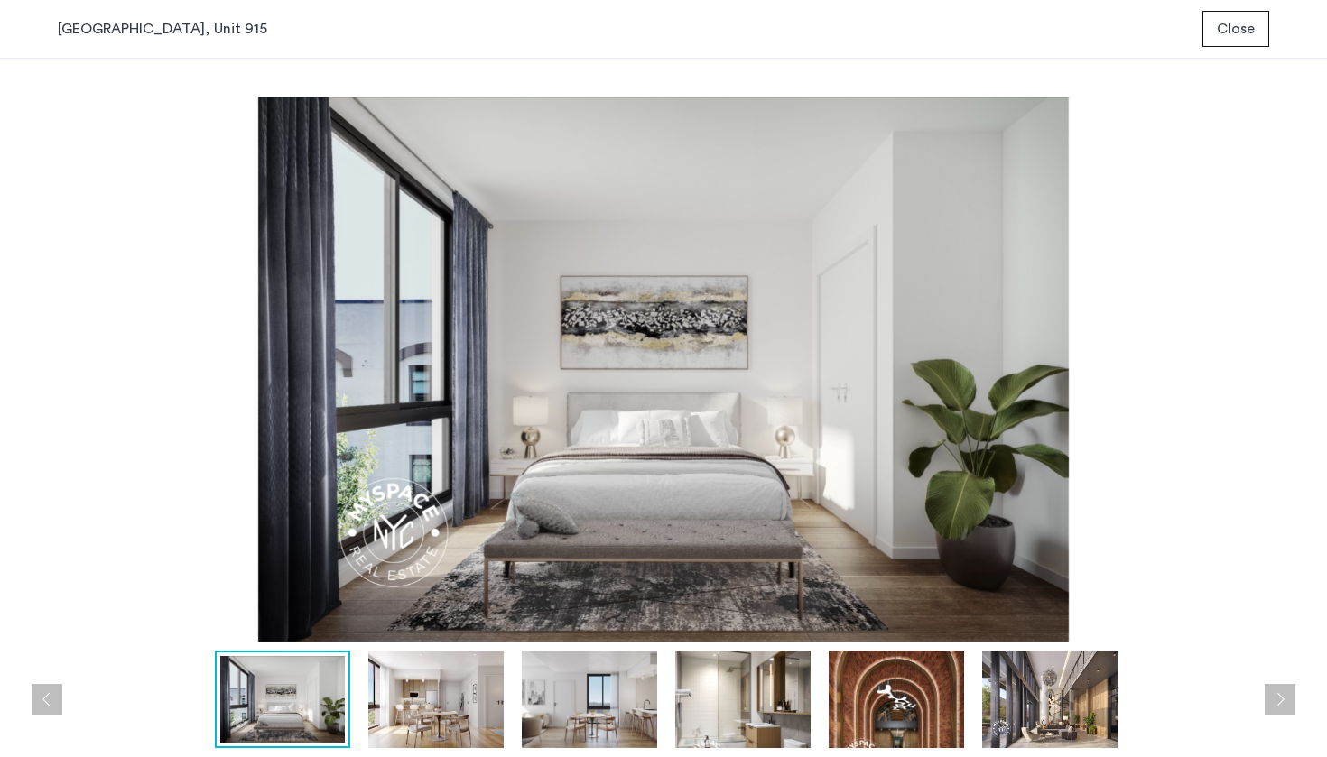
click at [1282, 700] on button "Next apartment" at bounding box center [1279, 699] width 31 height 31
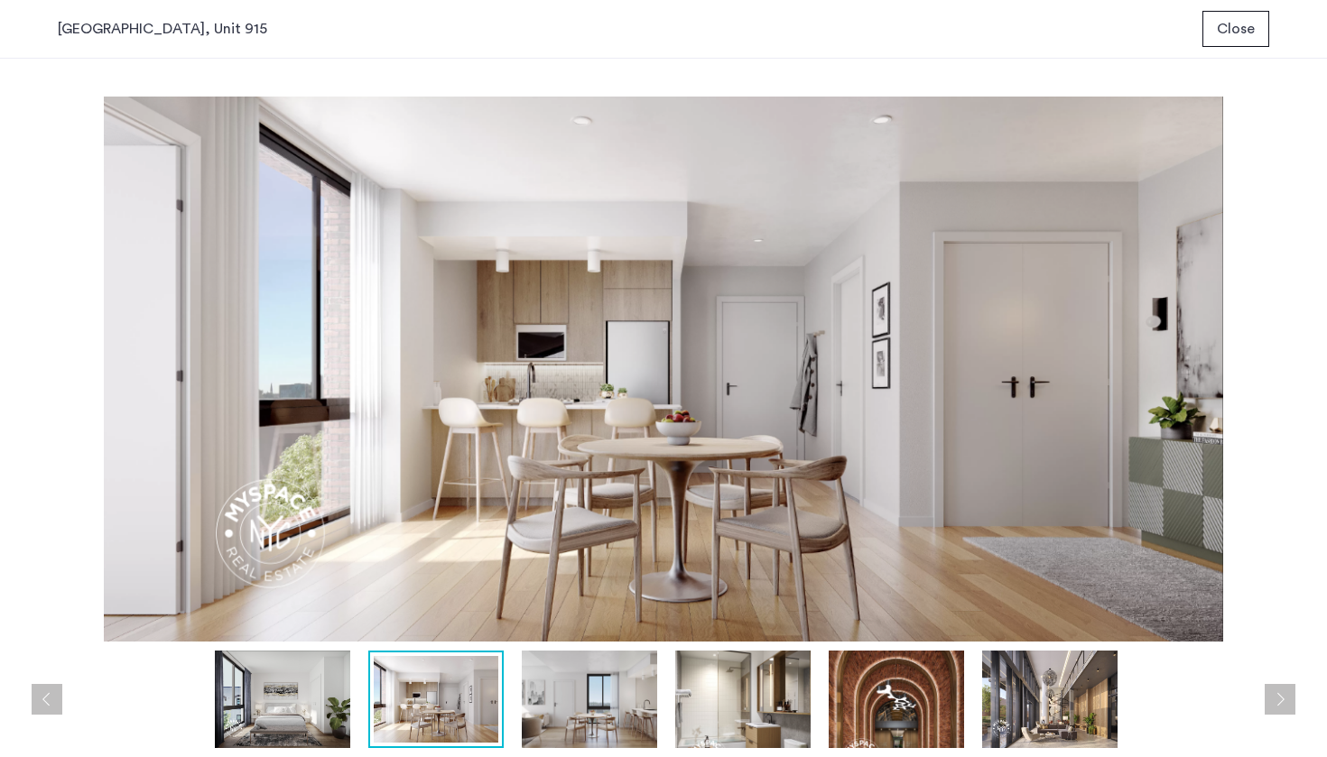
click at [1282, 700] on button "Next apartment" at bounding box center [1279, 699] width 31 height 31
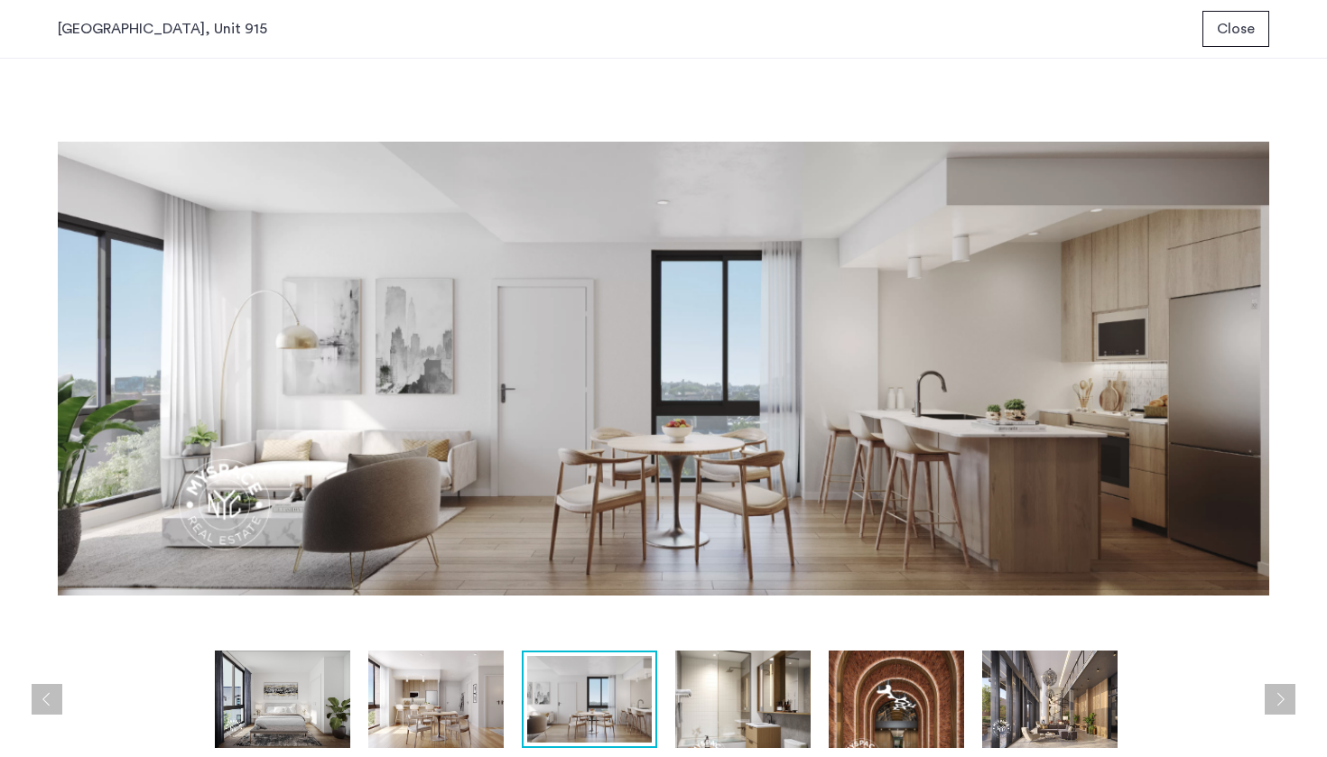
click at [1282, 700] on button "Next apartment" at bounding box center [1279, 699] width 31 height 31
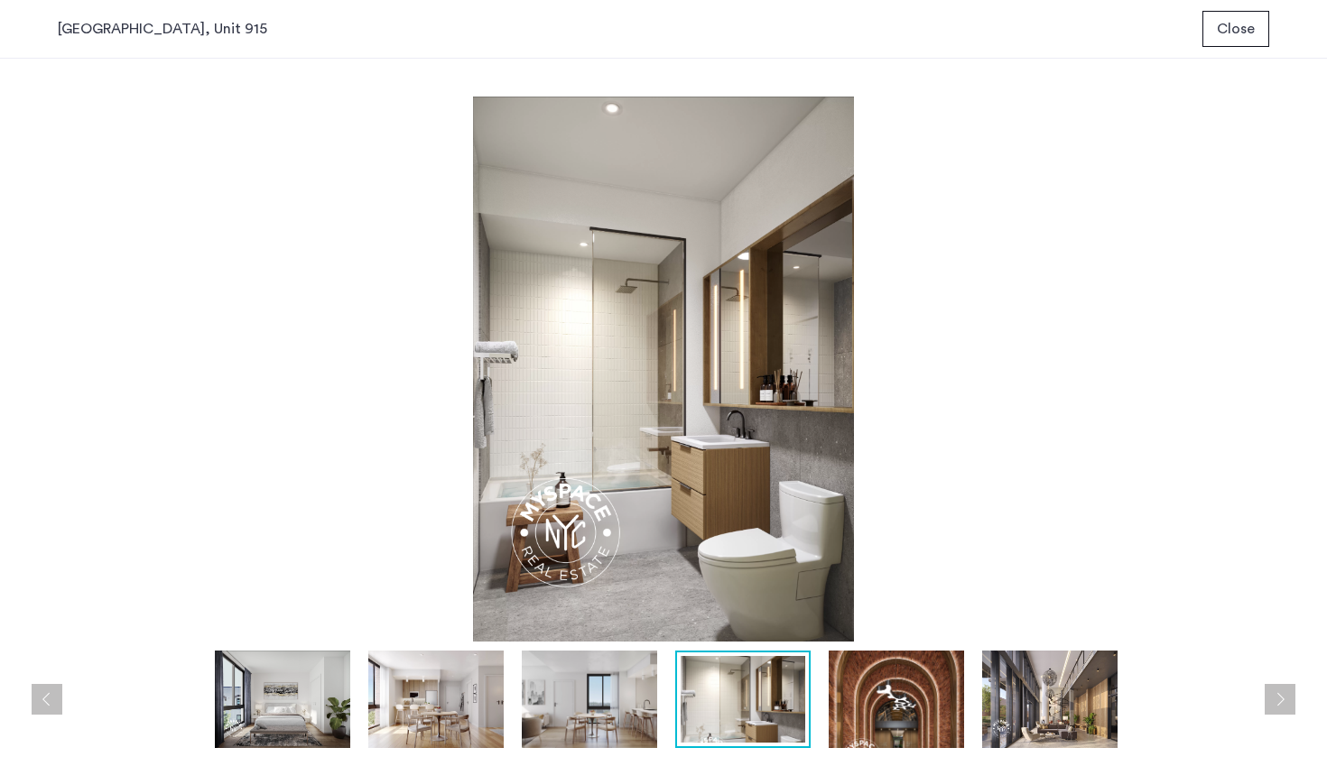
click at [1282, 700] on button "Next apartment" at bounding box center [1279, 699] width 31 height 31
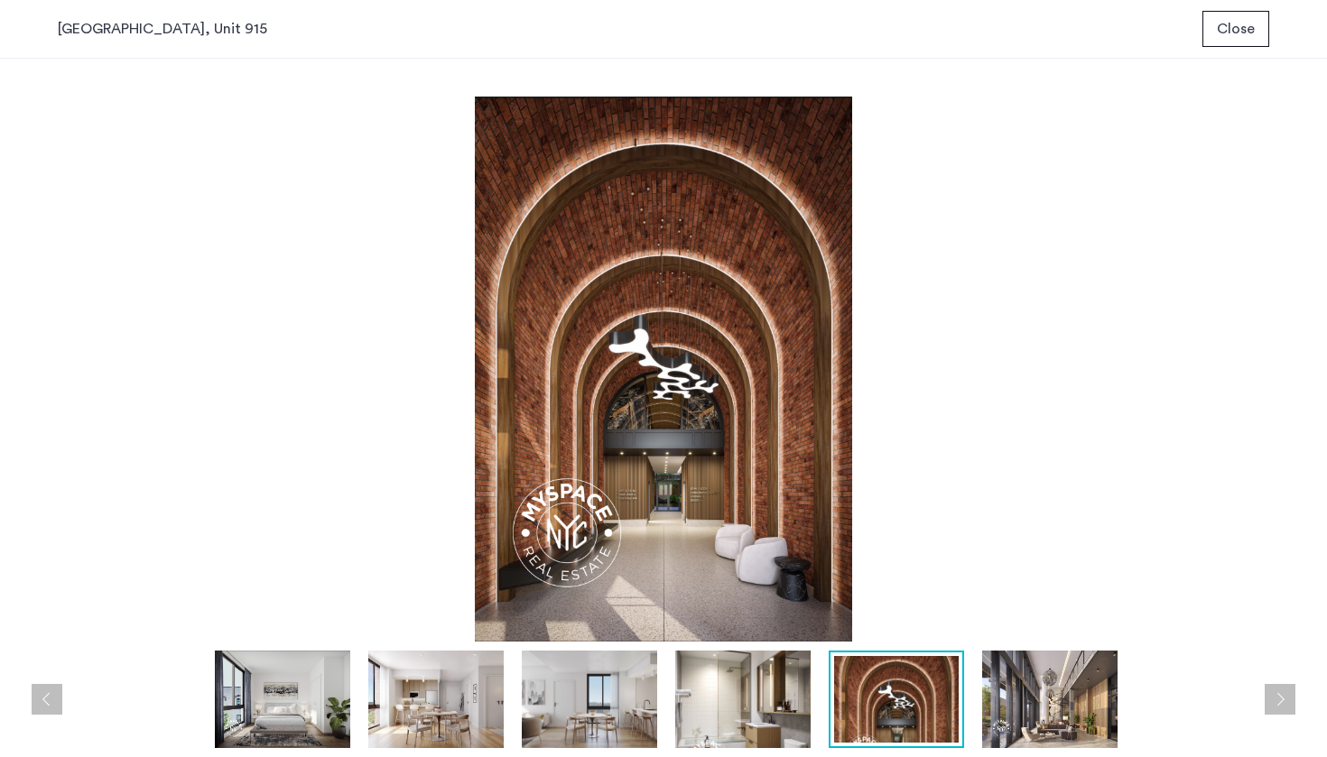
click at [1282, 700] on button "Next apartment" at bounding box center [1279, 699] width 31 height 31
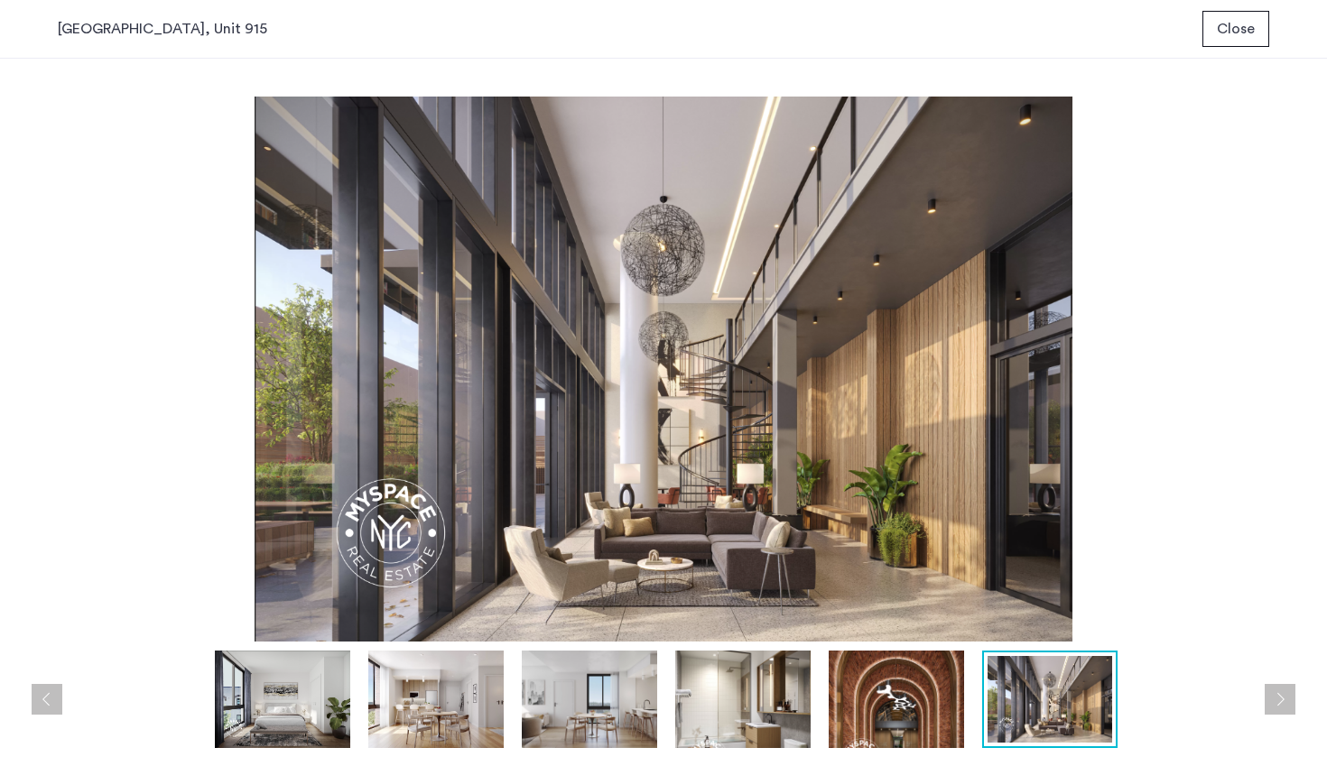
click at [1282, 700] on button "Next apartment" at bounding box center [1279, 699] width 31 height 31
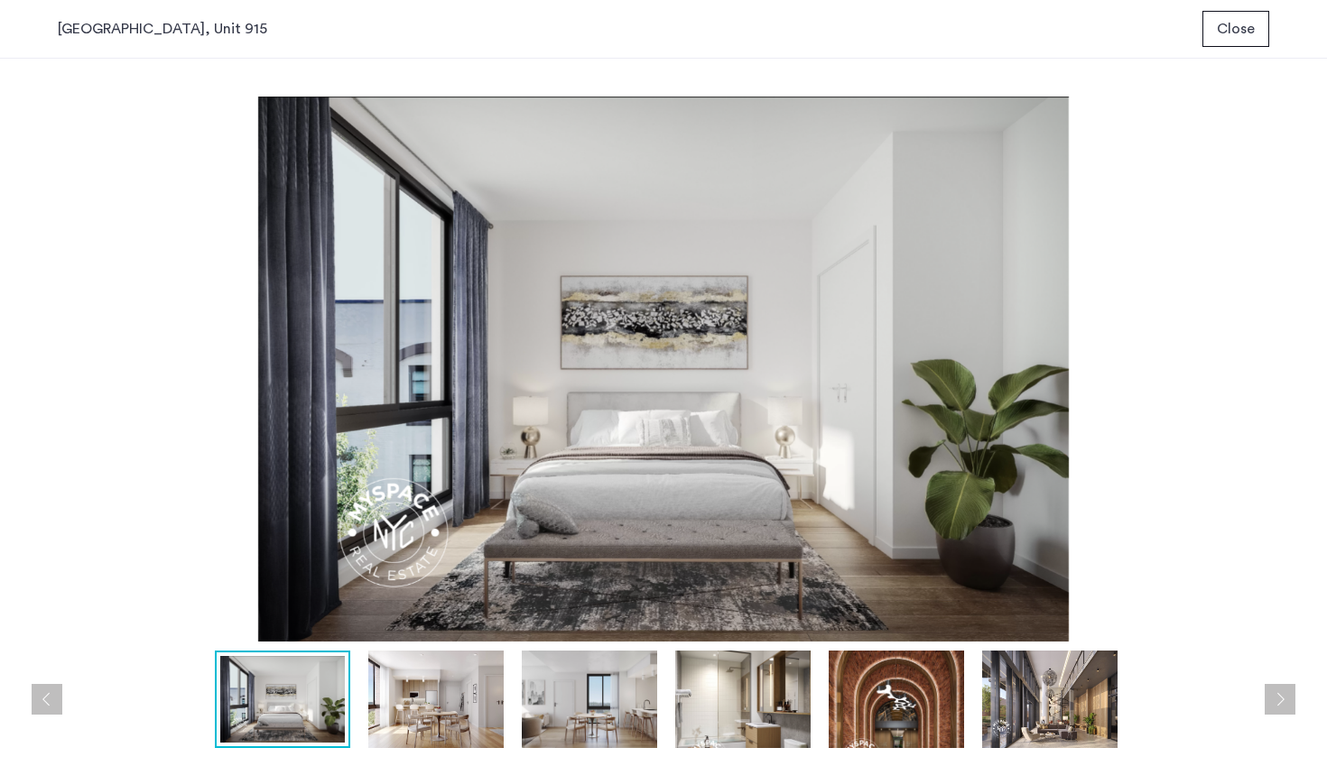
click at [1282, 700] on button "Next apartment" at bounding box center [1279, 699] width 31 height 31
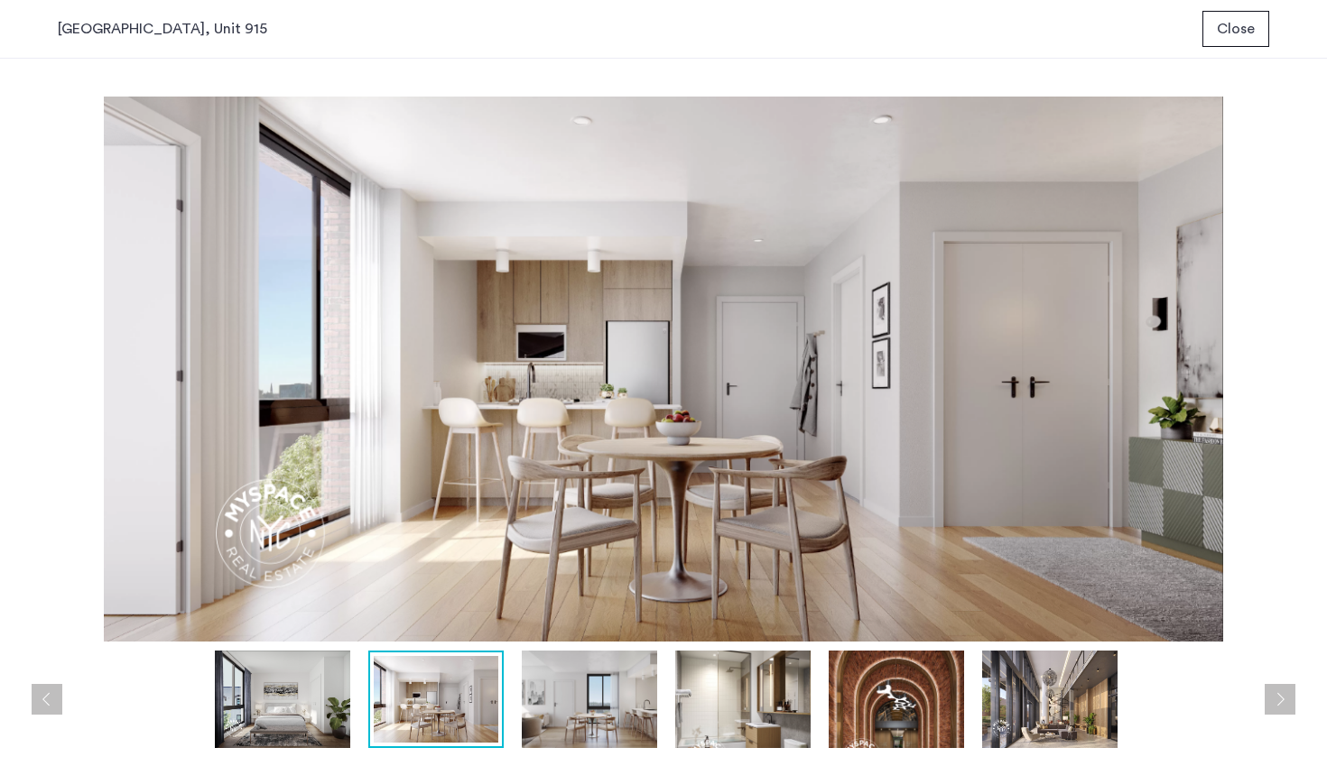
click at [1247, 38] on span "Close" at bounding box center [1236, 29] width 38 height 22
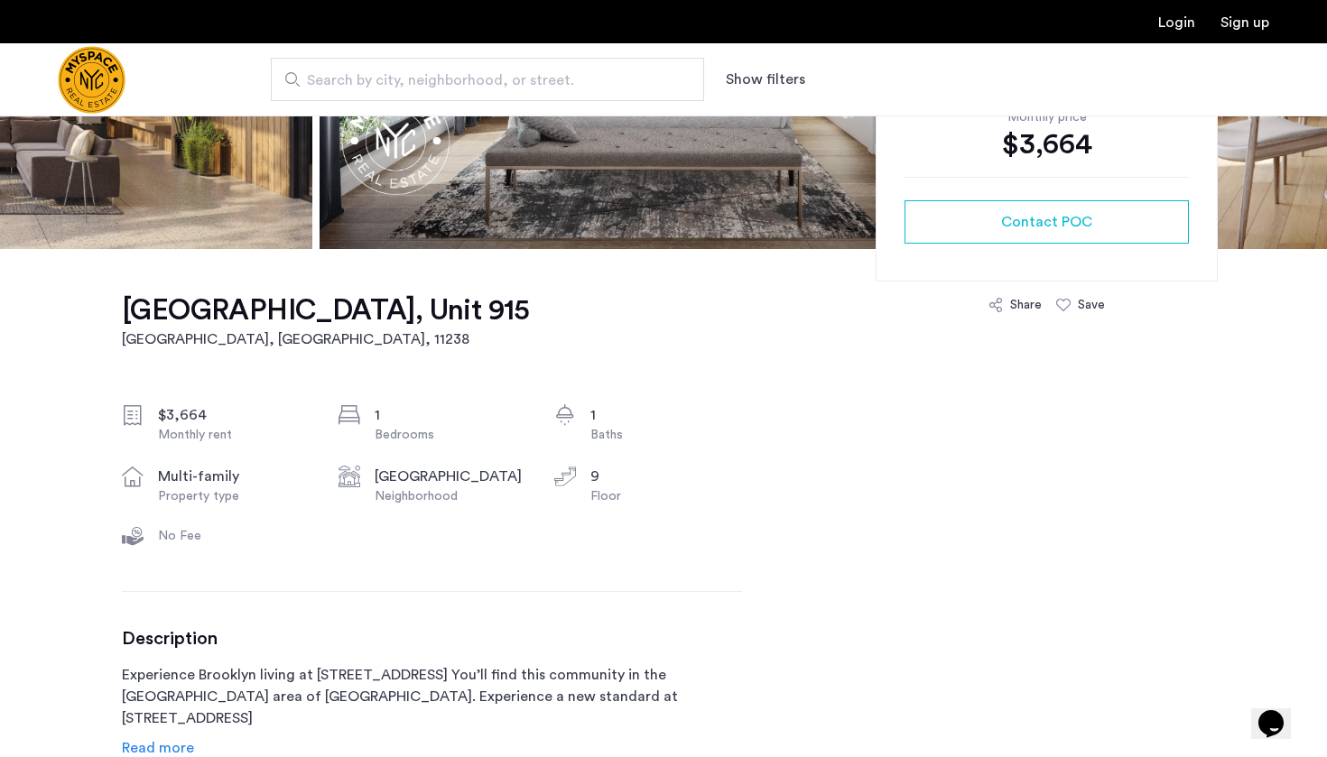
scroll to position [485, 0]
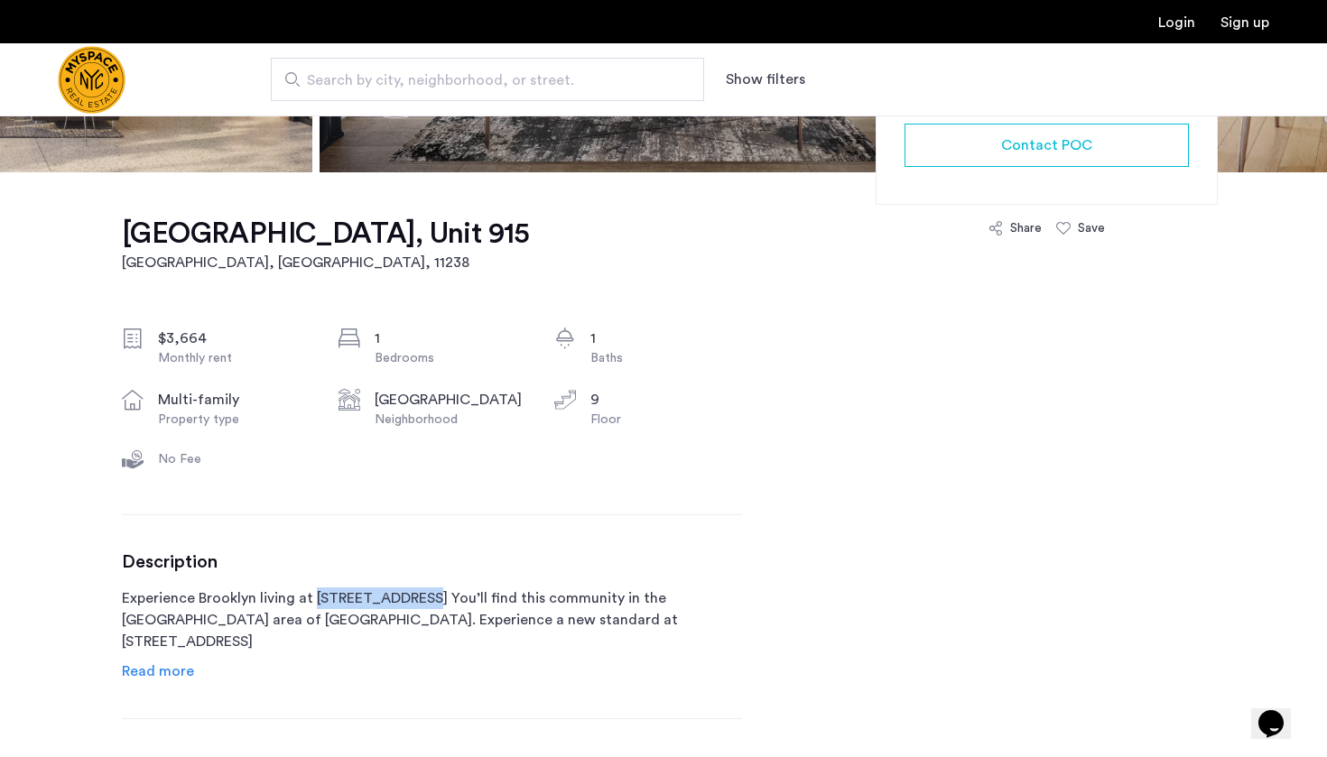
drag, startPoint x: 404, startPoint y: 597, endPoint x: 314, endPoint y: 595, distance: 90.3
click at [314, 595] on p "Experience Brooklyn living at [STREET_ADDRESS] You’ll find this community in th…" at bounding box center [432, 620] width 620 height 65
copy p "1010 Pacific St"
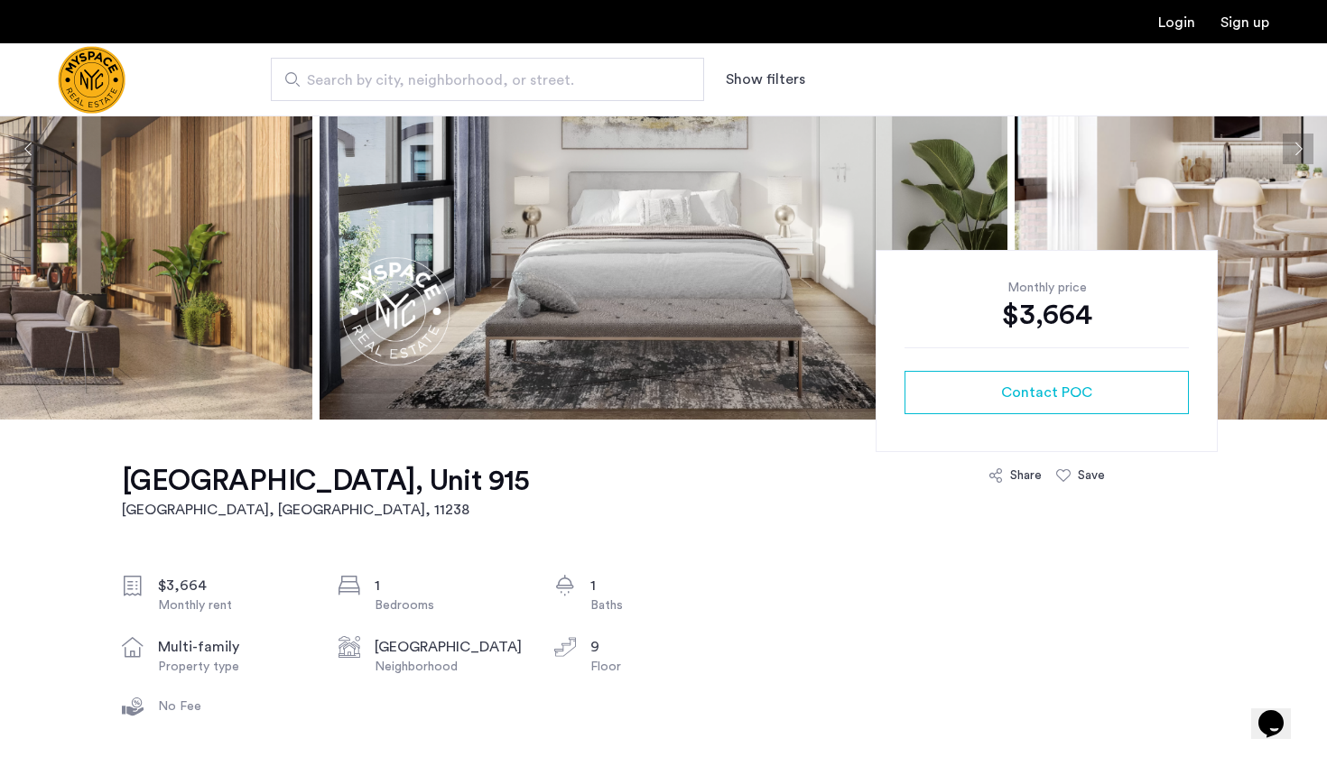
scroll to position [131, 0]
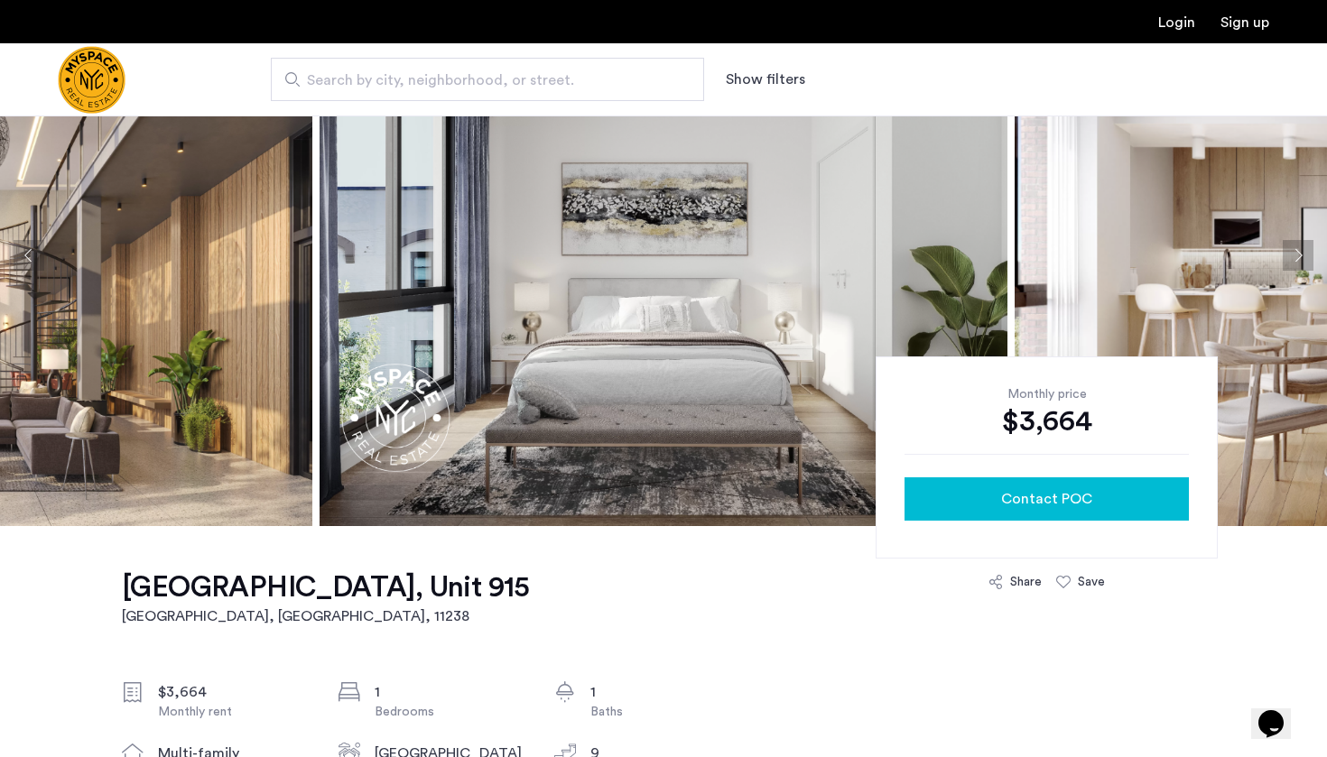
click at [1004, 486] on button "Contact POC" at bounding box center [1046, 498] width 284 height 43
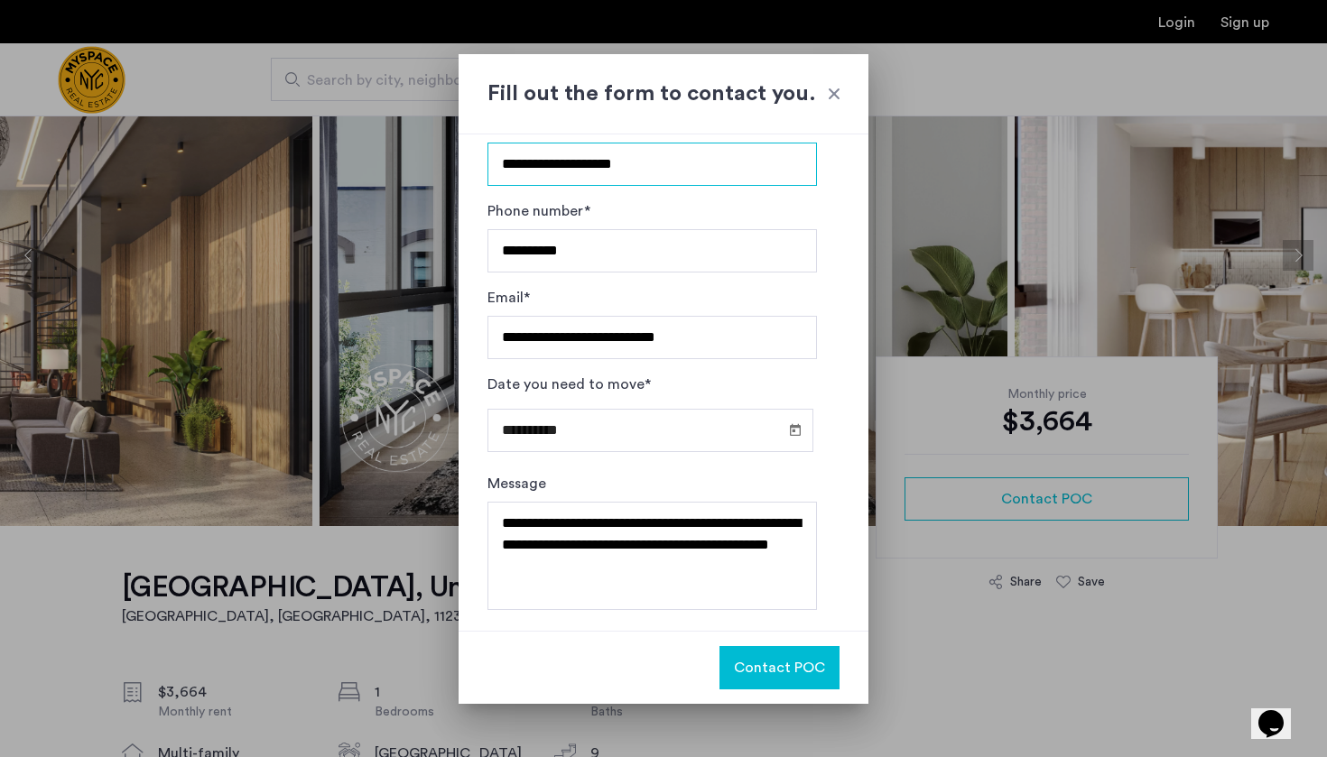
scroll to position [49, 0]
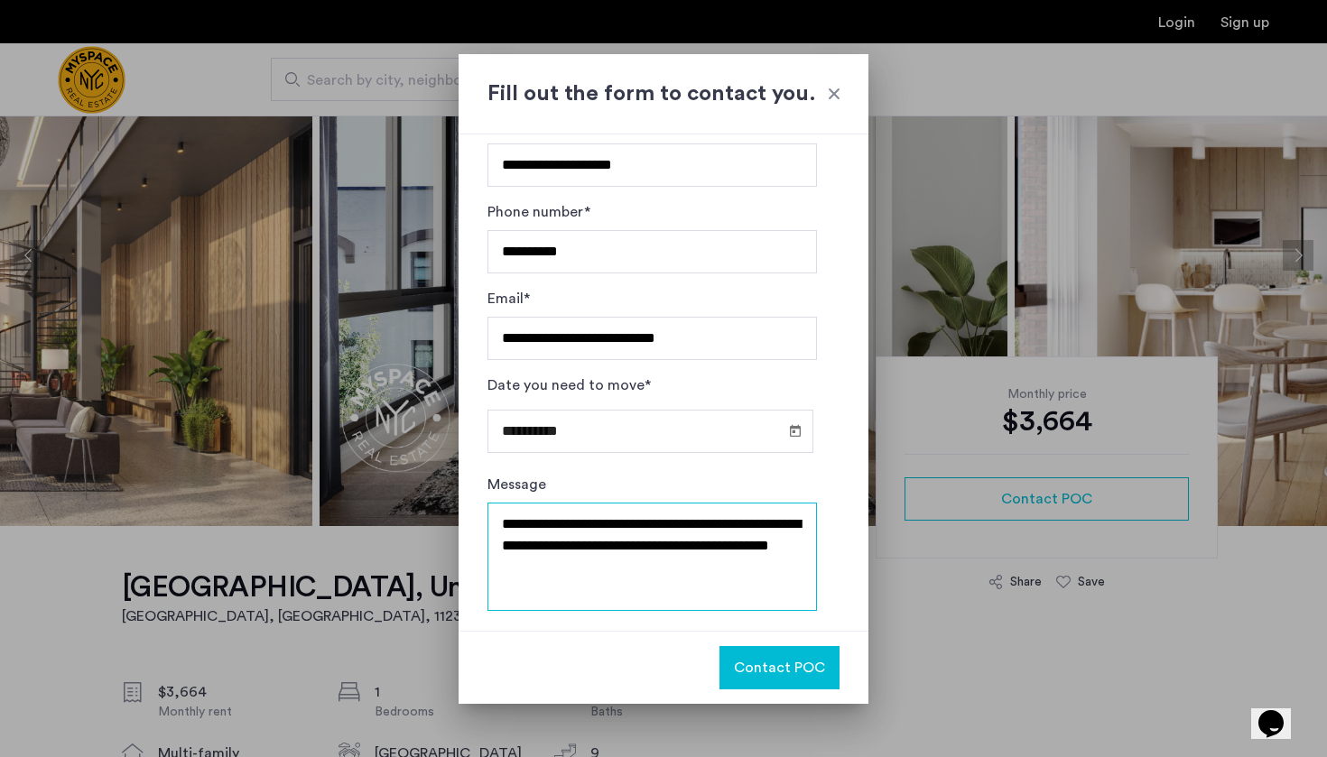
drag, startPoint x: 680, startPoint y: 567, endPoint x: 681, endPoint y: 549, distance: 18.1
click at [681, 549] on textarea "**********" at bounding box center [651, 557] width 329 height 108
click at [664, 563] on textarea "**********" at bounding box center [651, 557] width 329 height 108
drag, startPoint x: 664, startPoint y: 563, endPoint x: 662, endPoint y: 543, distance: 20.0
click at [662, 543] on textarea "**********" at bounding box center [651, 557] width 329 height 108
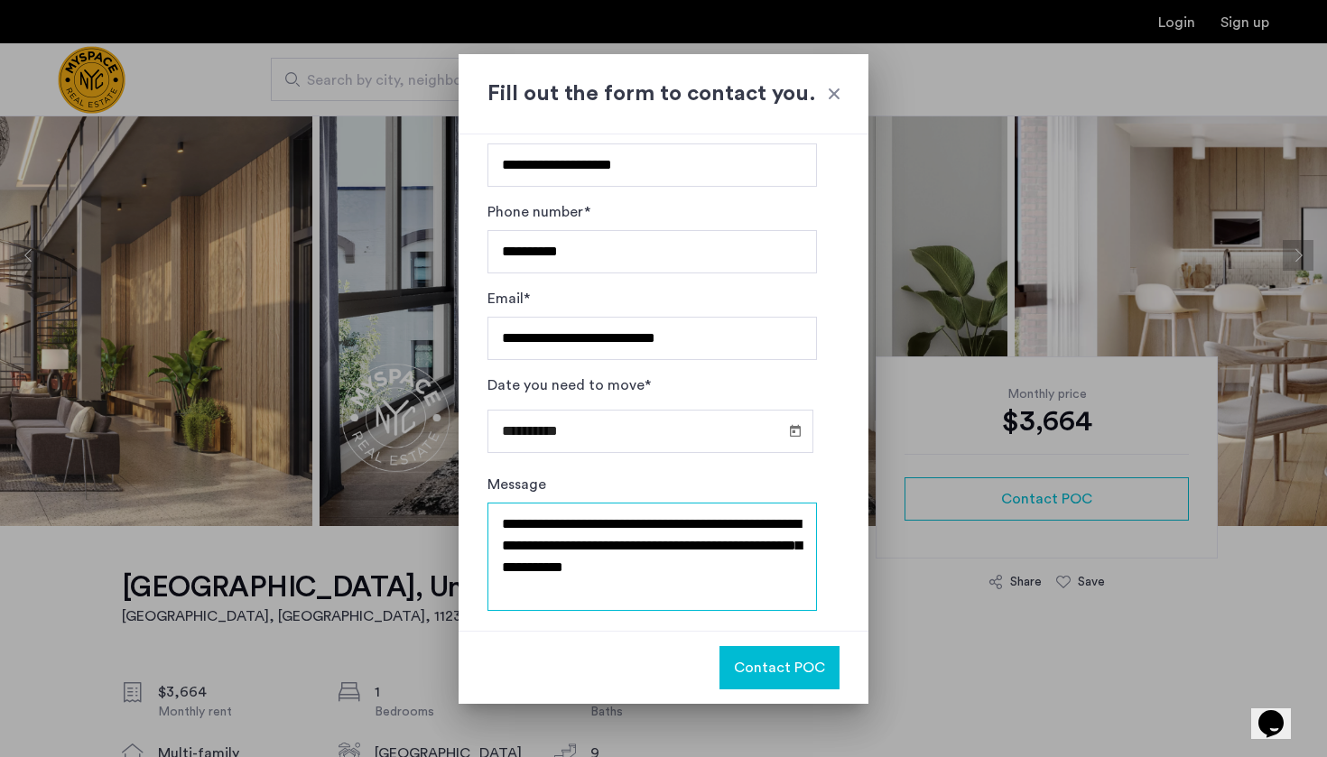
type textarea "**********"
click at [755, 663] on span "Contact POC" at bounding box center [779, 668] width 91 height 22
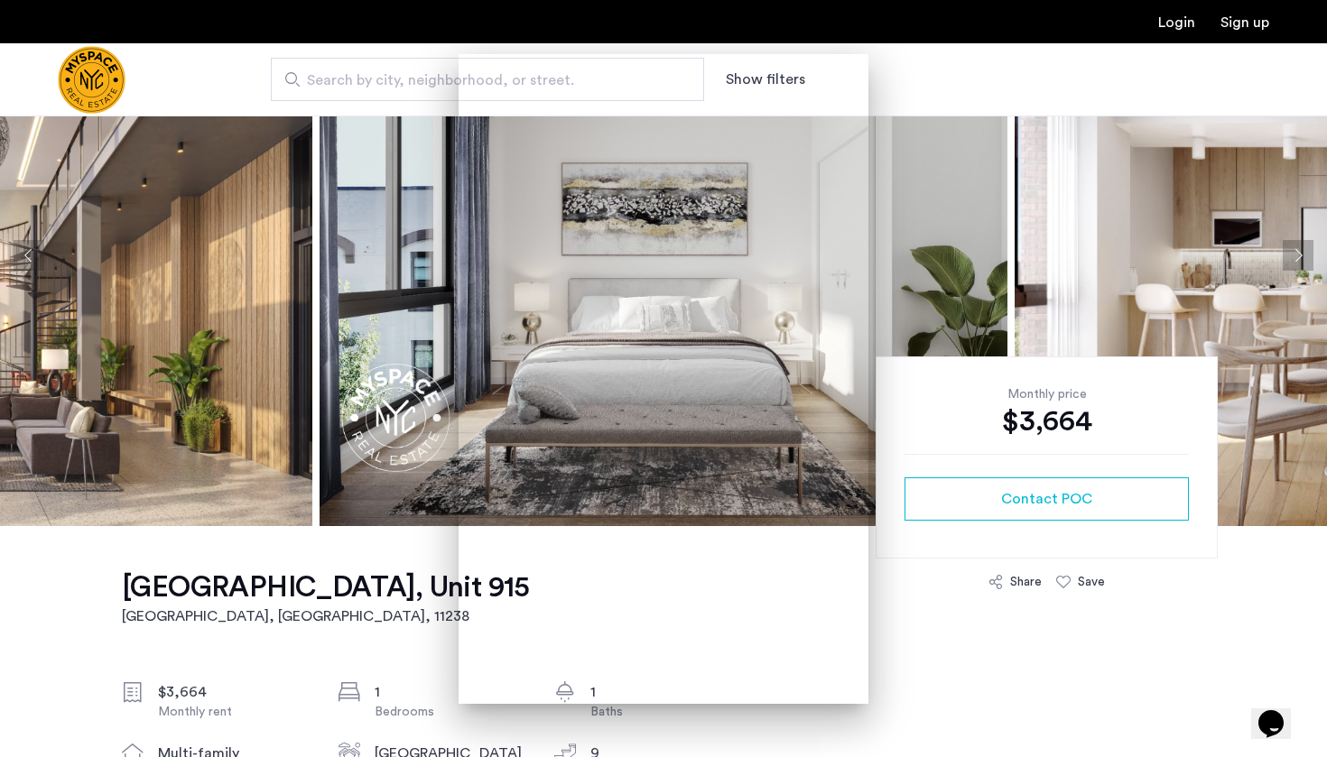
scroll to position [131, 0]
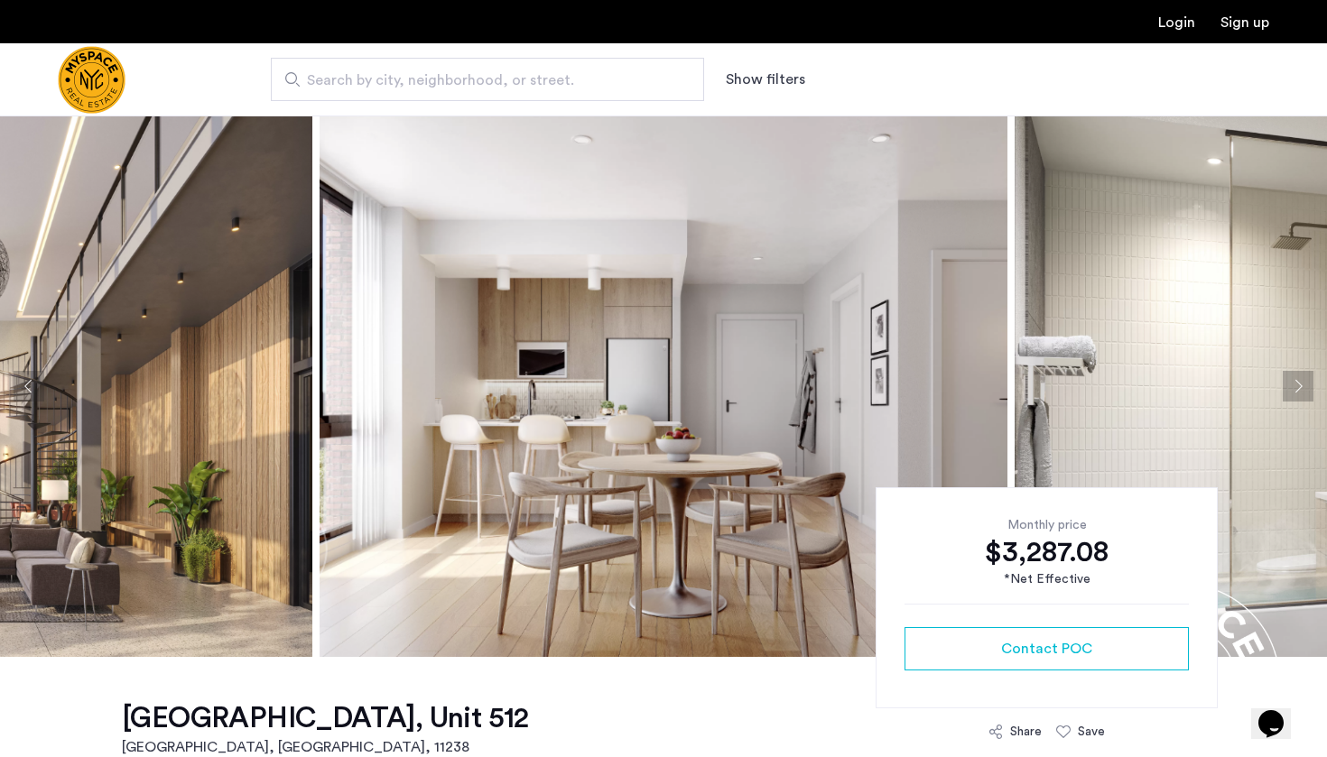
click at [510, 302] on img at bounding box center [663, 386] width 688 height 541
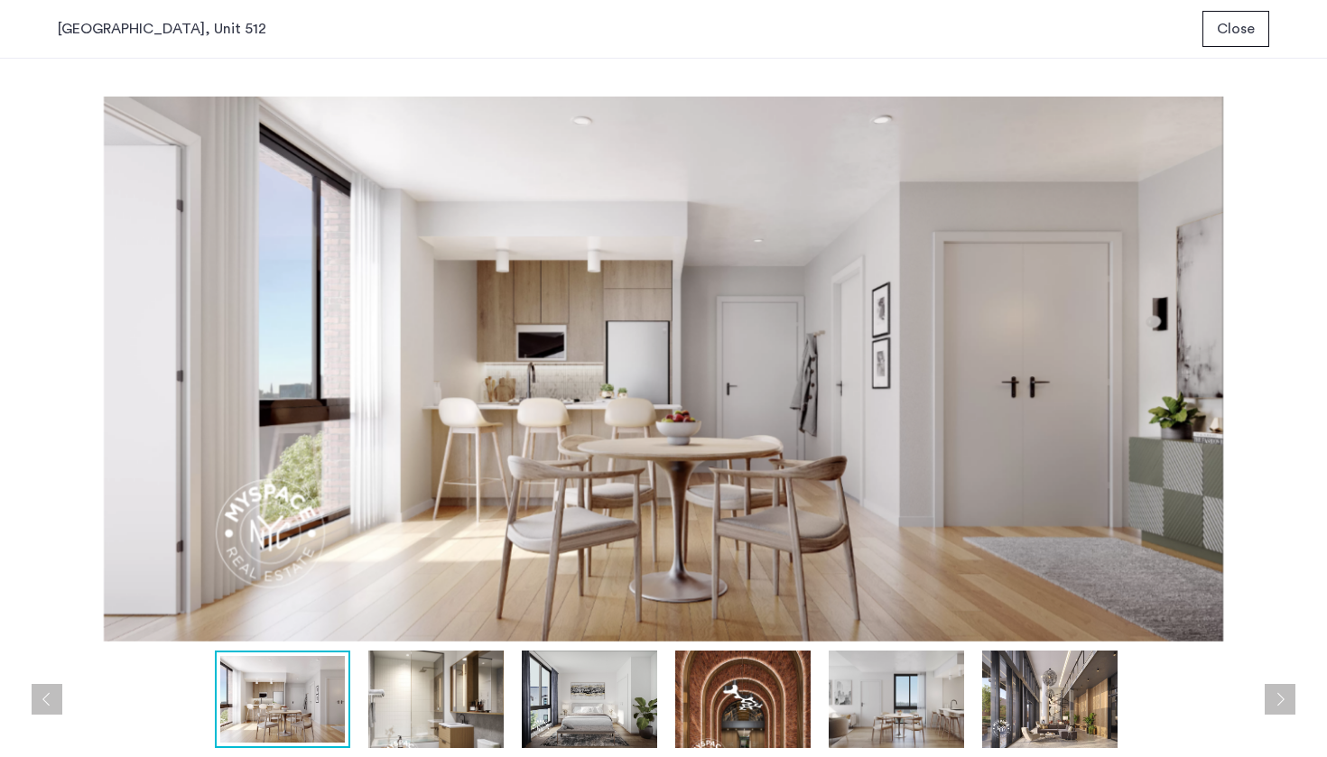
click at [1282, 702] on button "Next apartment" at bounding box center [1279, 699] width 31 height 31
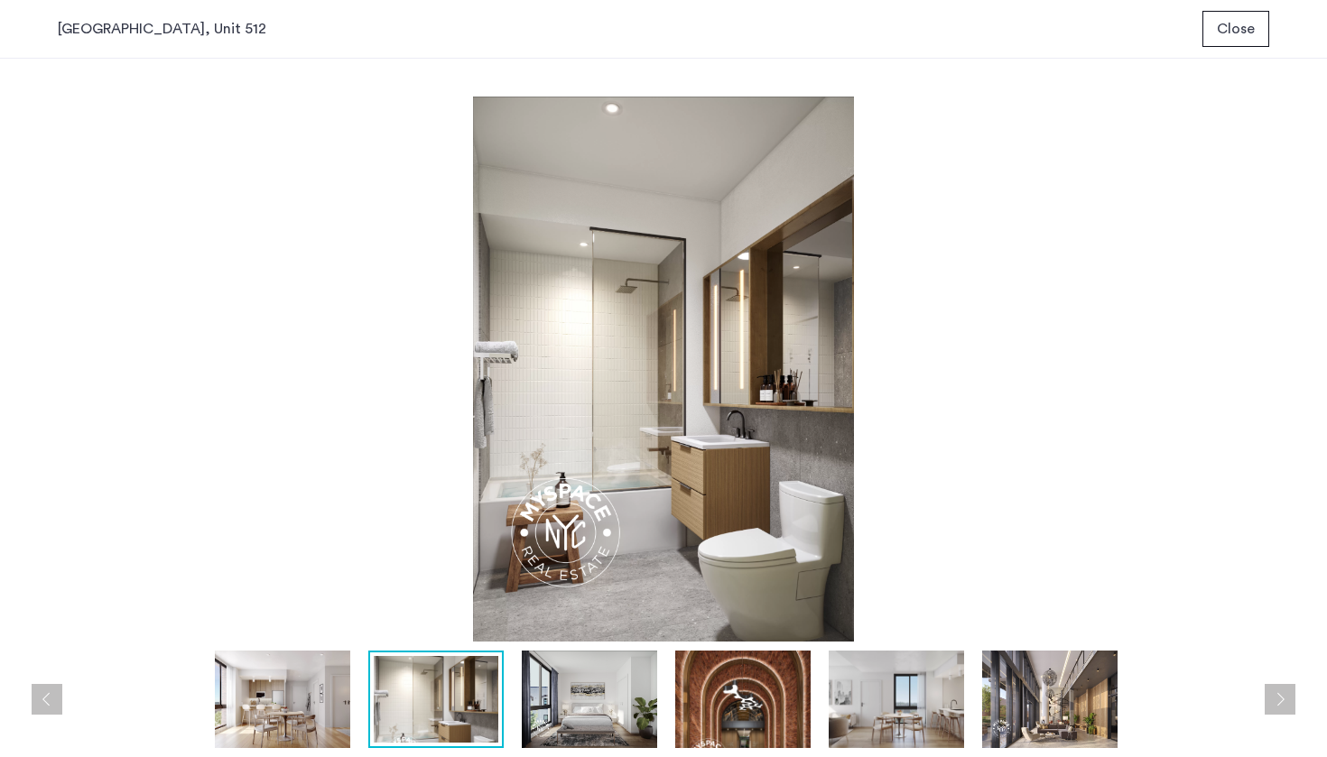
click at [1282, 702] on button "Next apartment" at bounding box center [1279, 699] width 31 height 31
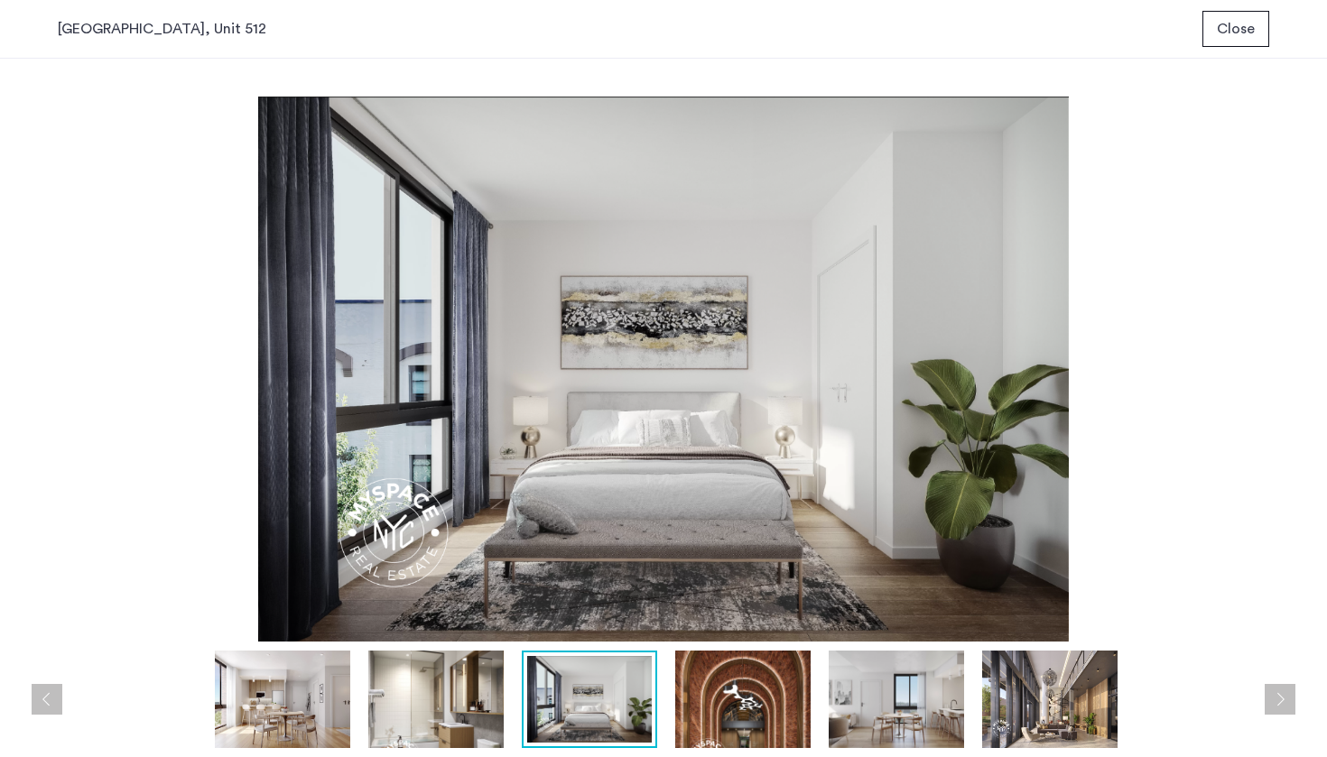
click at [1282, 702] on button "Next apartment" at bounding box center [1279, 699] width 31 height 31
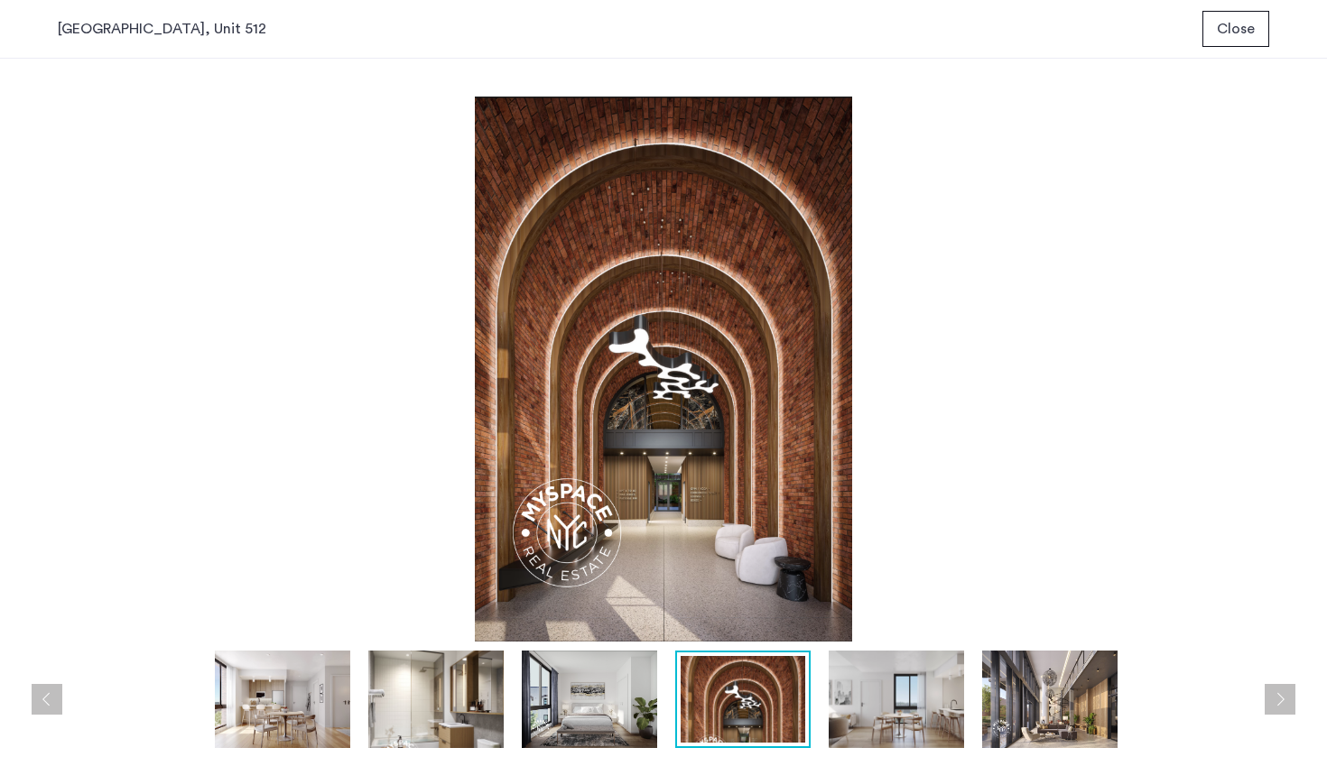
click at [1282, 702] on button "Next apartment" at bounding box center [1279, 699] width 31 height 31
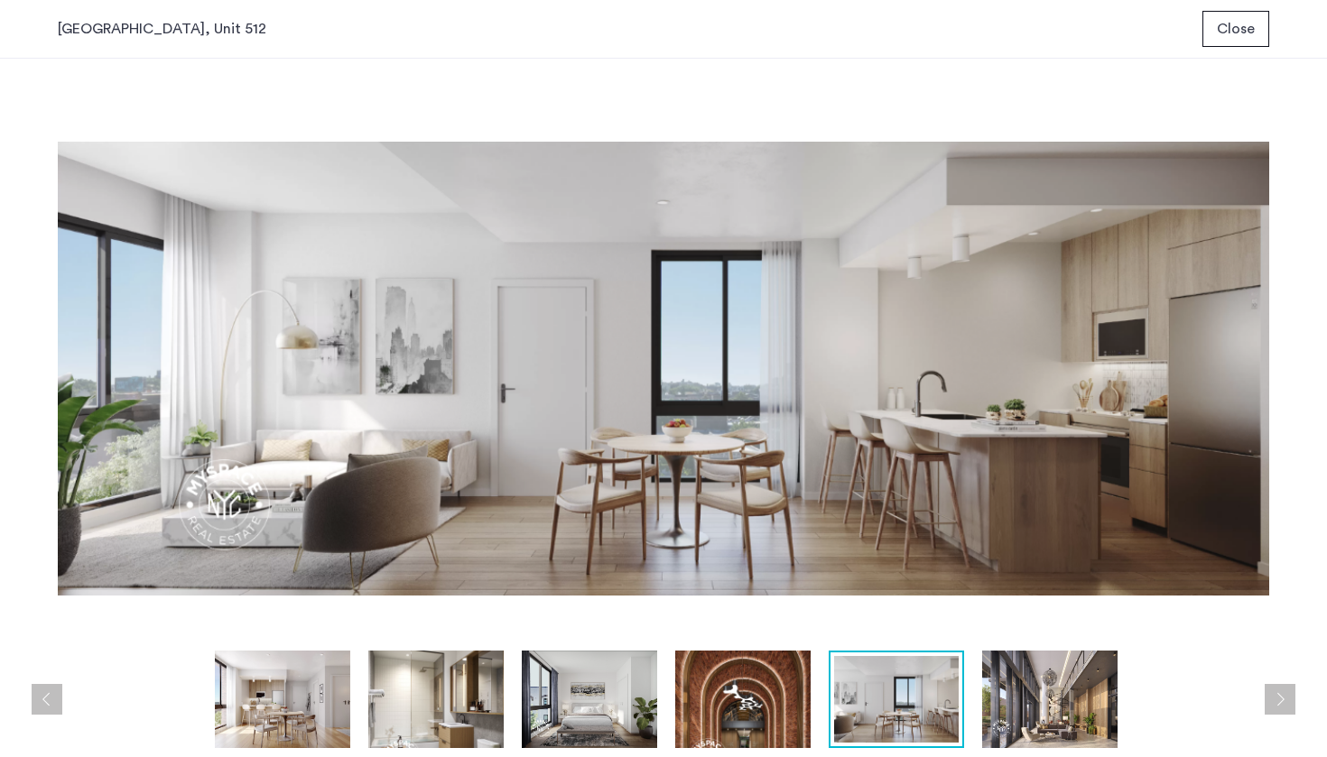
click at [1282, 702] on button "Next apartment" at bounding box center [1279, 699] width 31 height 31
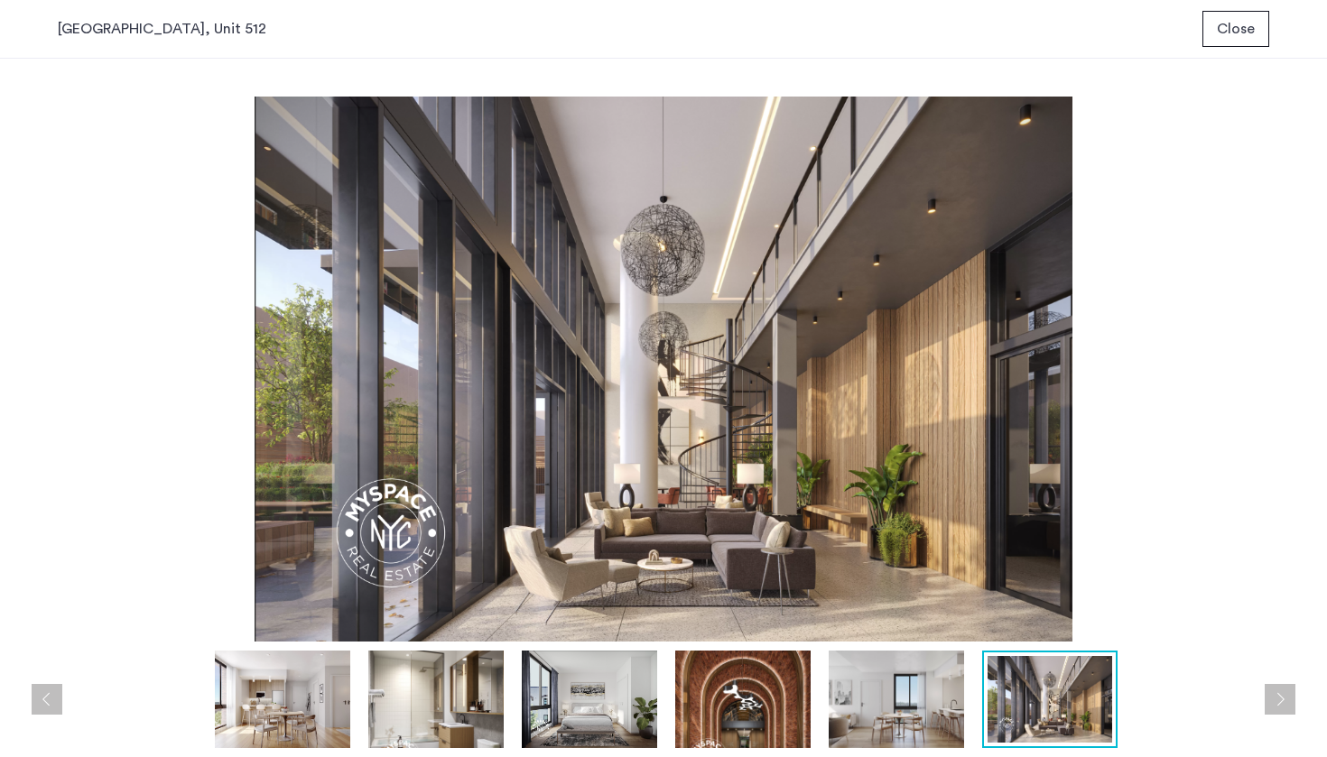
click at [1282, 702] on button "Next apartment" at bounding box center [1279, 699] width 31 height 31
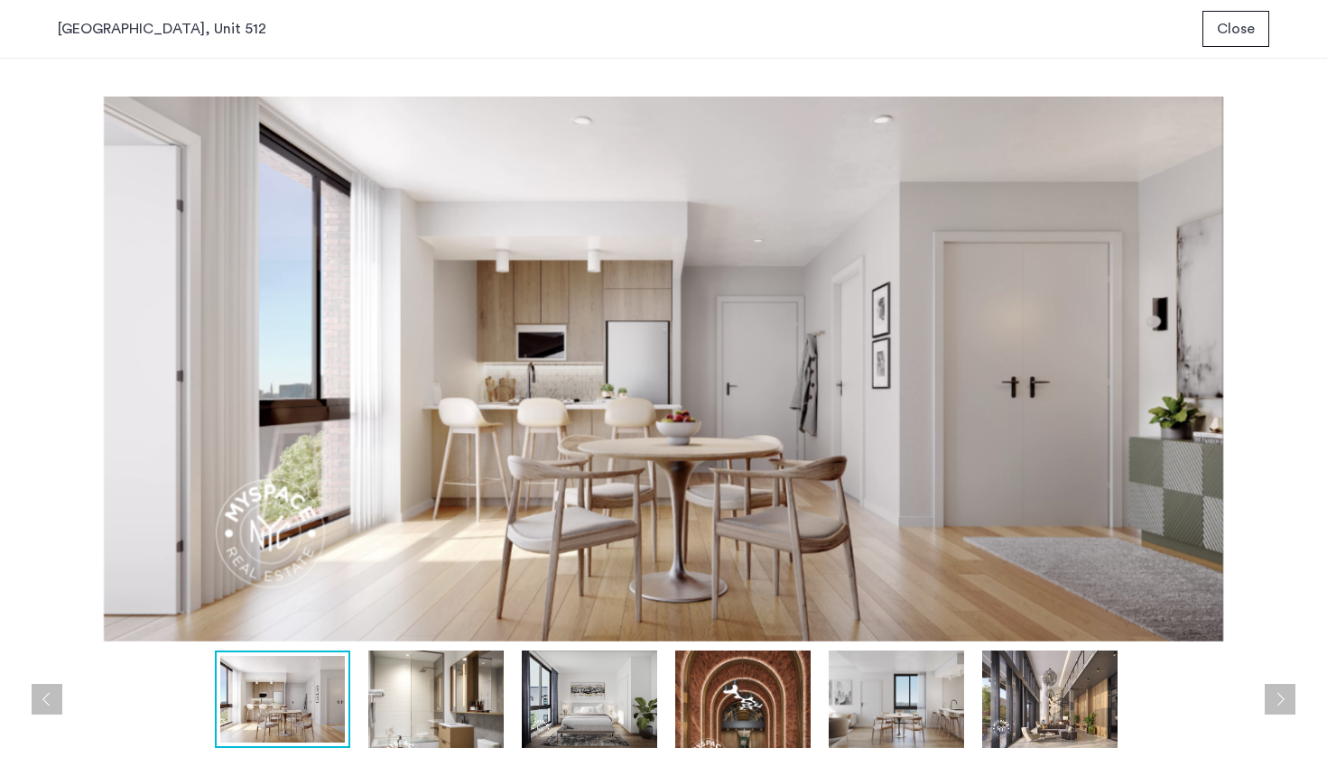
click at [1237, 21] on span "Close" at bounding box center [1236, 29] width 38 height 22
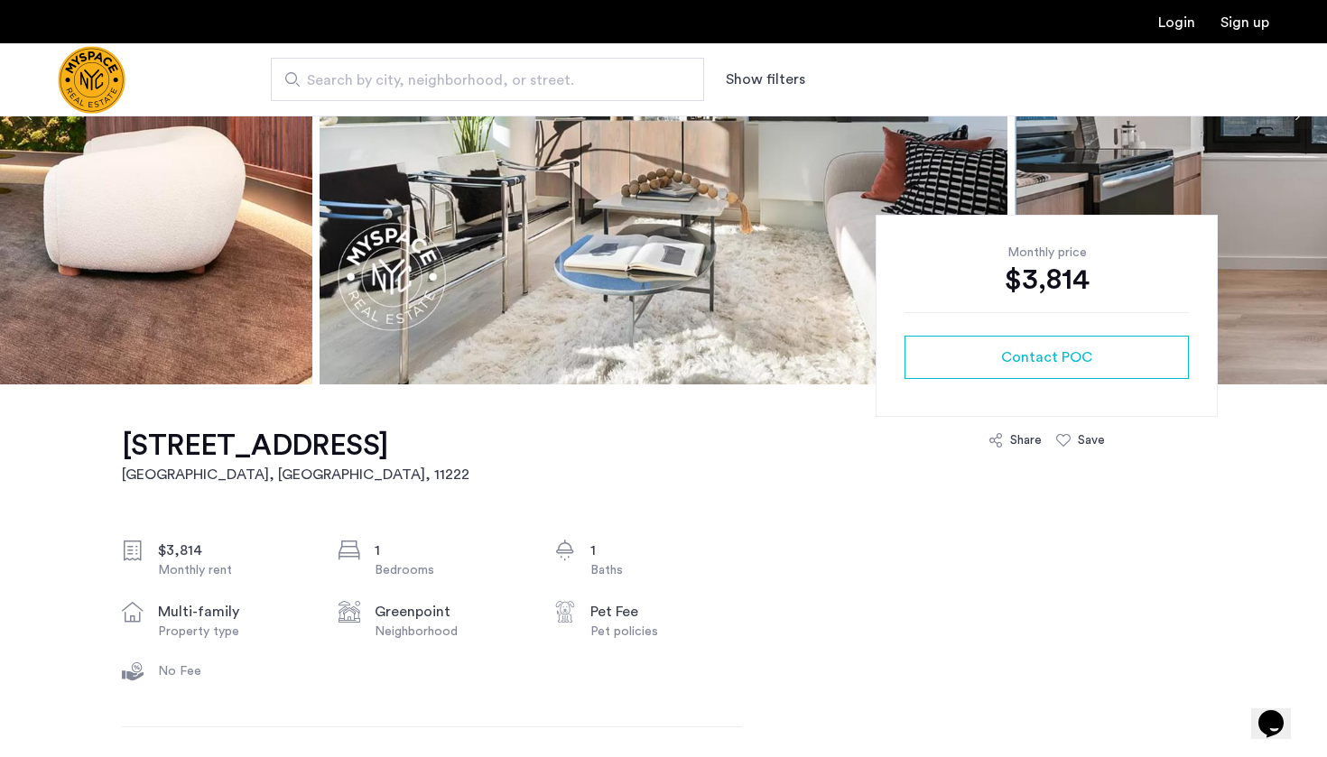
scroll to position [253, 0]
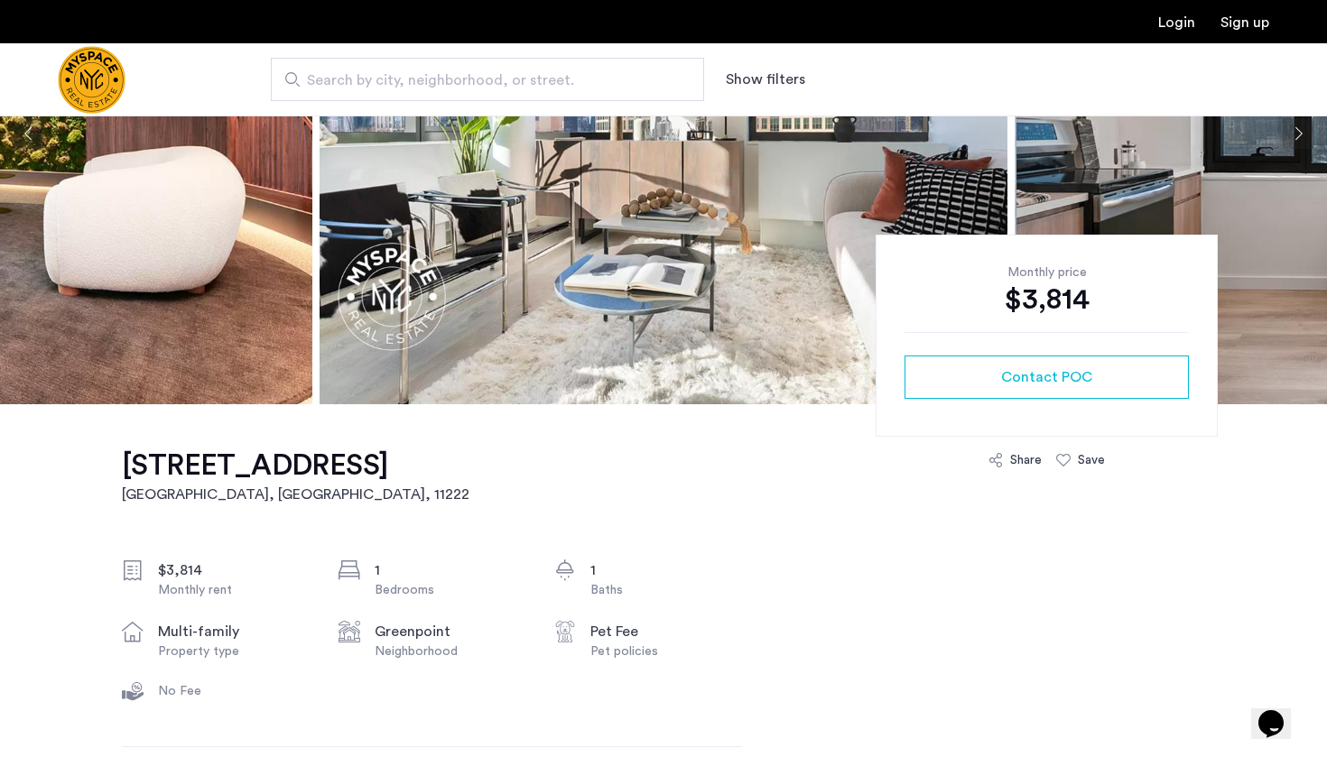
click at [613, 649] on div "Pet policies" at bounding box center [666, 652] width 152 height 18
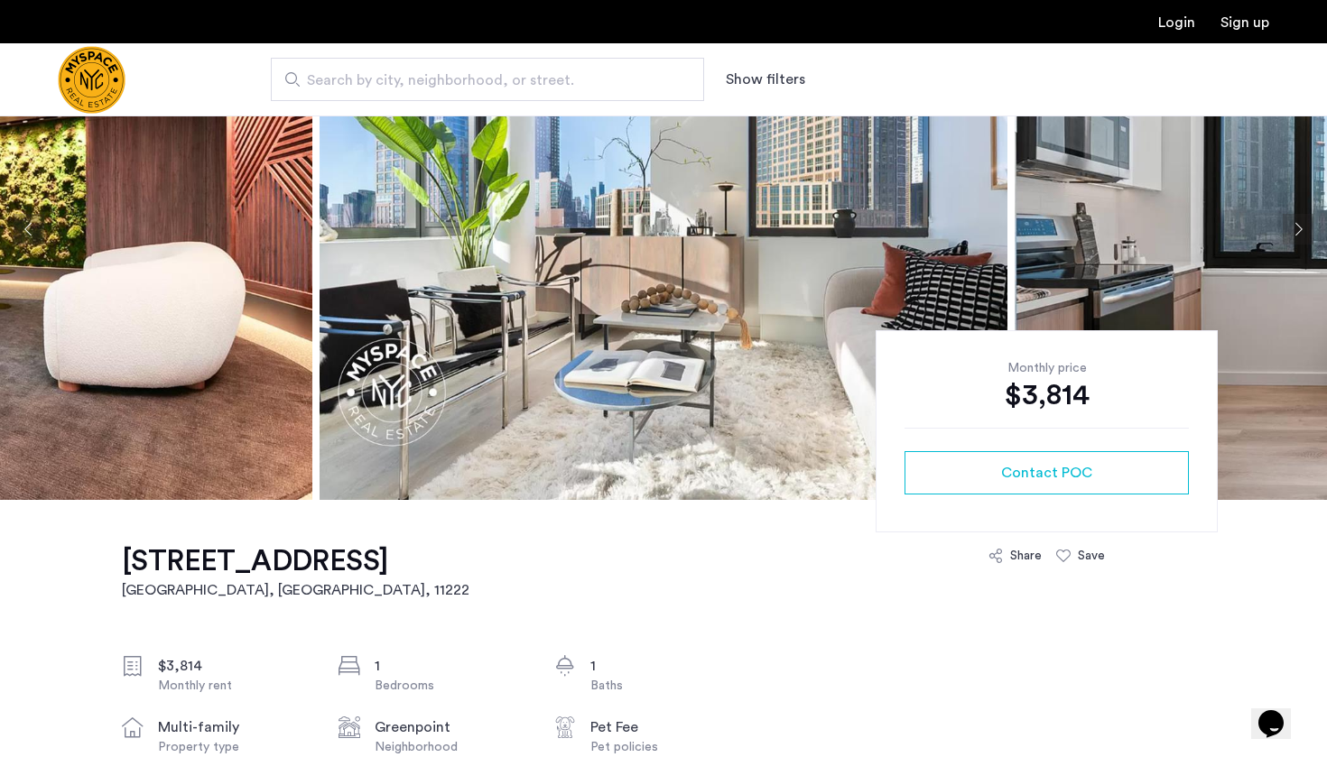
scroll to position [397, 0]
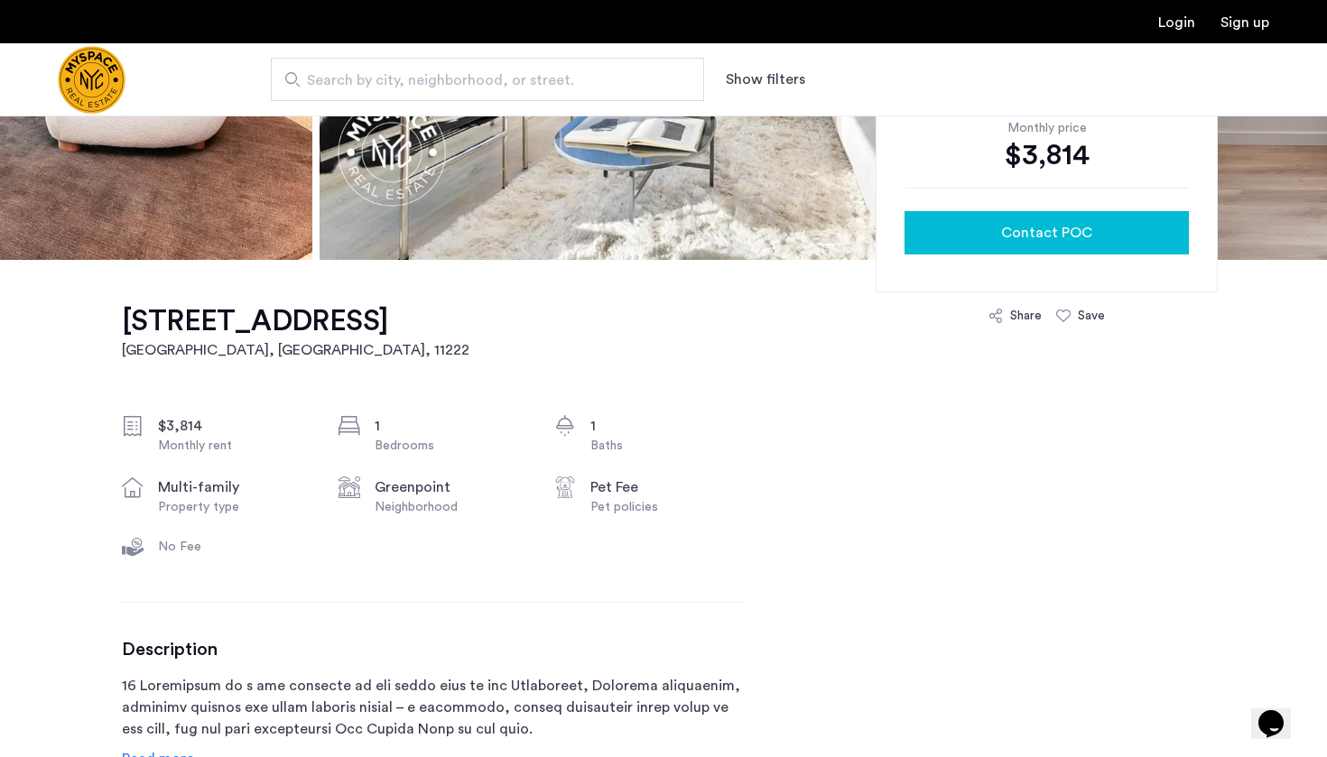
click at [1035, 213] on button "Contact POC" at bounding box center [1046, 232] width 284 height 43
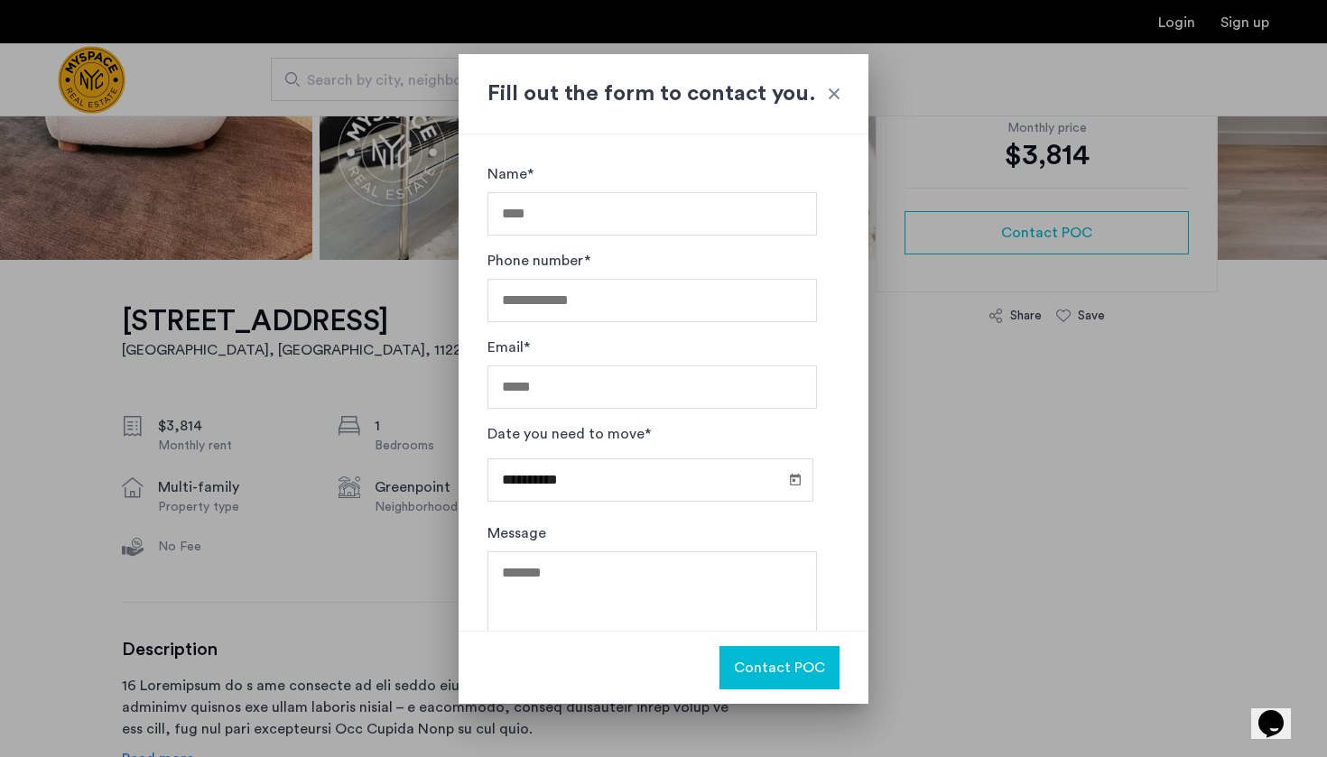
click at [634, 209] on input "Name*" at bounding box center [651, 213] width 329 height 43
type input "*****"
type input "***"
click at [720, 275] on div "Phone number* ***" at bounding box center [651, 293] width 329 height 87
click at [687, 288] on input "***" at bounding box center [651, 300] width 329 height 43
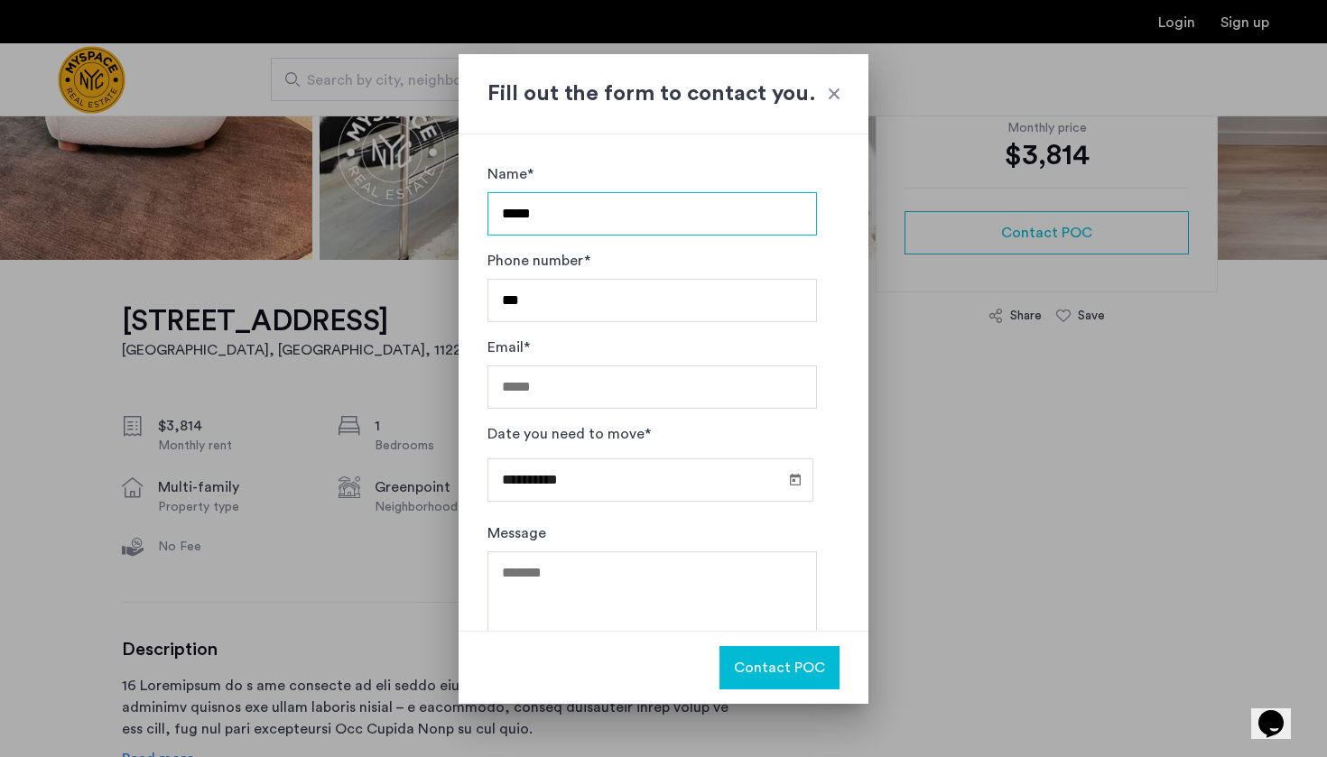
click at [660, 214] on input "*****" at bounding box center [651, 213] width 329 height 43
type input "**********"
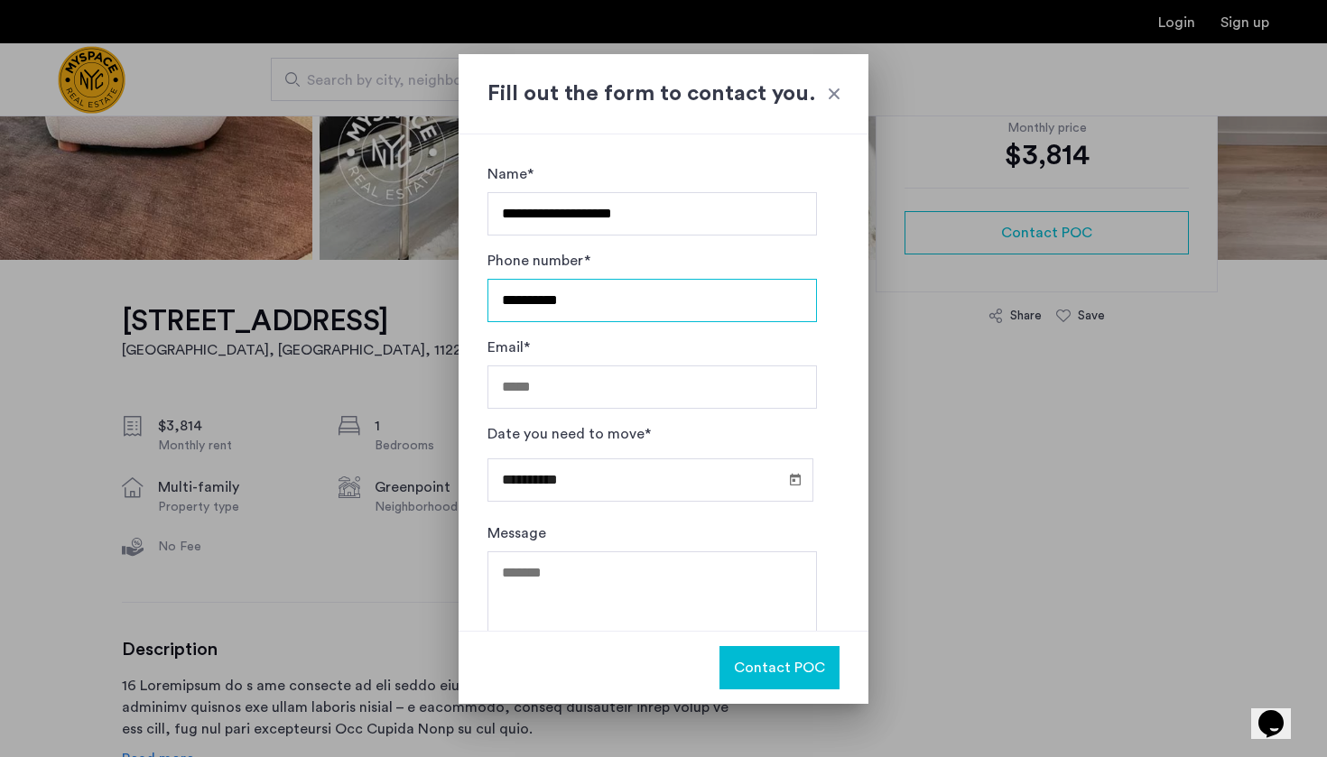
type input "**********"
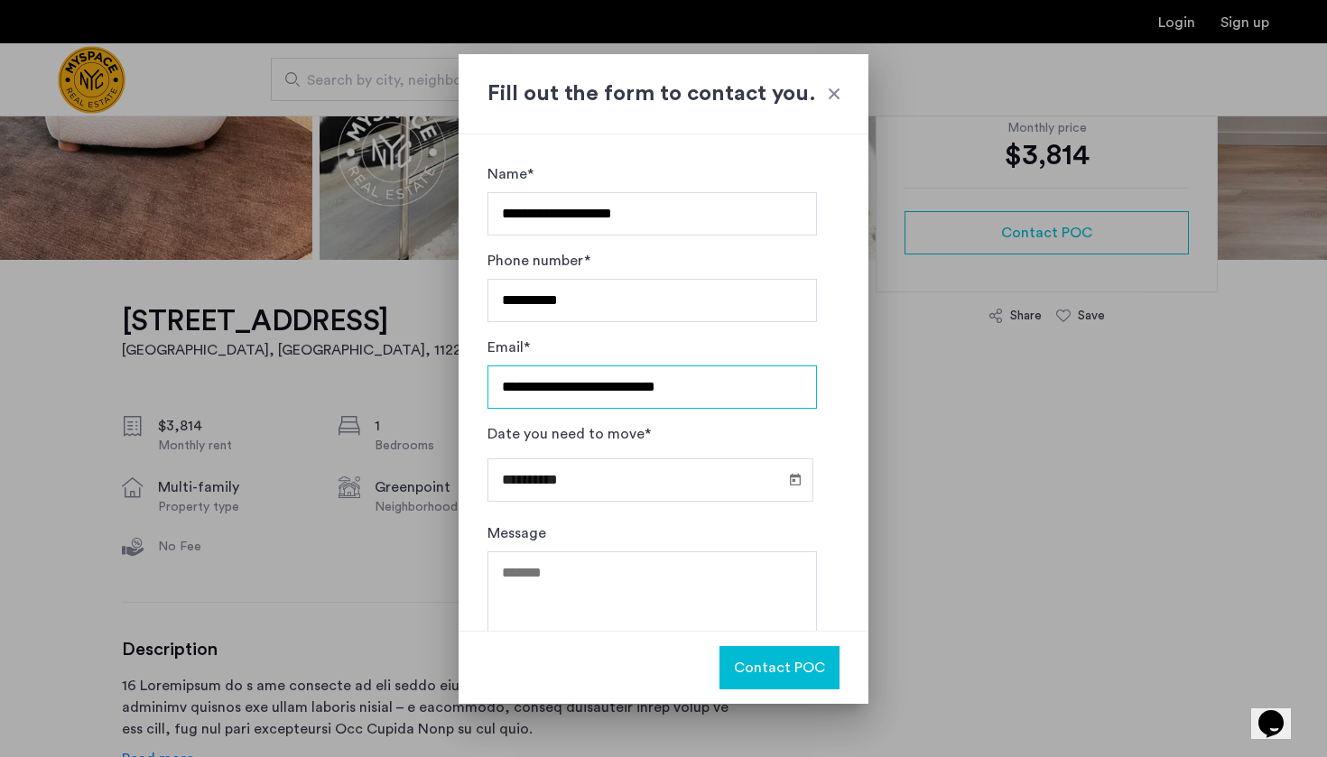
type input "**********"
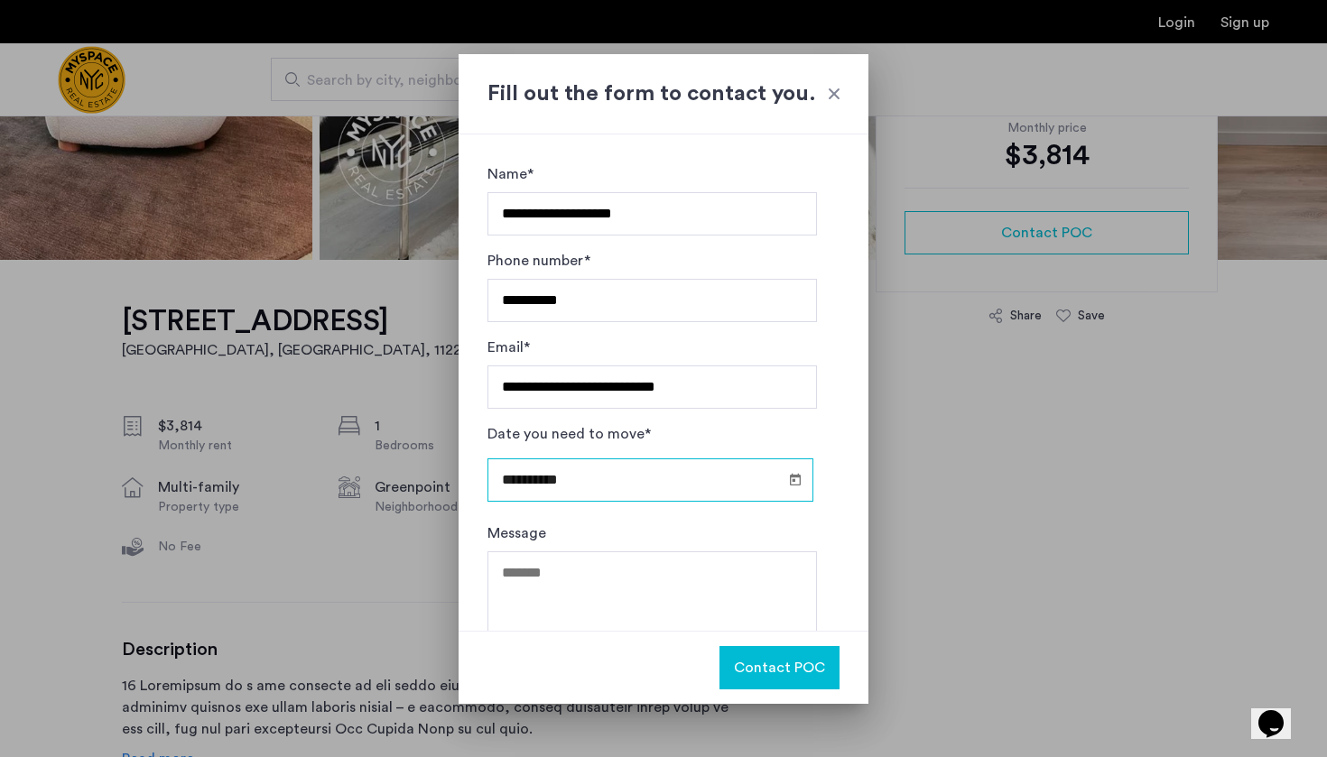
click at [559, 480] on input "**********" at bounding box center [650, 479] width 326 height 43
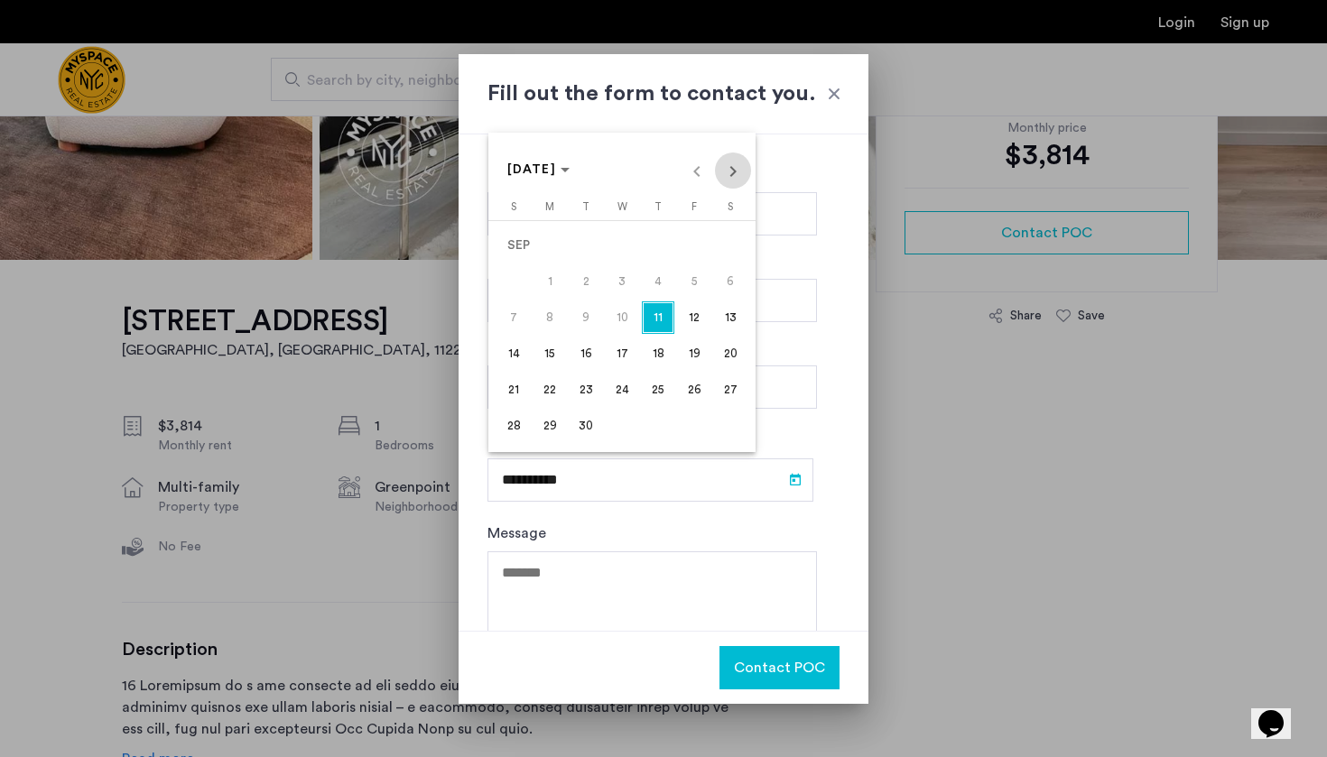
click at [739, 176] on span "Next month" at bounding box center [733, 171] width 36 height 36
click at [616, 313] on span "15" at bounding box center [622, 317] width 32 height 32
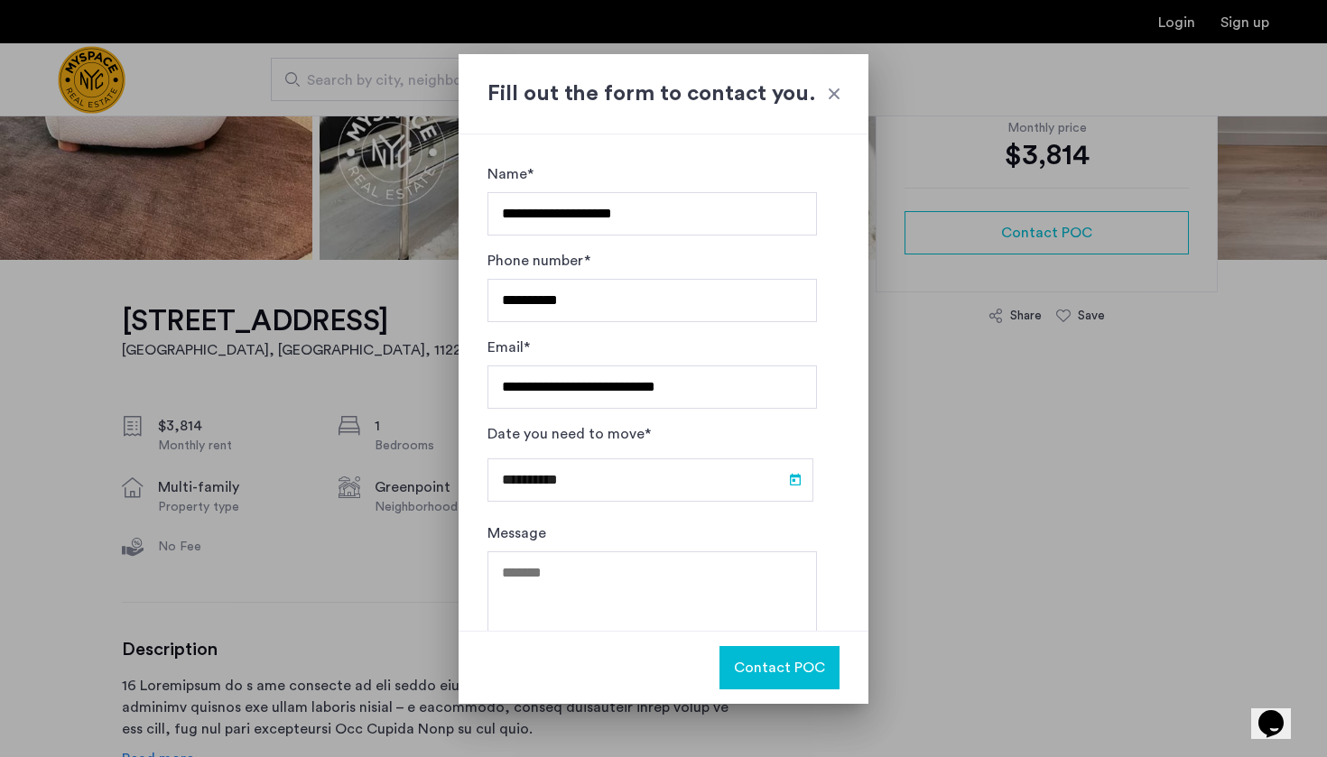
type input "**********"
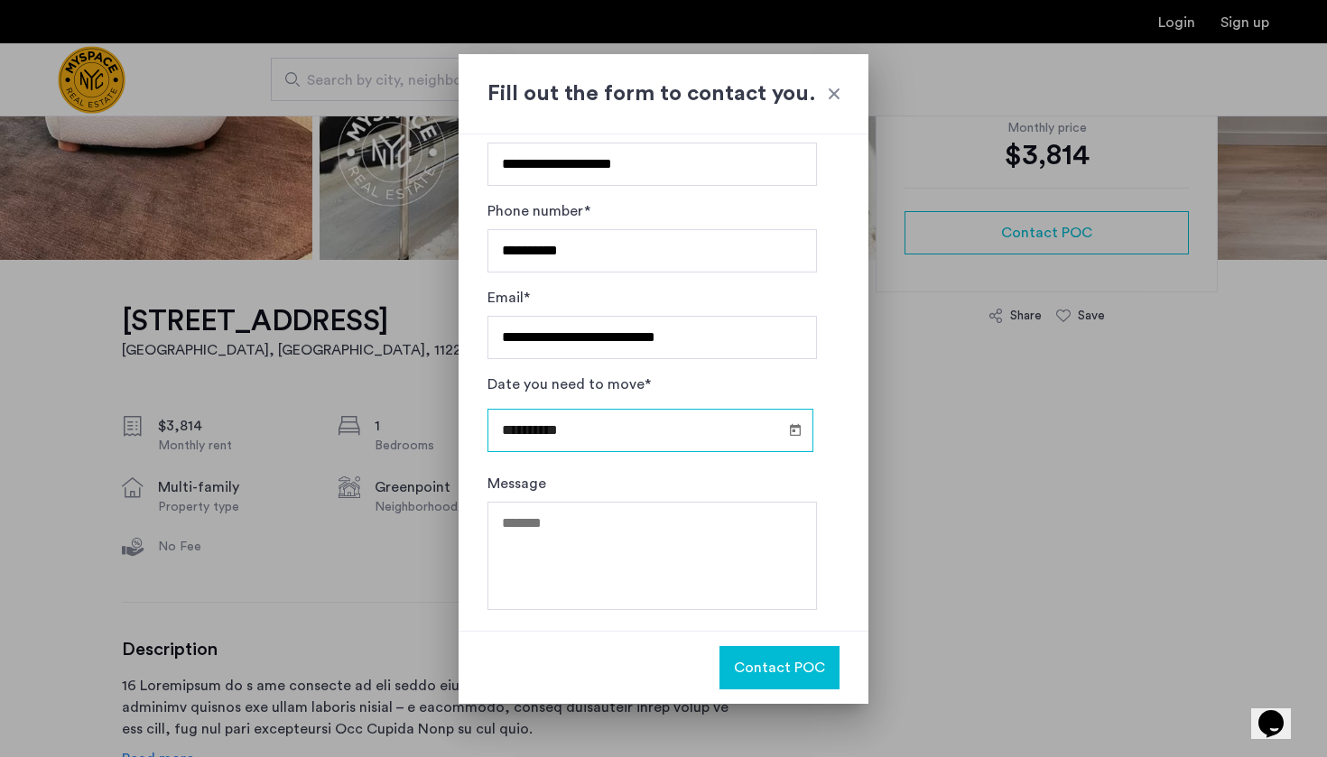
scroll to position [49, 0]
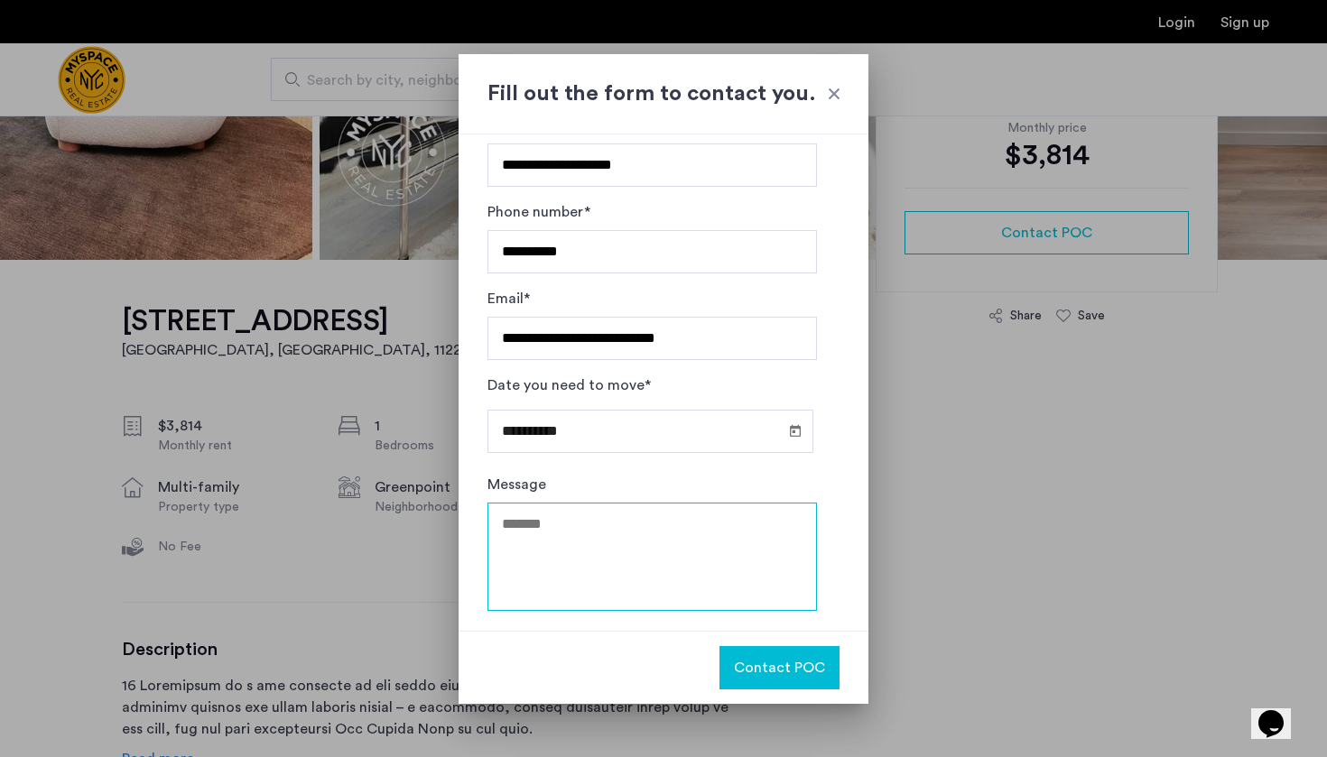
click at [594, 519] on textarea "Message" at bounding box center [651, 557] width 329 height 108
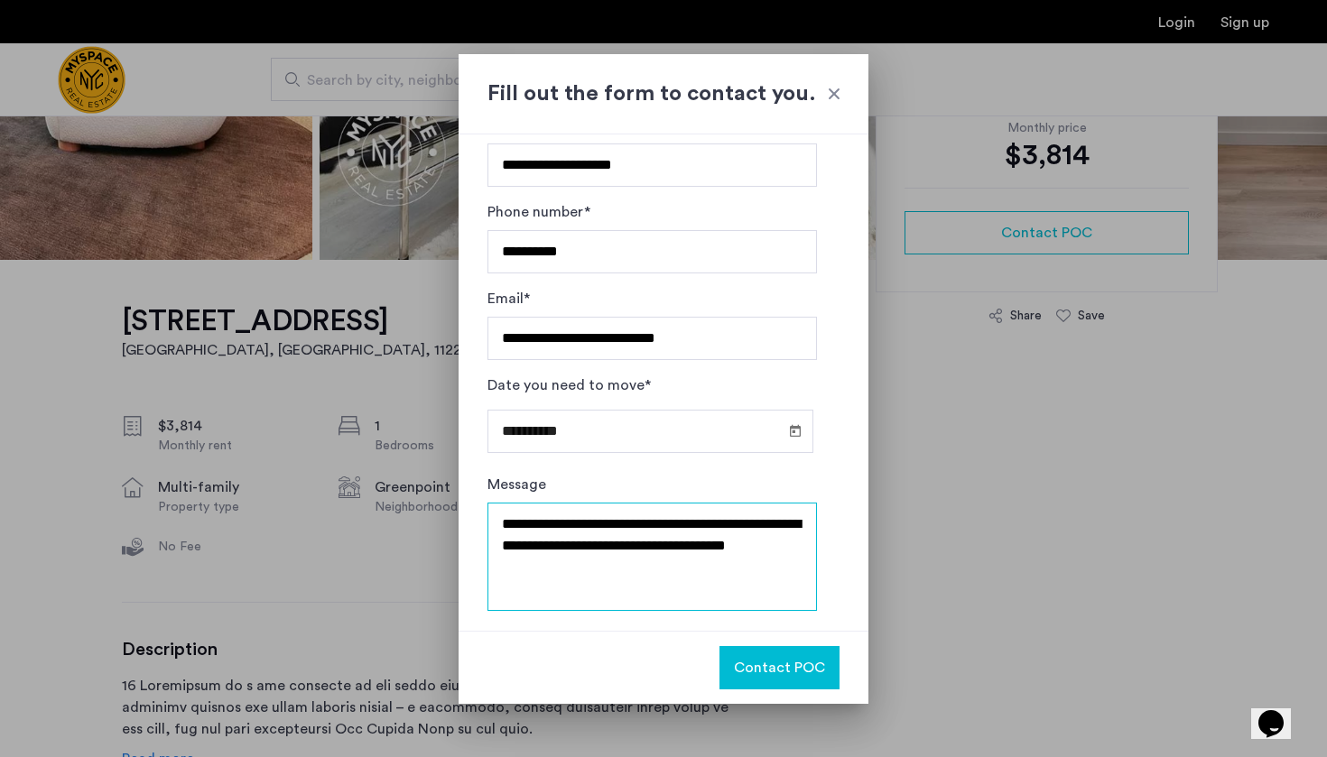
click at [575, 549] on textarea "**********" at bounding box center [651, 557] width 329 height 108
click at [690, 569] on textarea "**********" at bounding box center [651, 557] width 329 height 108
click at [623, 545] on textarea "**********" at bounding box center [651, 557] width 329 height 108
type textarea "**********"
click at [774, 679] on button "Contact POC" at bounding box center [779, 667] width 120 height 43
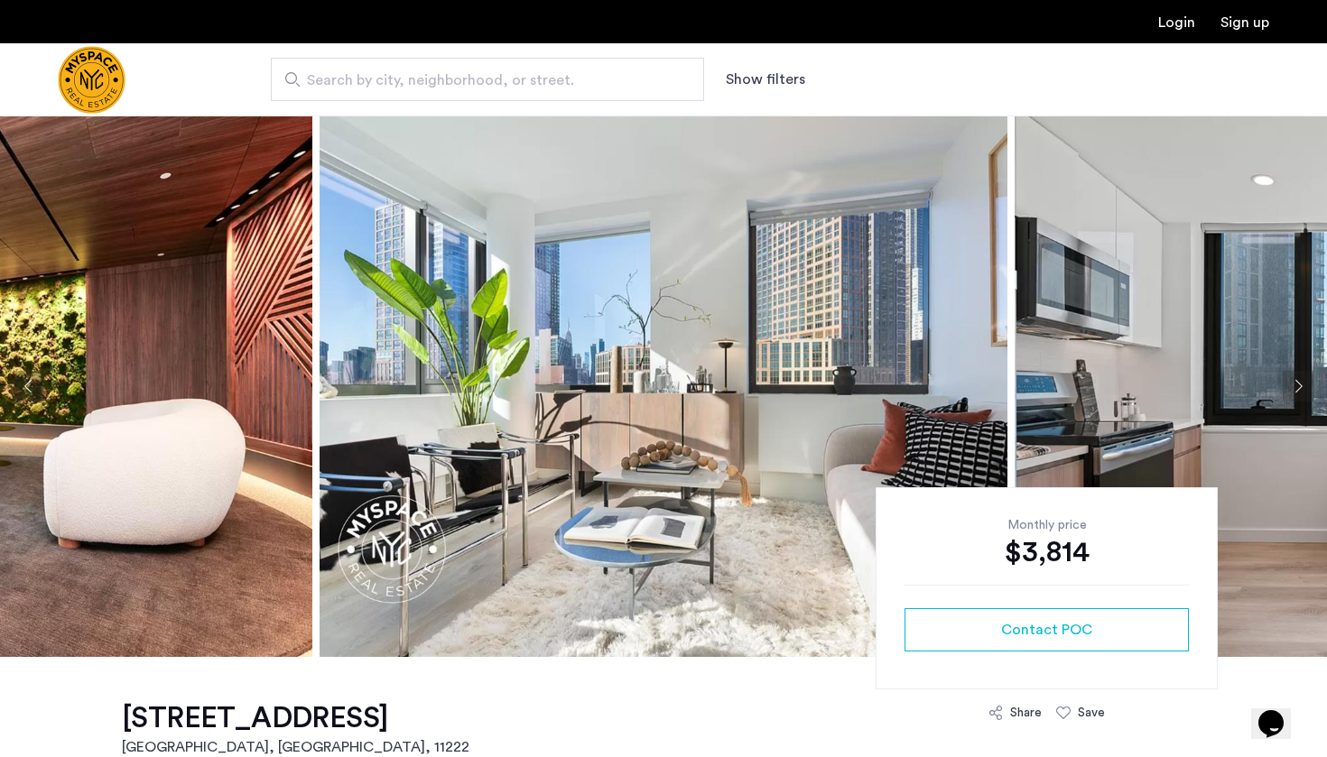
scroll to position [0, 0]
